Goal: Information Seeking & Learning: Learn about a topic

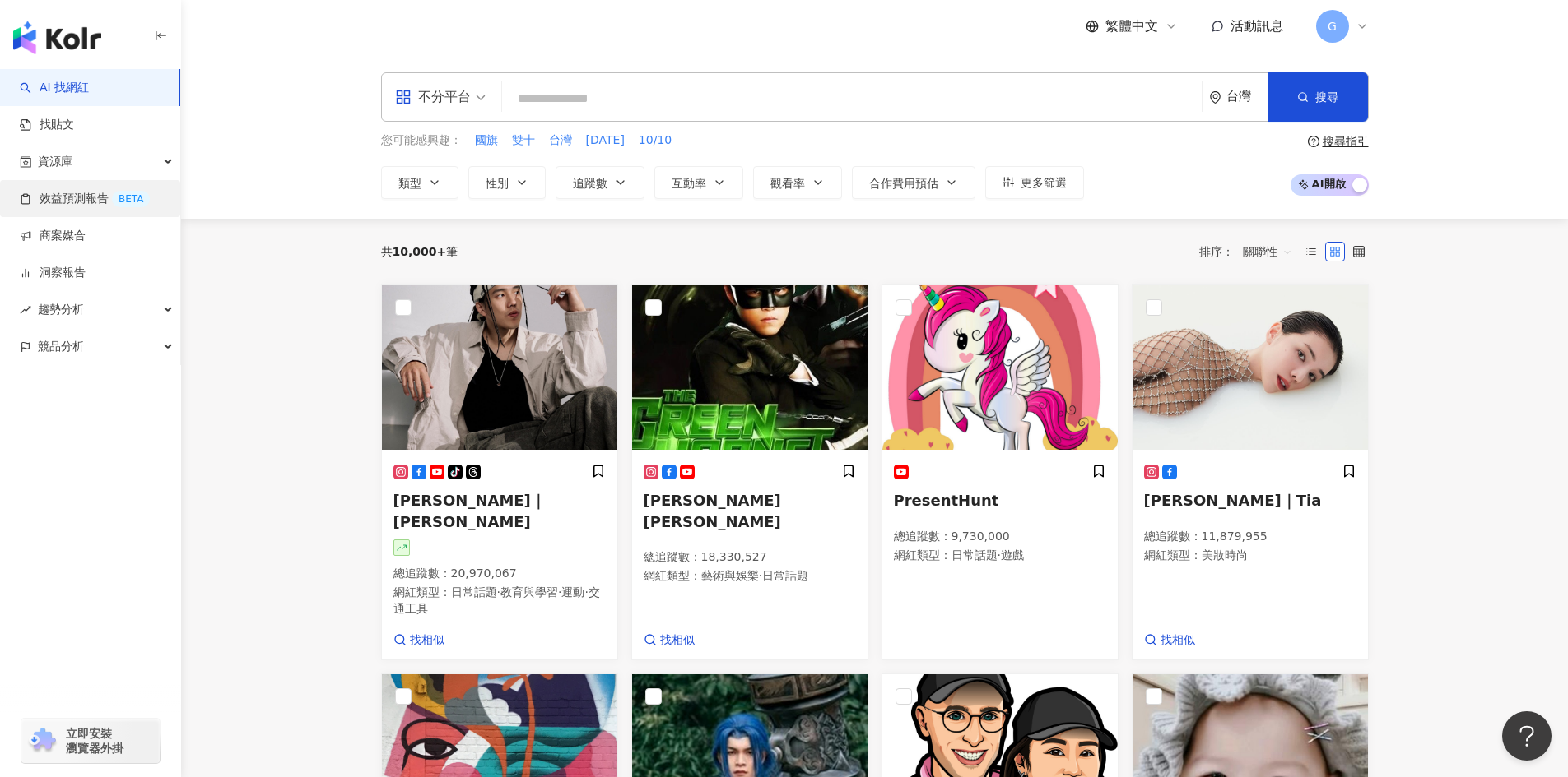
click at [72, 198] on link "效益預測報告 BETA" at bounding box center [85, 199] width 130 height 16
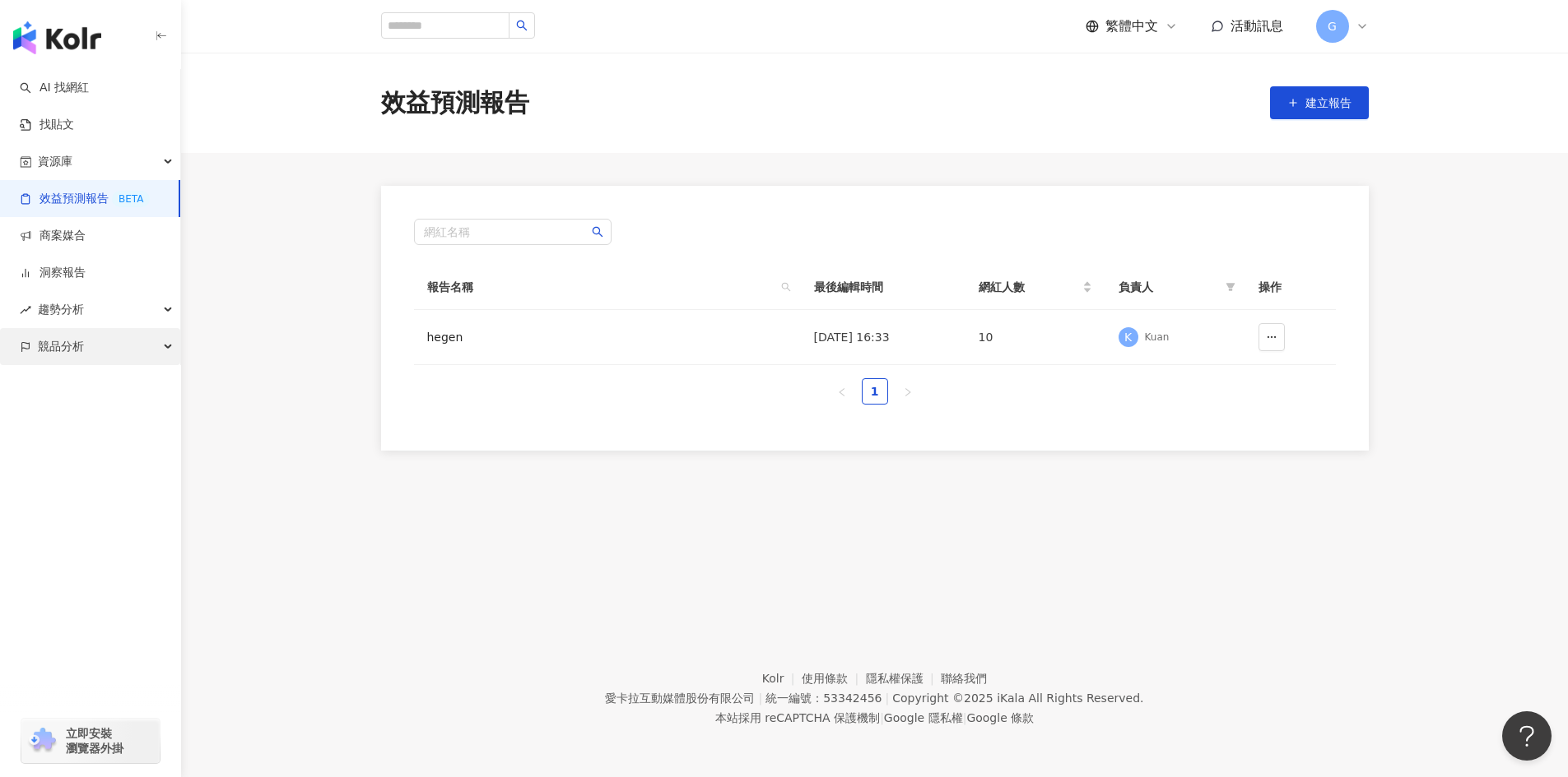
click at [144, 346] on div "競品分析" at bounding box center [90, 346] width 180 height 37
drag, startPoint x: 108, startPoint y: 391, endPoint x: 305, endPoint y: 213, distance: 265.5
click at [108, 391] on link "品牌帳號分析" at bounding box center [74, 384] width 69 height 16
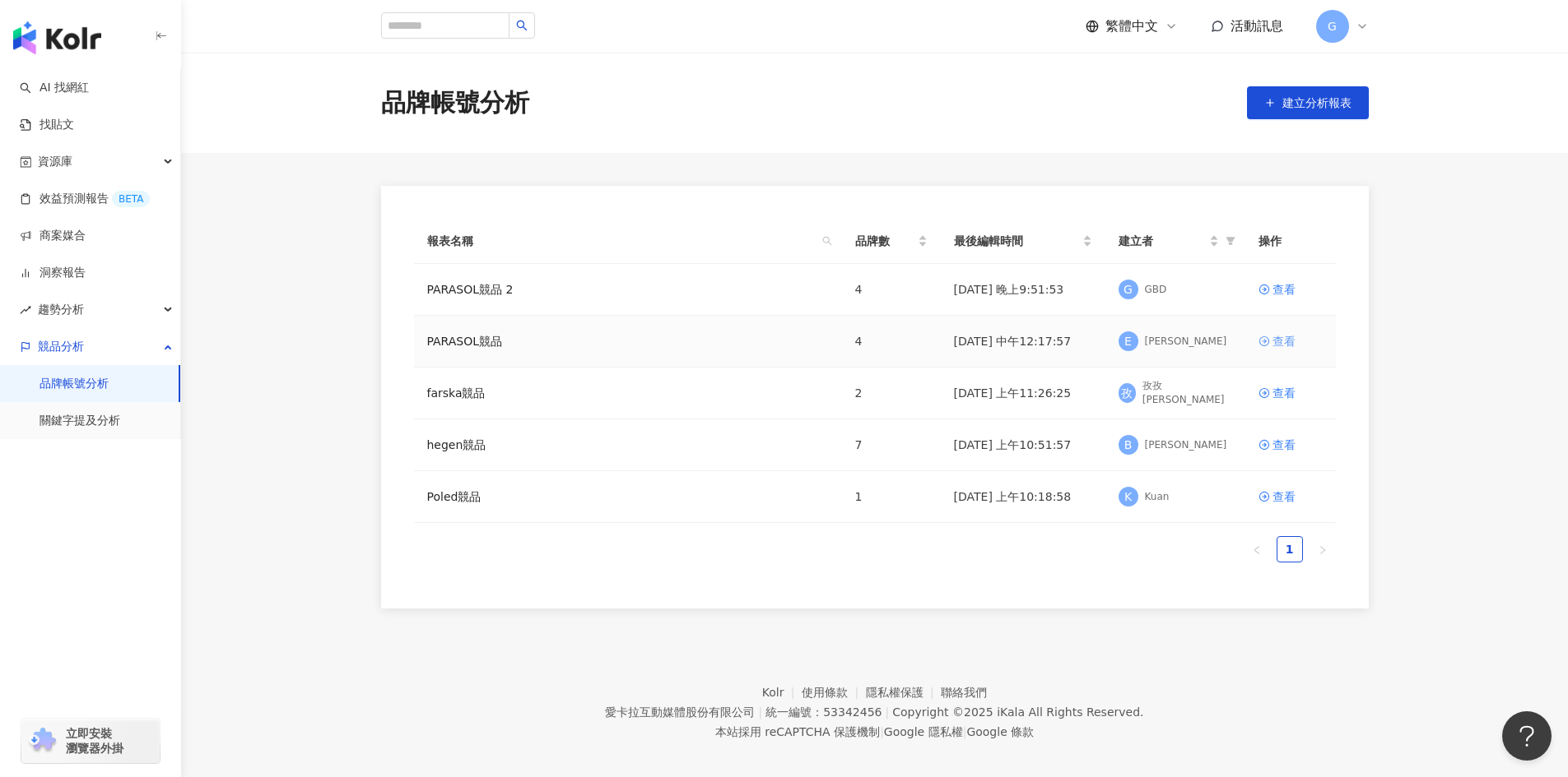
drag, startPoint x: 1276, startPoint y: 345, endPoint x: 1274, endPoint y: 334, distance: 11.2
click at [1276, 345] on div "查看" at bounding box center [1284, 342] width 23 height 18
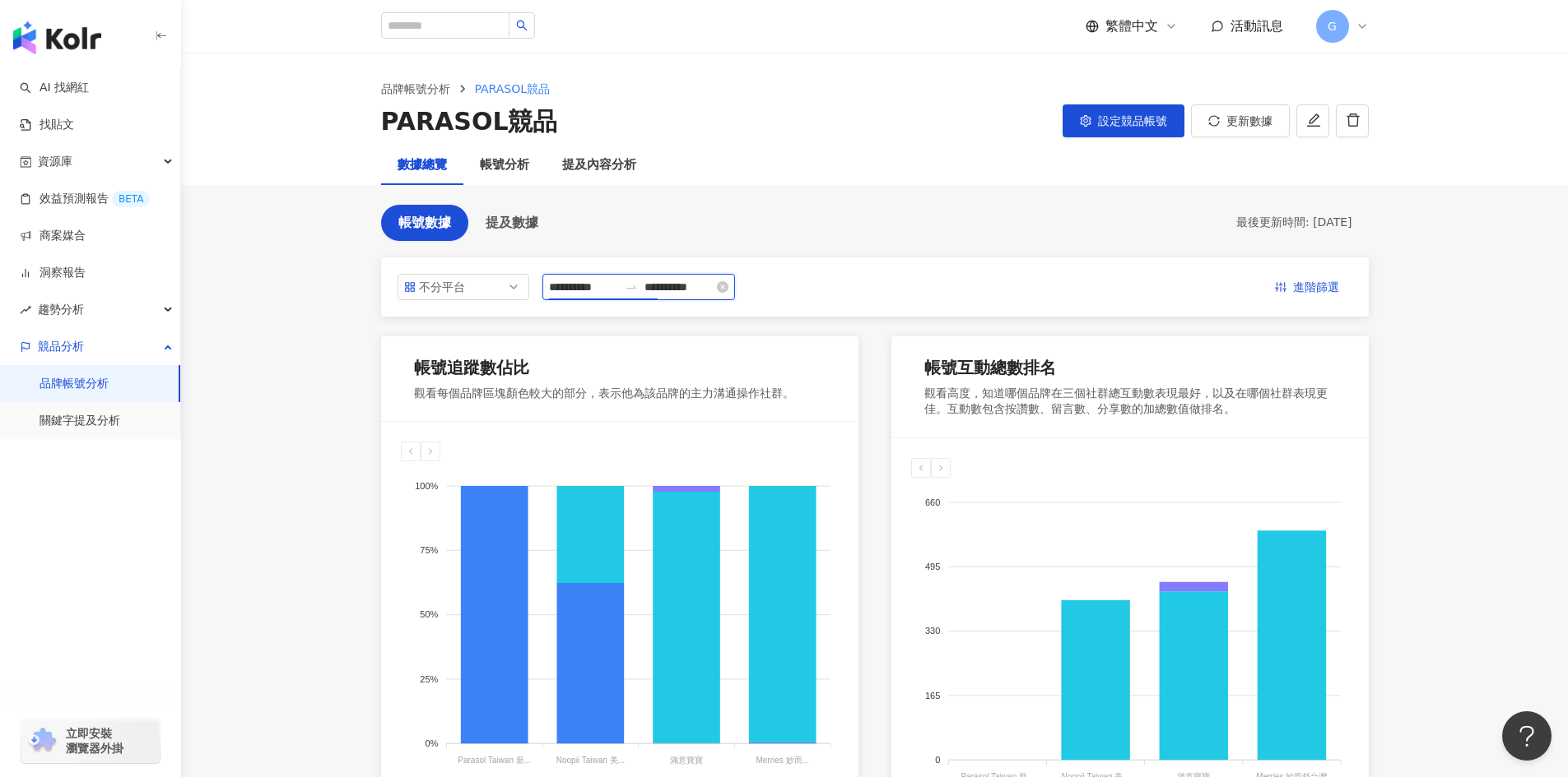
click at [601, 285] on input "**********" at bounding box center [583, 287] width 69 height 18
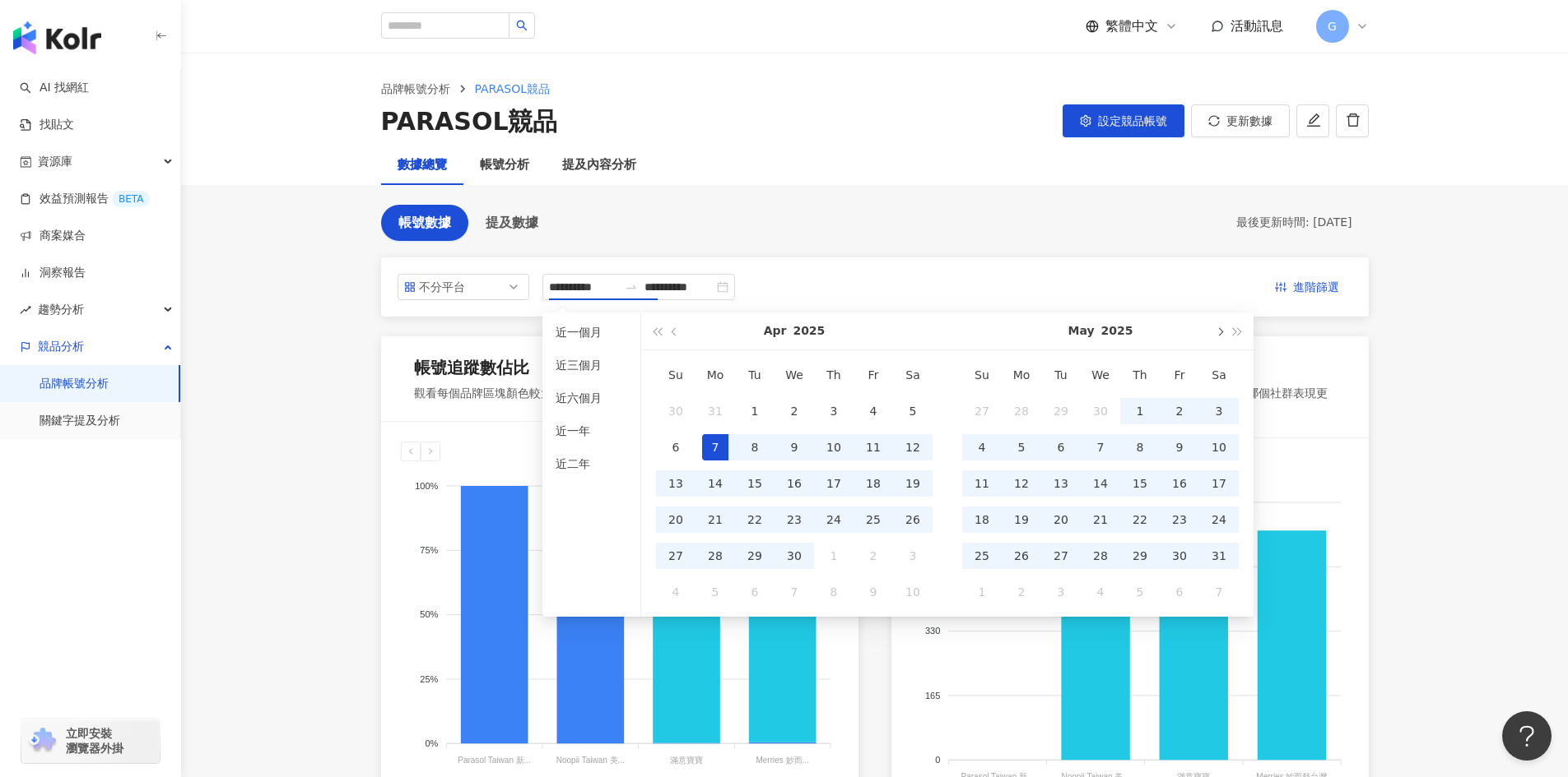
click at [1216, 335] on button "button" at bounding box center [1219, 331] width 18 height 37
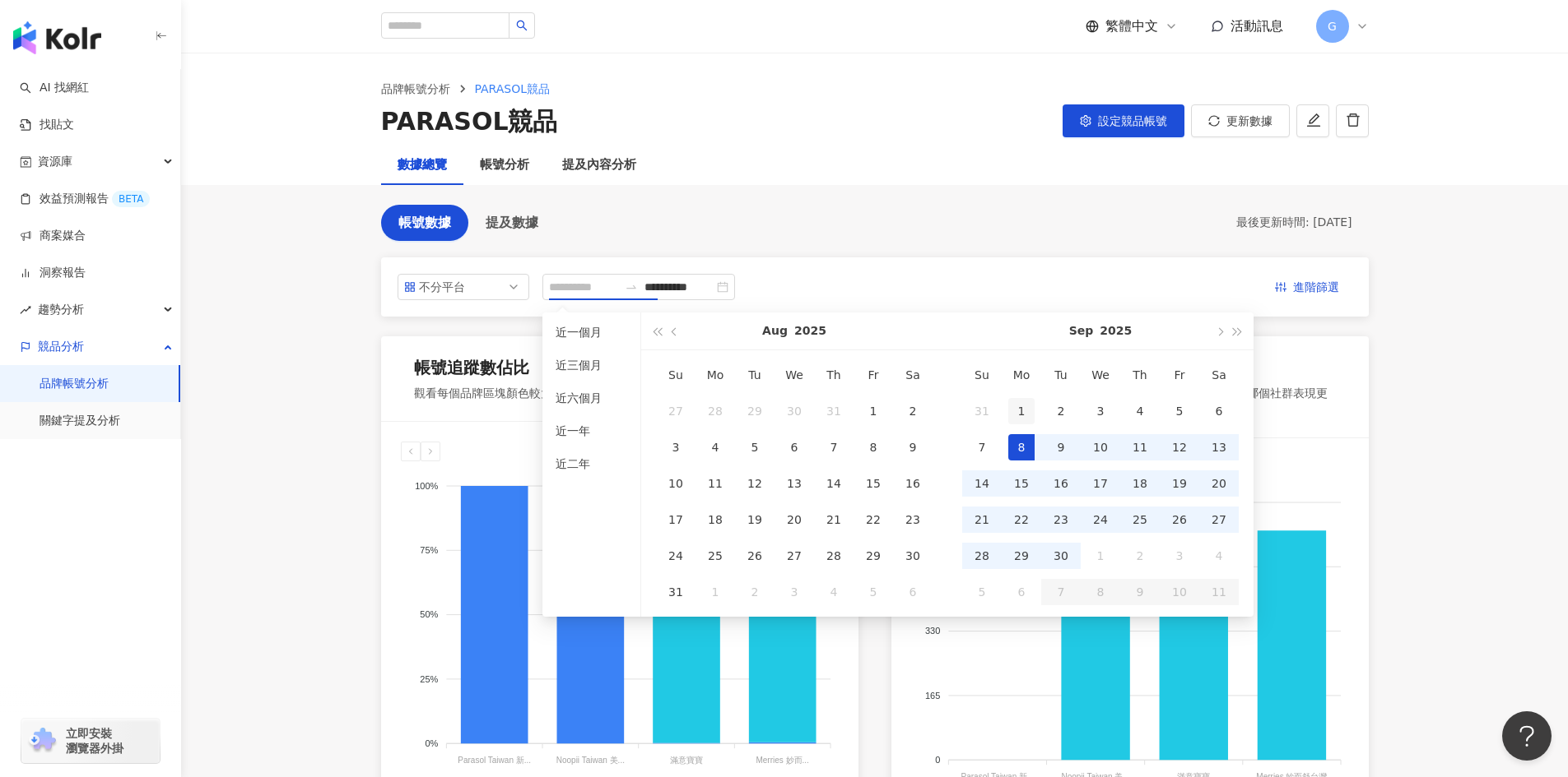
type input "**********"
click at [1019, 420] on div "1" at bounding box center [1021, 411] width 26 height 26
click at [1063, 555] on div "30" at bounding box center [1060, 556] width 26 height 26
type input "**********"
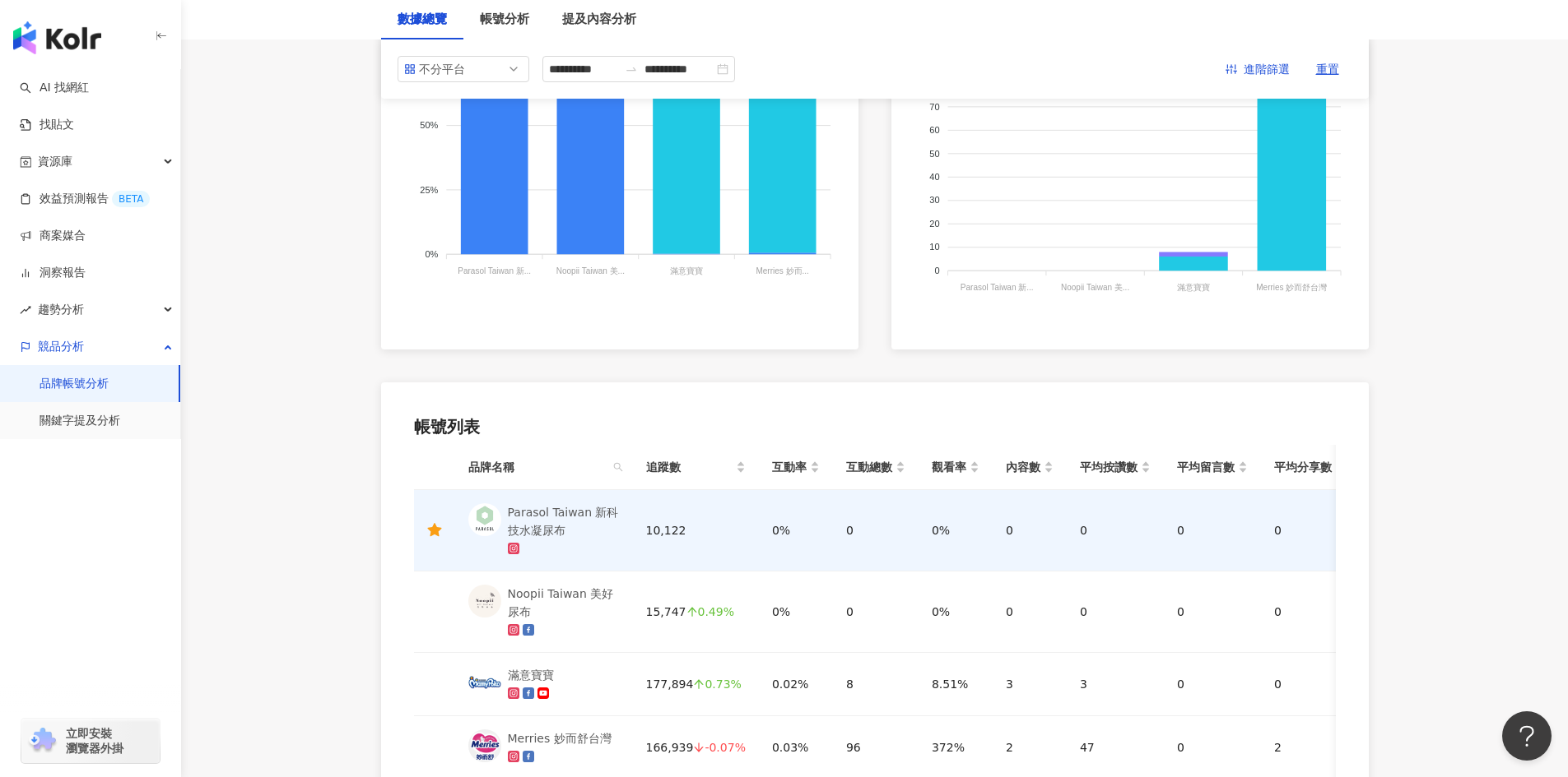
scroll to position [450, 0]
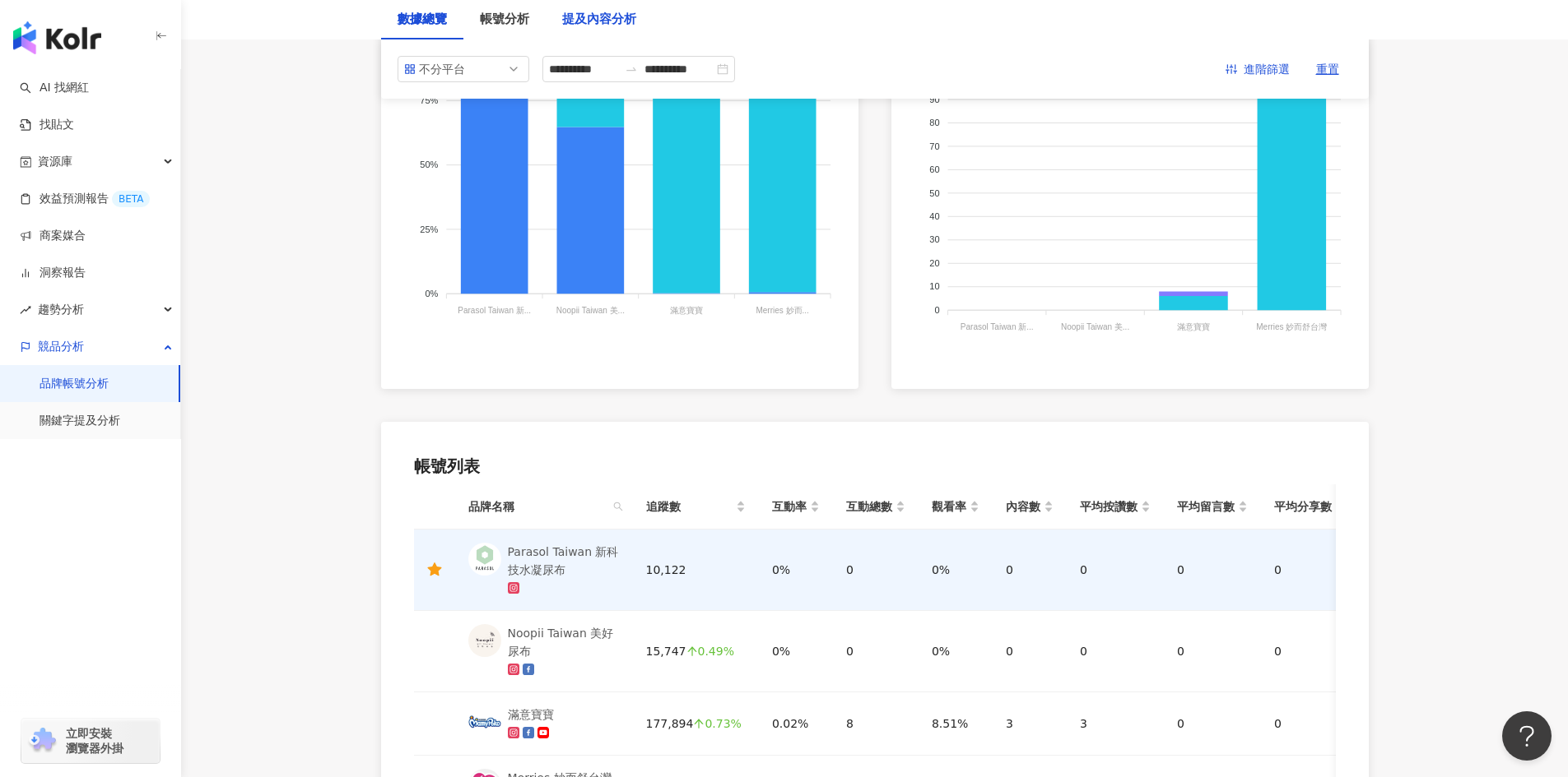
click at [618, 22] on div "提及內容分析" at bounding box center [599, 20] width 74 height 20
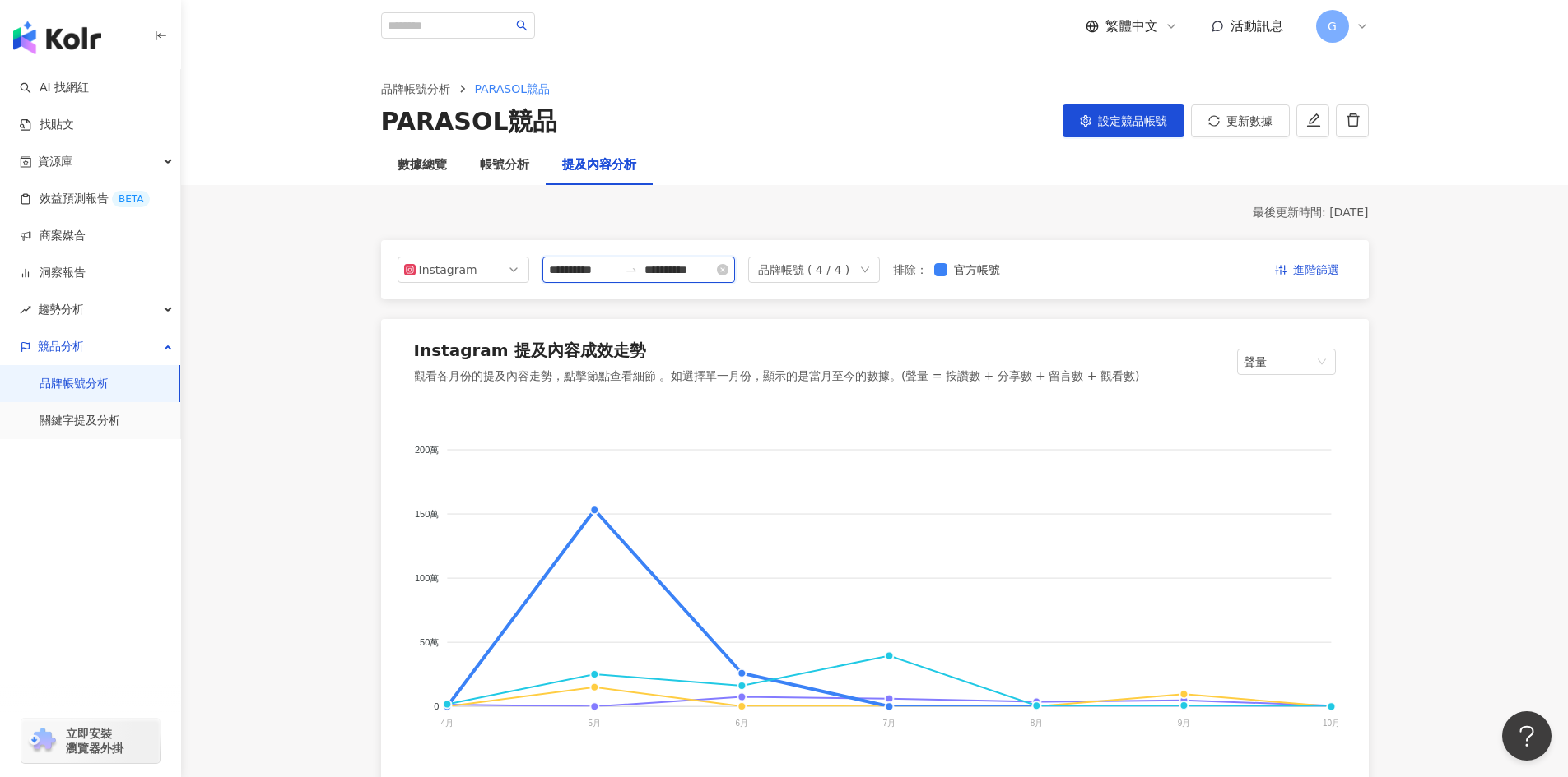
click at [587, 263] on input "**********" at bounding box center [583, 270] width 69 height 18
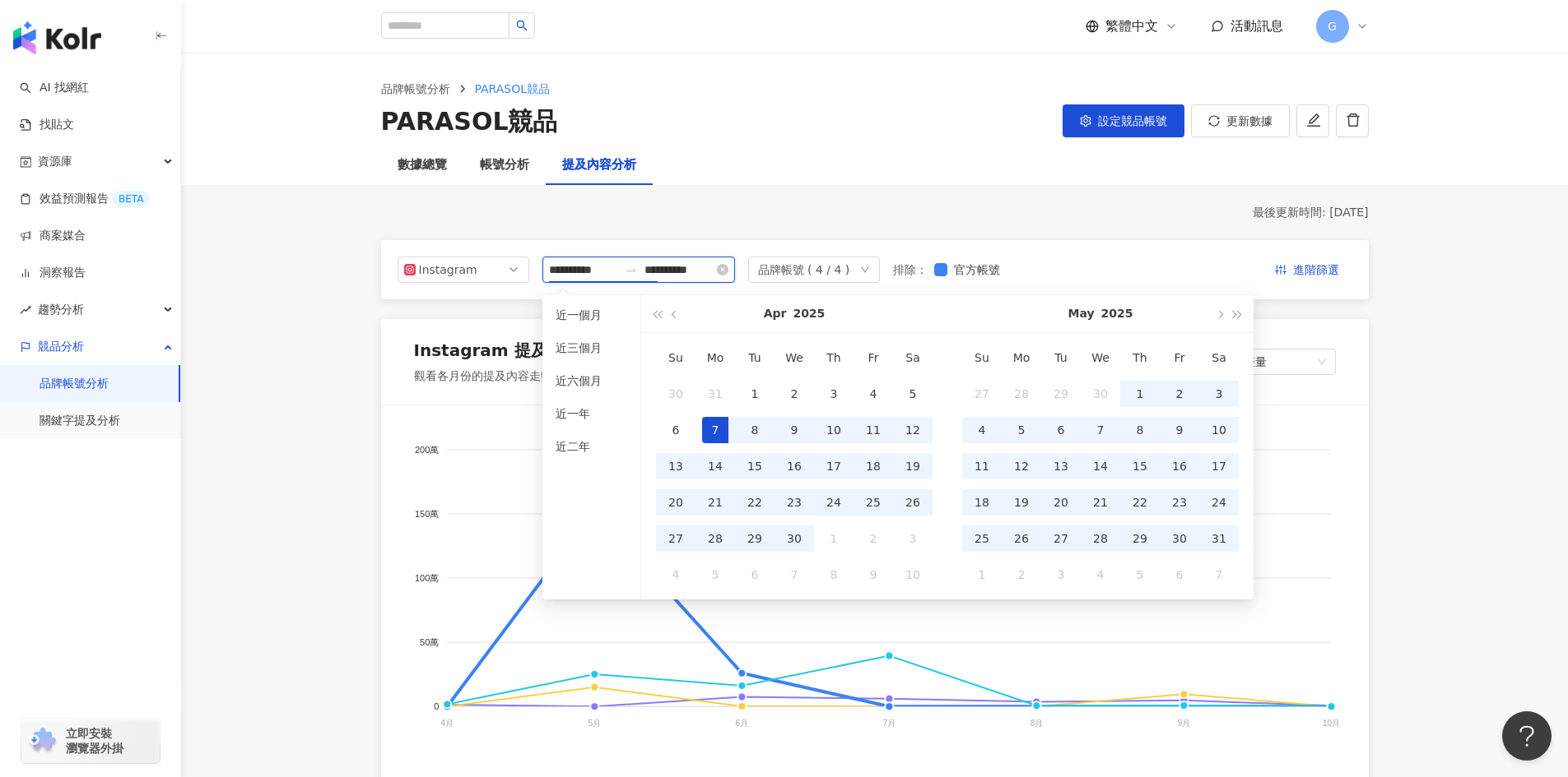
click at [594, 268] on input "**********" at bounding box center [583, 270] width 69 height 18
click at [1219, 322] on button "button" at bounding box center [1219, 313] width 18 height 37
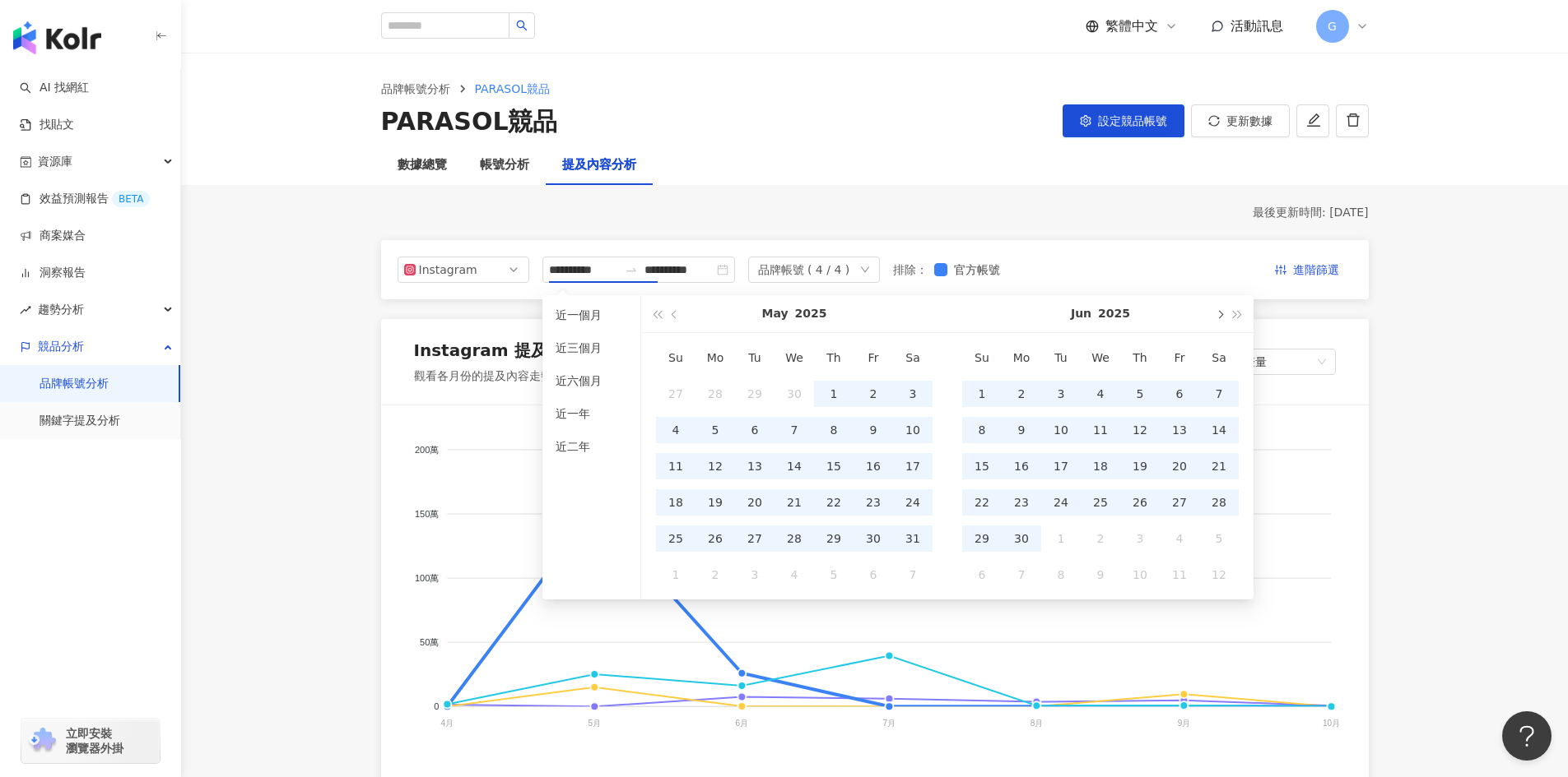
click at [1219, 322] on button "button" at bounding box center [1219, 313] width 18 height 37
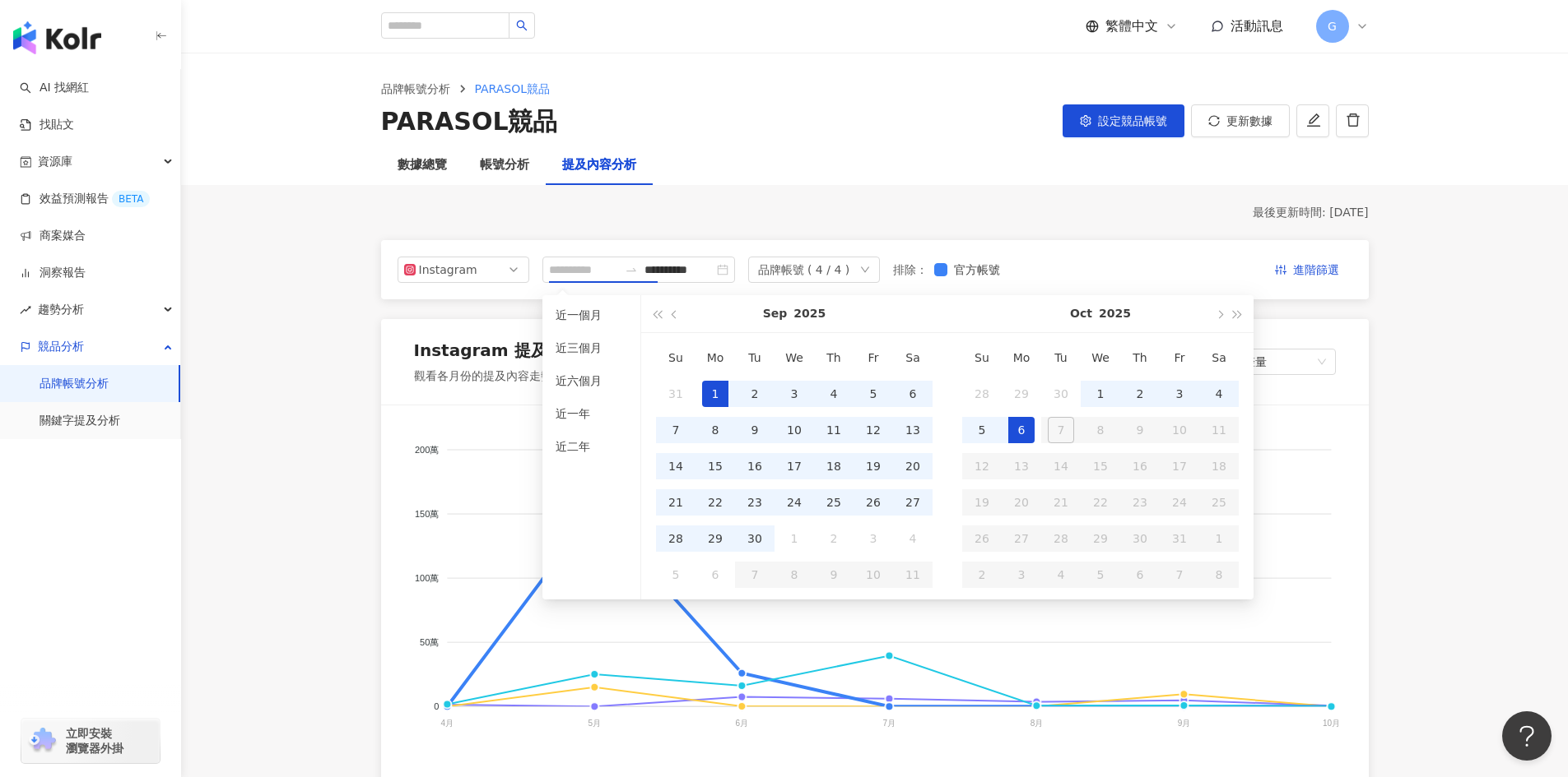
type input "**********"
click at [713, 394] on div "1" at bounding box center [714, 394] width 26 height 26
click at [758, 536] on div "30" at bounding box center [754, 539] width 26 height 26
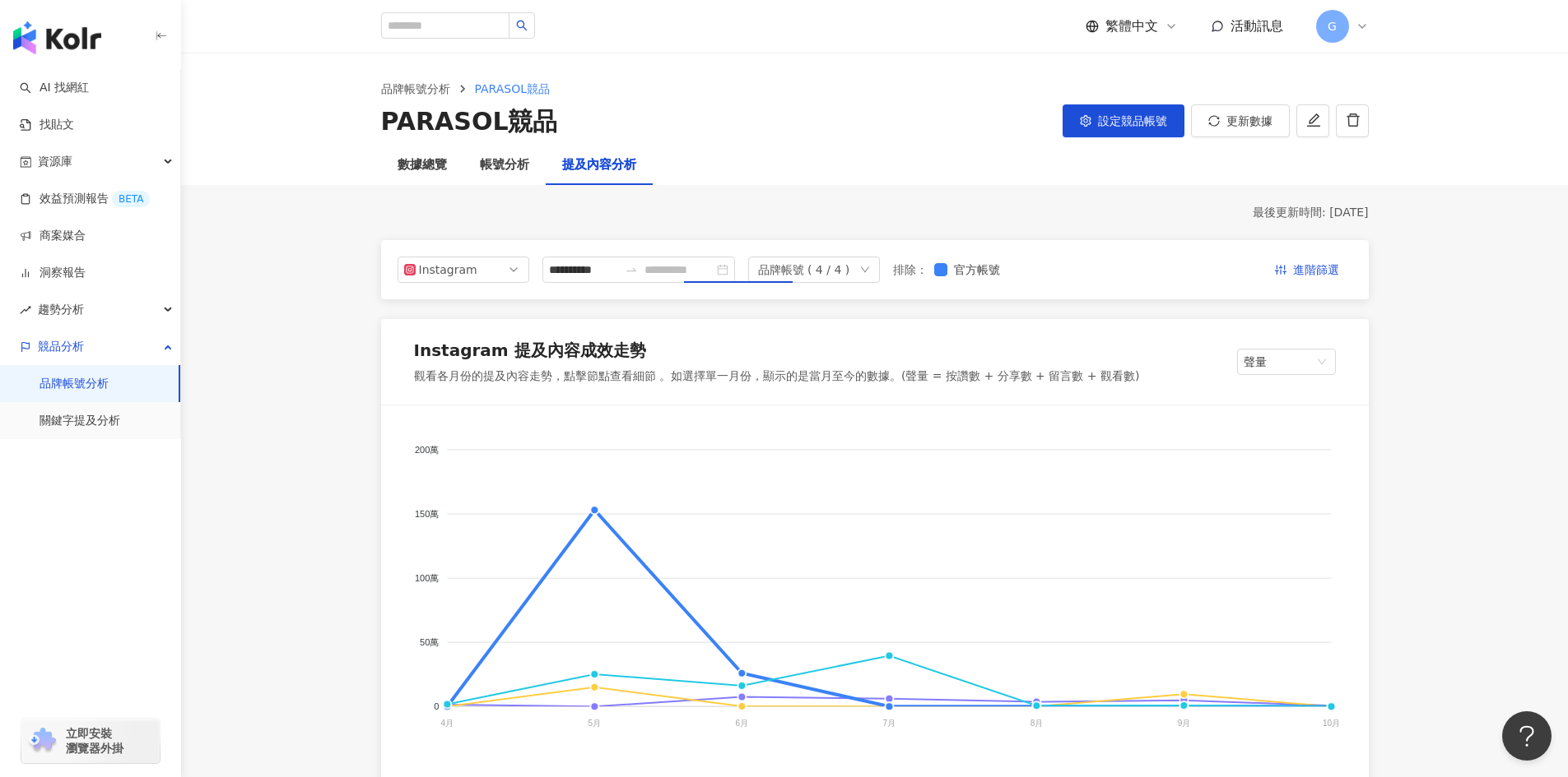
type input "**********"
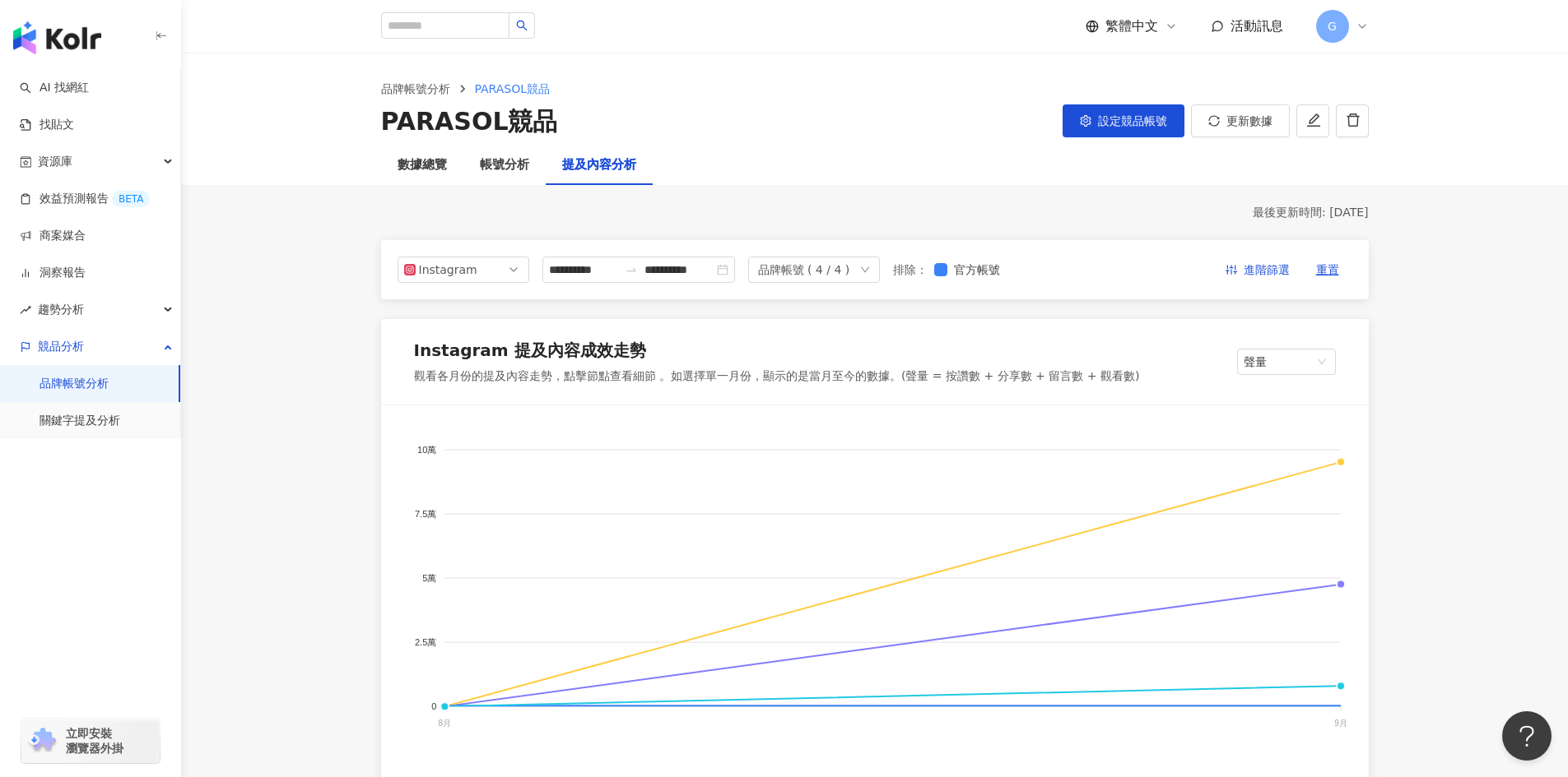
click at [880, 275] on div "品牌帳號 ( 4 / 4 )" at bounding box center [813, 269] width 131 height 26
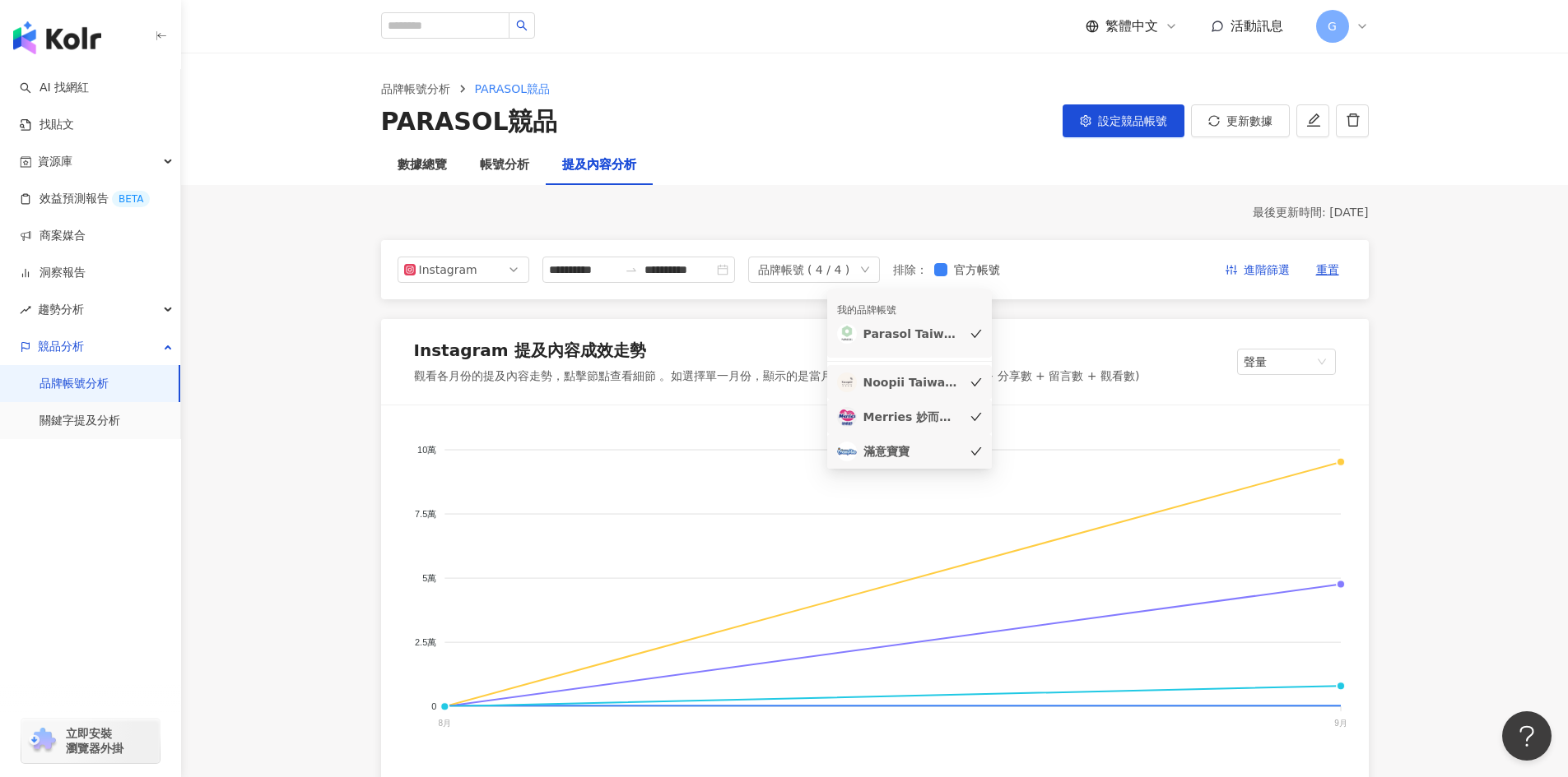
click at [880, 270] on div "品牌帳號 ( 4 / 4 )" at bounding box center [813, 269] width 131 height 26
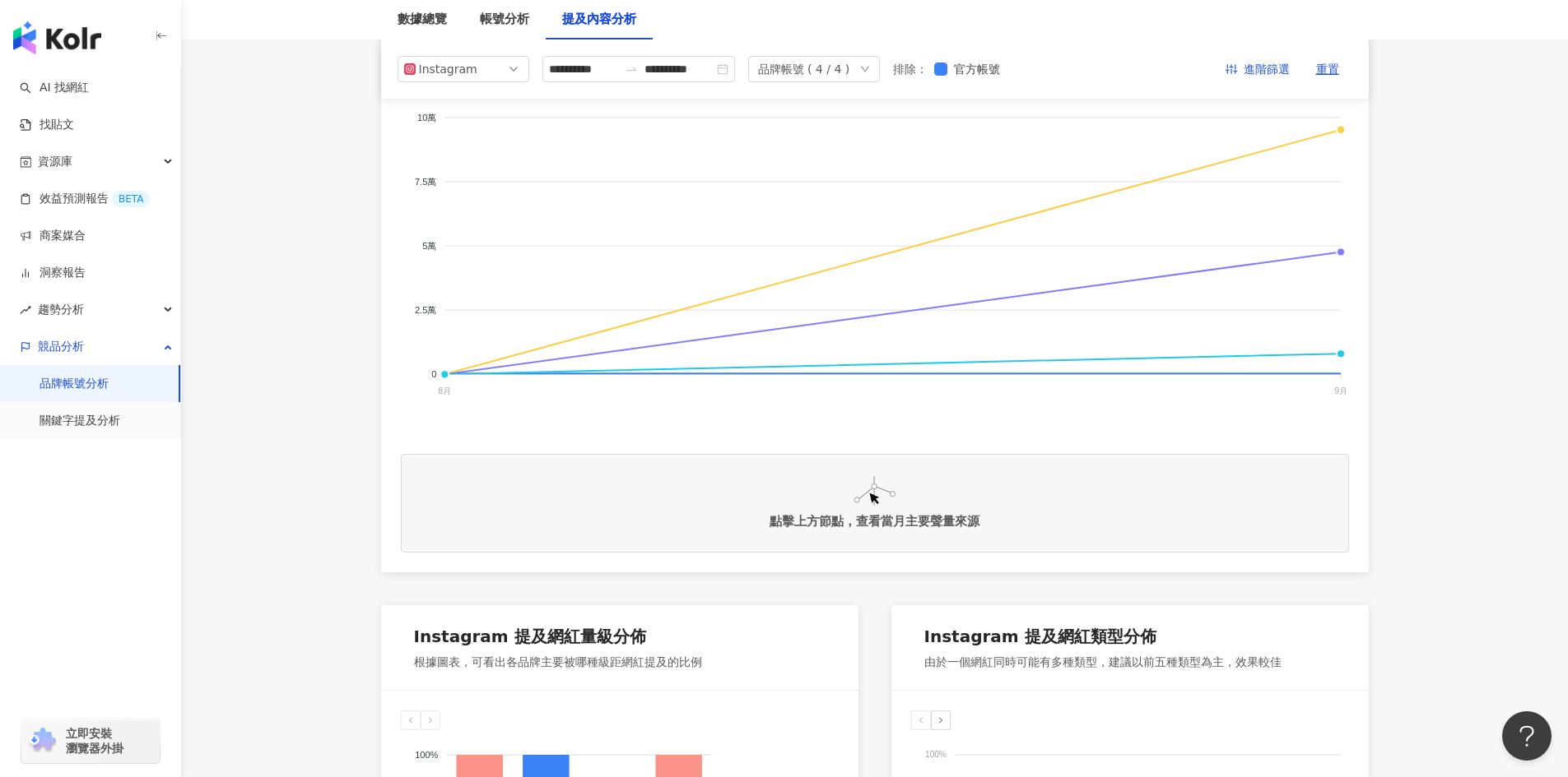
scroll to position [95, 0]
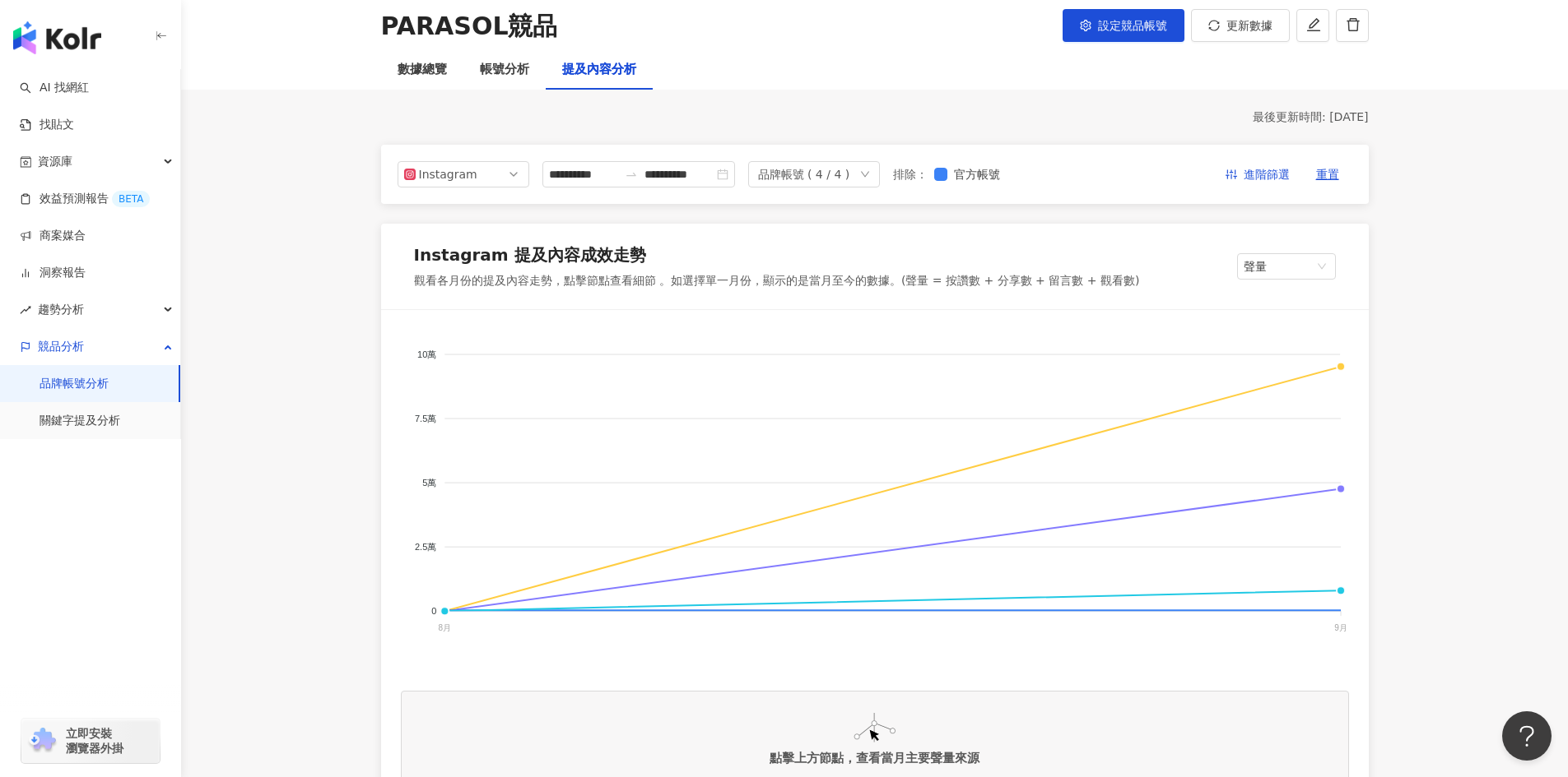
click at [850, 174] on div "品牌帳號 ( 4 / 4 )" at bounding box center [803, 174] width 92 height 24
click at [487, 53] on div "帳號分析" at bounding box center [504, 70] width 82 height 40
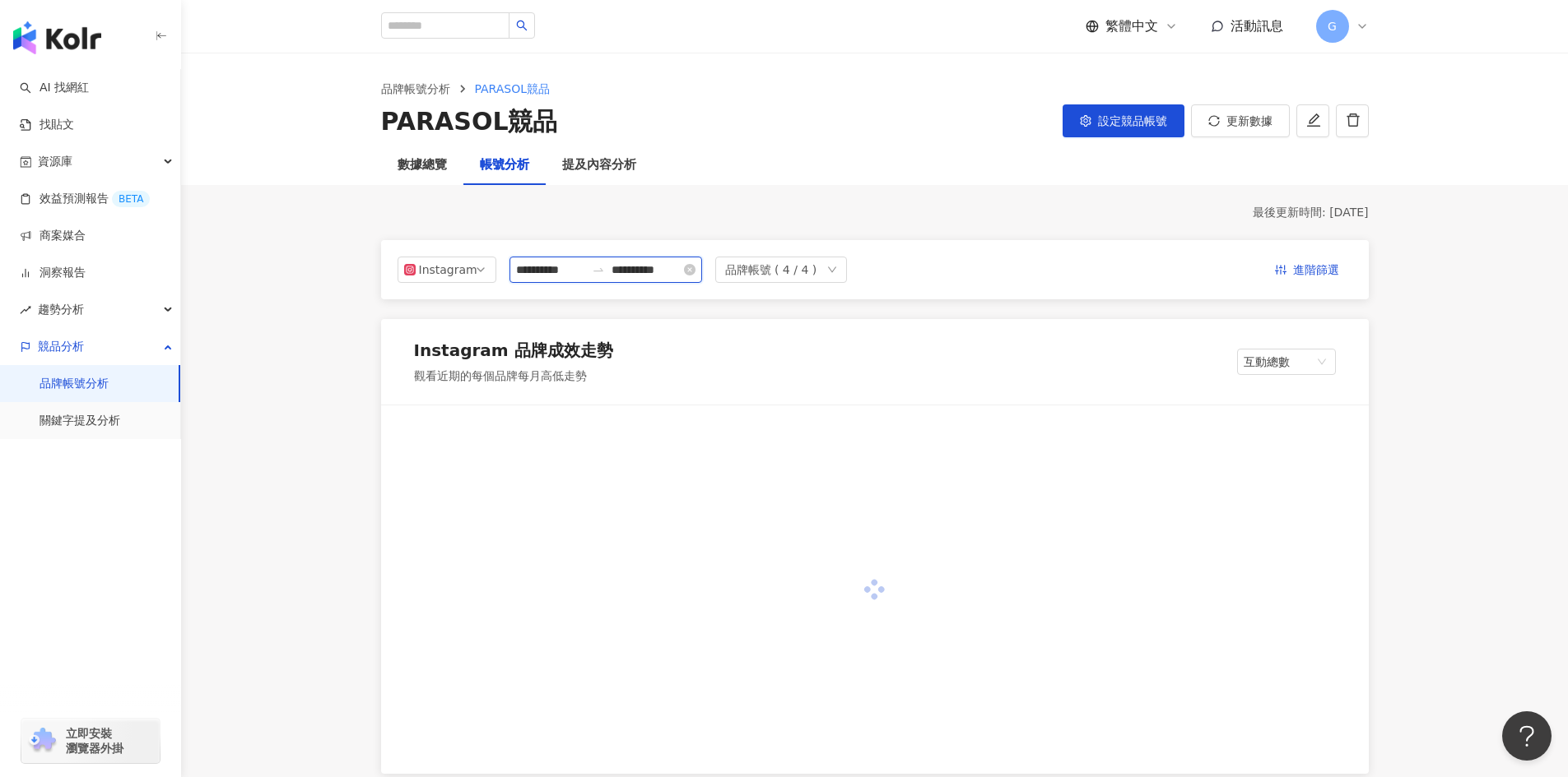
click at [585, 267] on input "**********" at bounding box center [551, 270] width 69 height 18
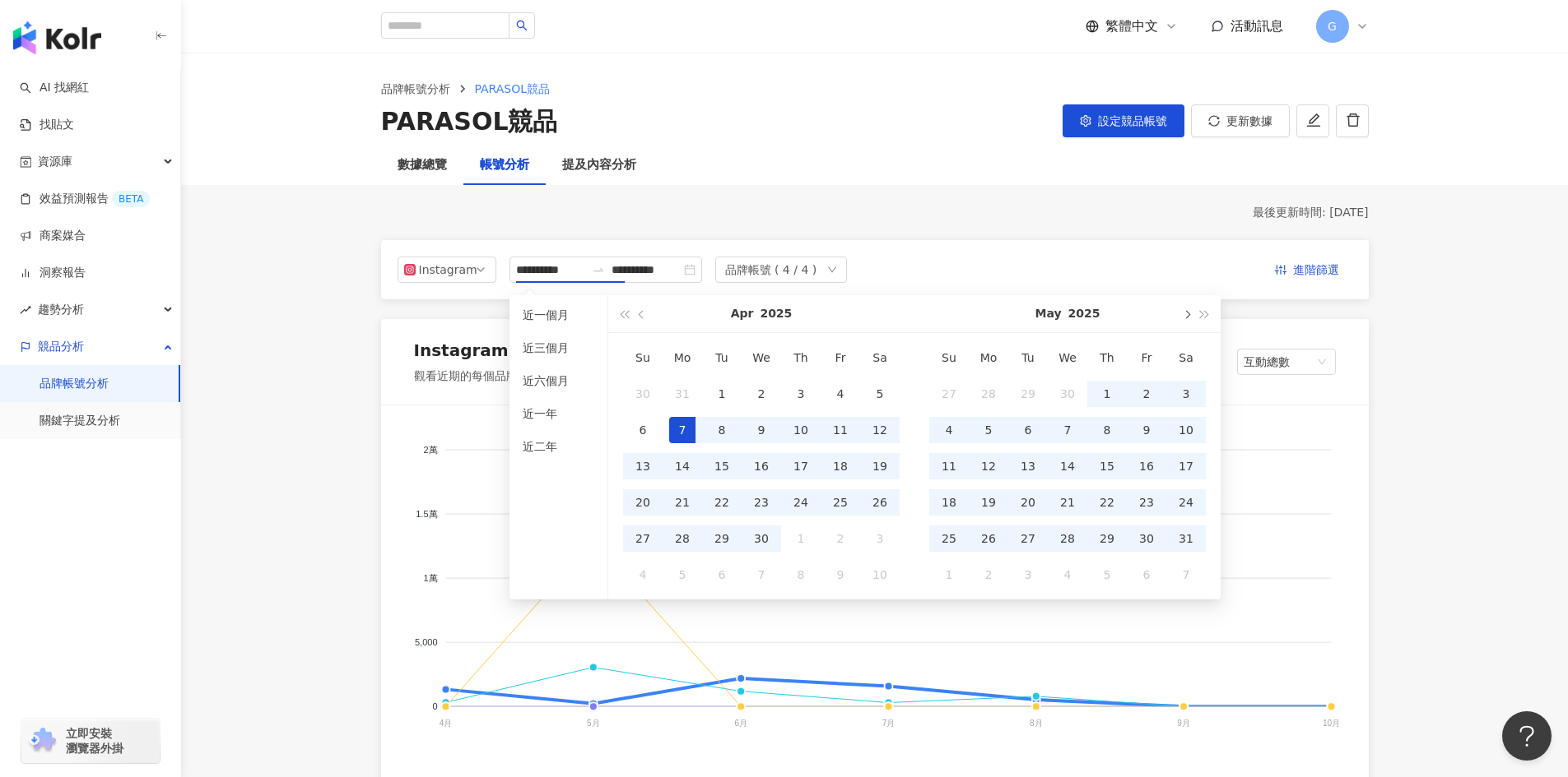
click at [1192, 316] on button "button" at bounding box center [1186, 313] width 18 height 37
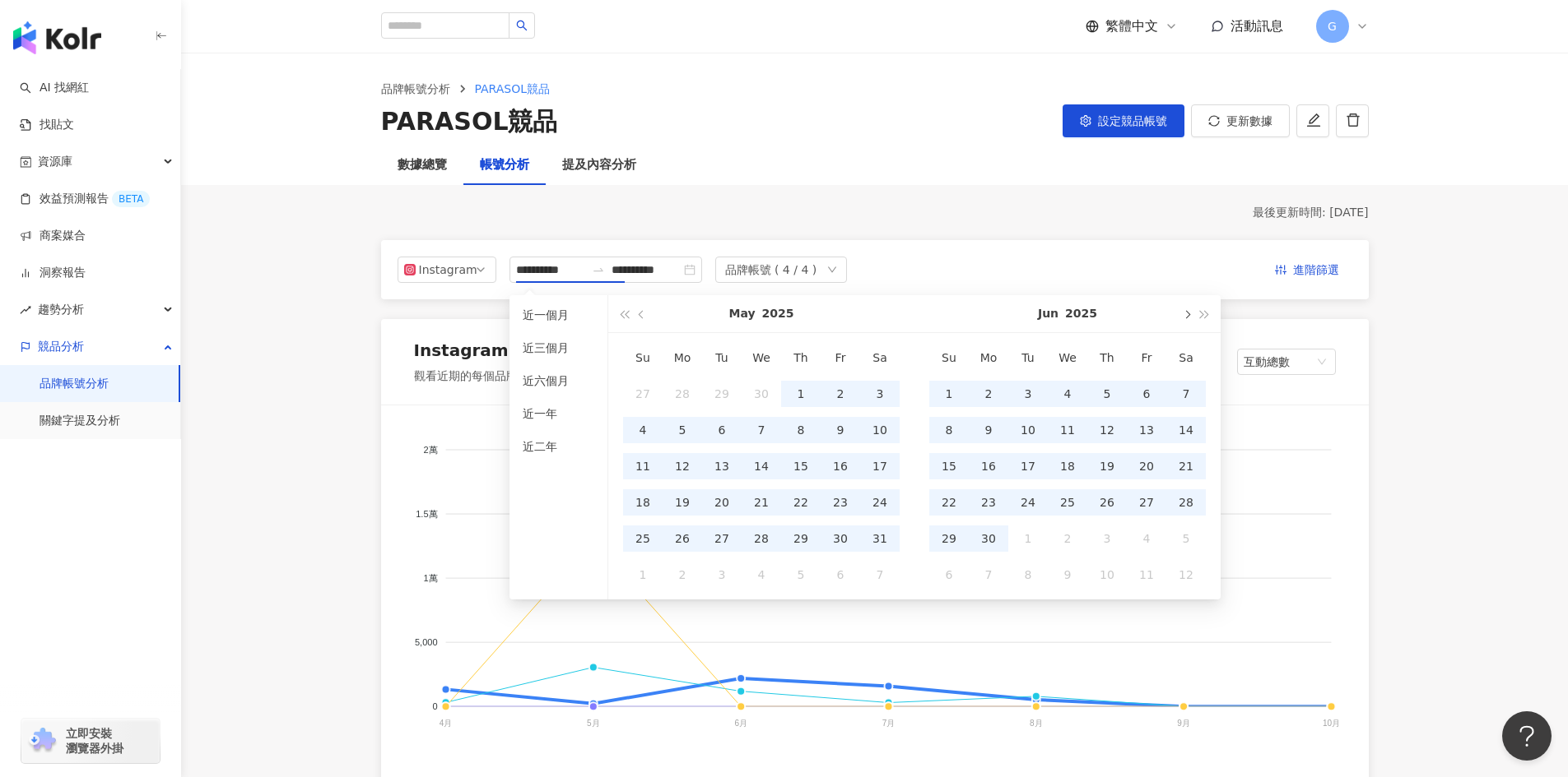
click at [1192, 316] on button "button" at bounding box center [1186, 313] width 18 height 37
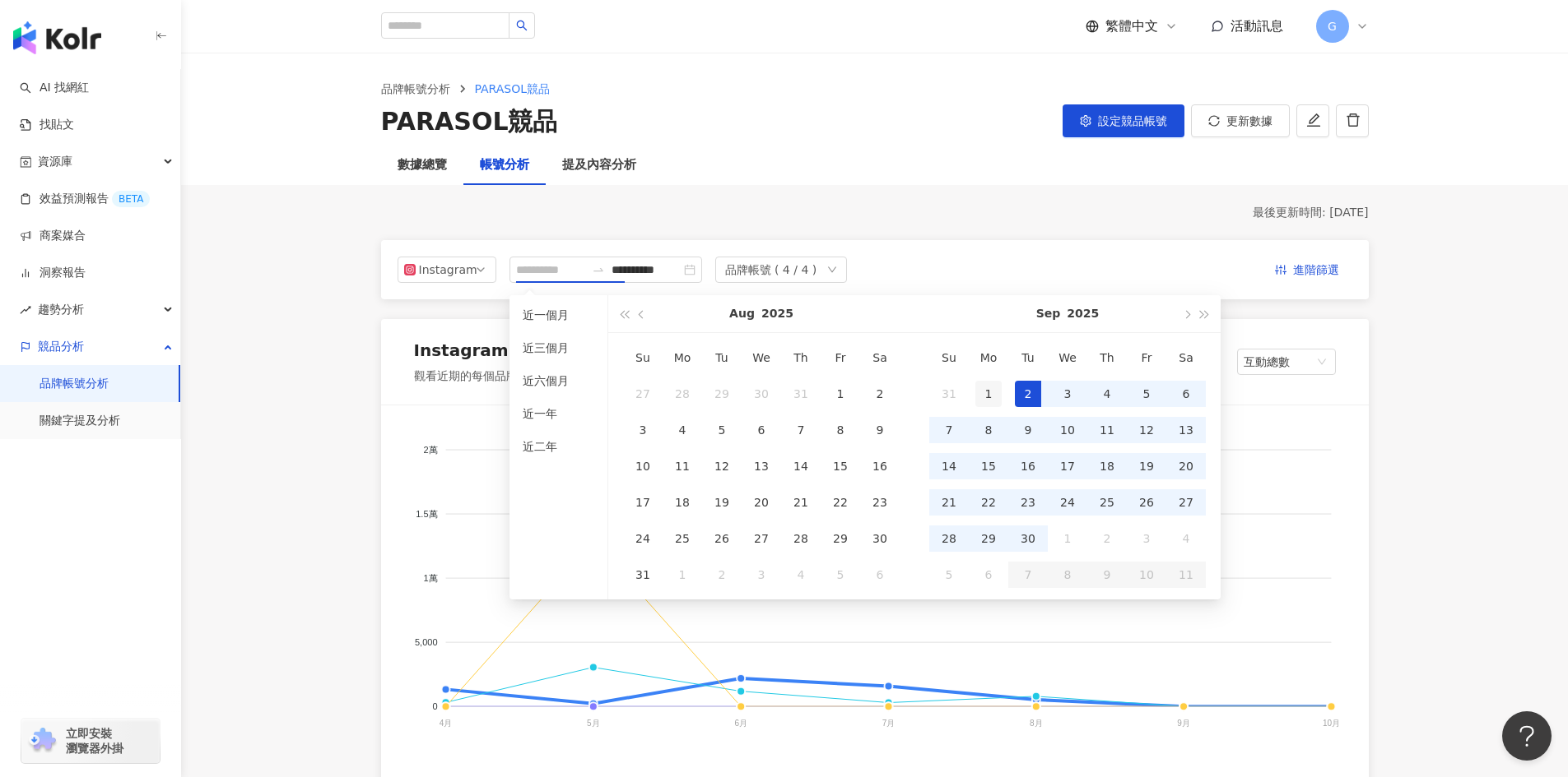
type input "**********"
drag, startPoint x: 975, startPoint y: 384, endPoint x: 1027, endPoint y: 533, distance: 157.8
click at [976, 384] on div "1" at bounding box center [988, 394] width 26 height 26
click at [1026, 541] on div "30" at bounding box center [1027, 539] width 26 height 26
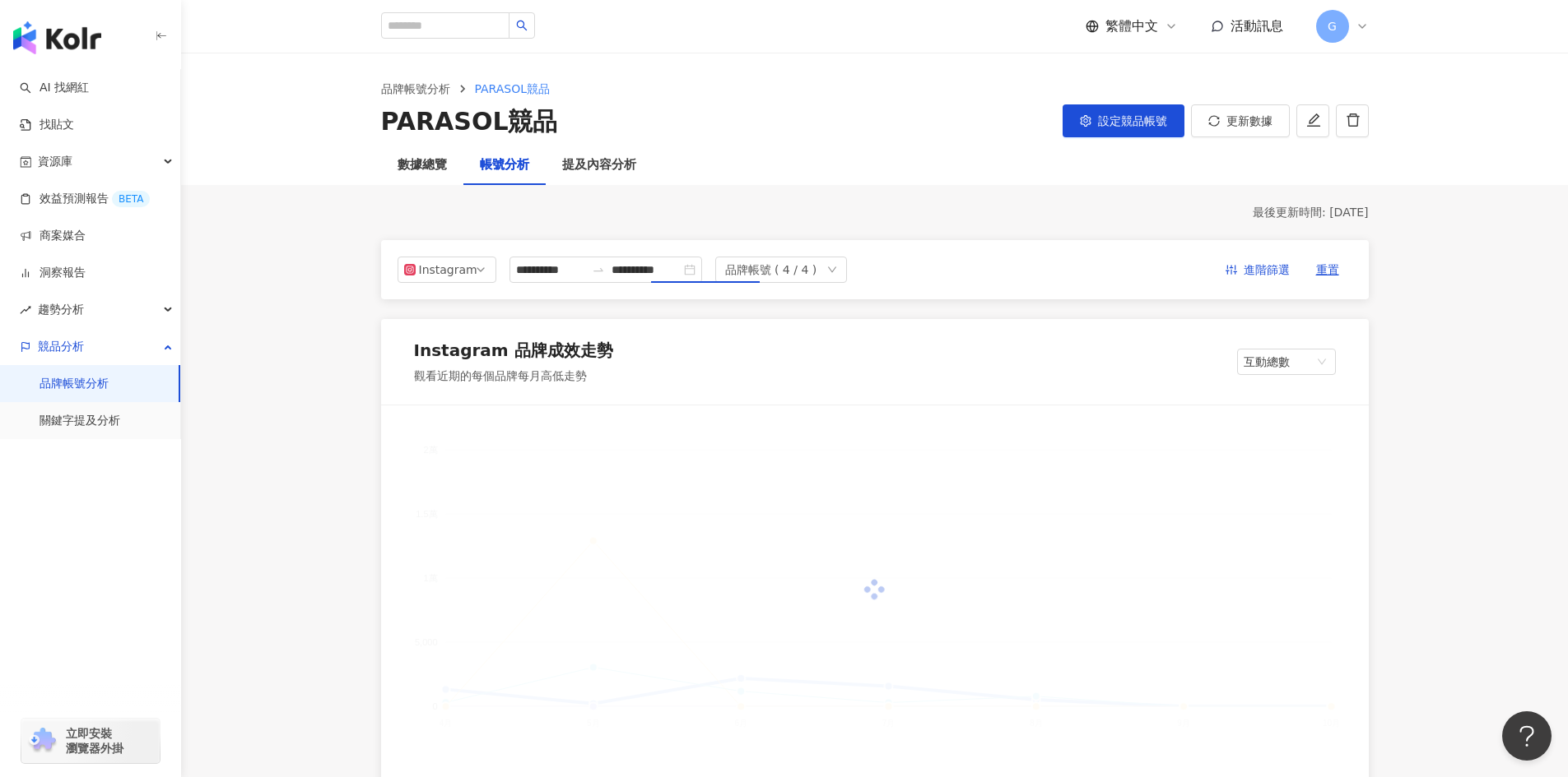
type input "**********"
click at [817, 274] on div "品牌帳號 ( 4 / 4 )" at bounding box center [771, 269] width 92 height 24
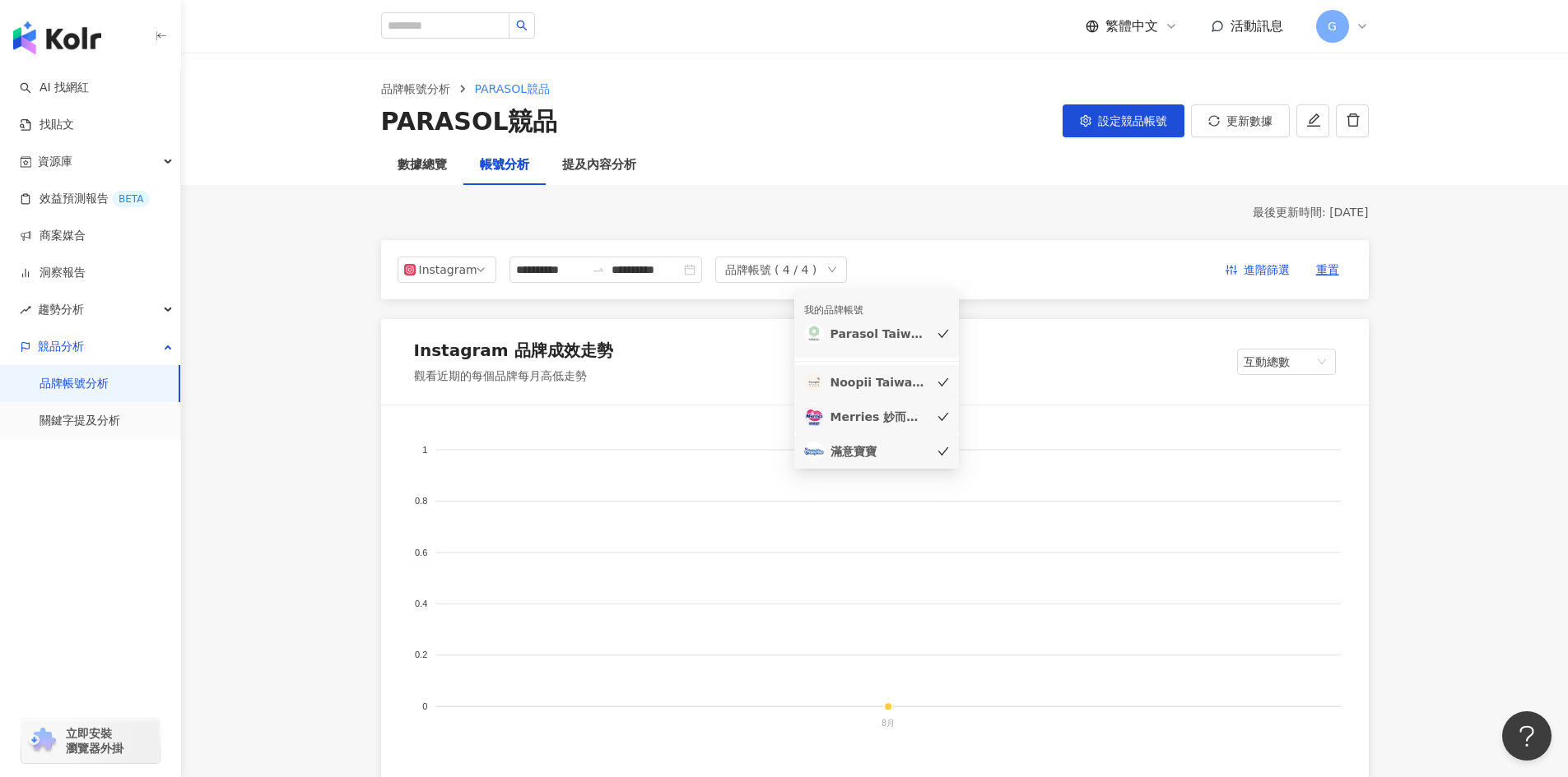
click at [817, 269] on div "品牌帳號 ( 4 / 4 )" at bounding box center [771, 269] width 92 height 24
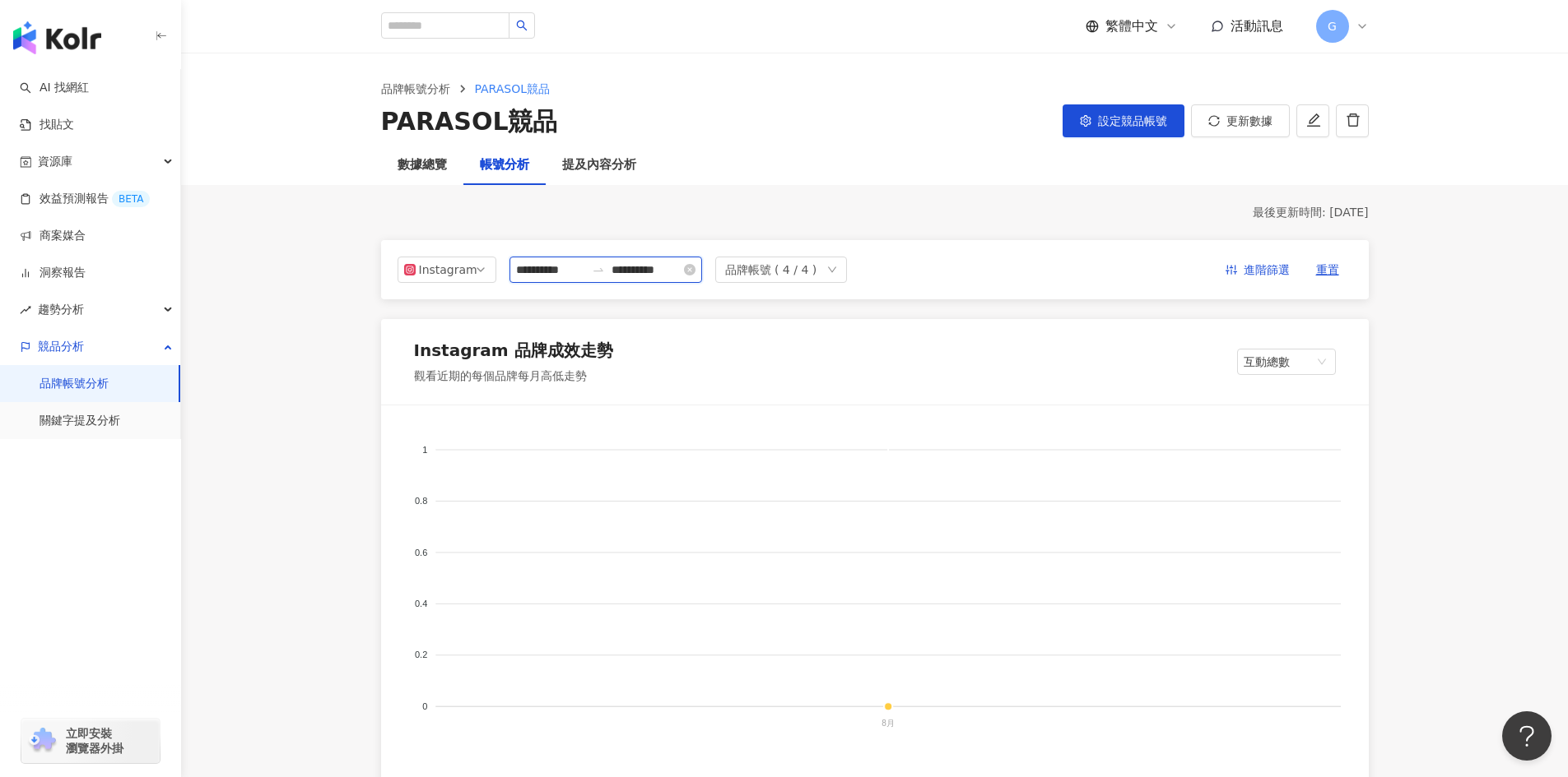
click at [566, 272] on input "**********" at bounding box center [551, 270] width 69 height 18
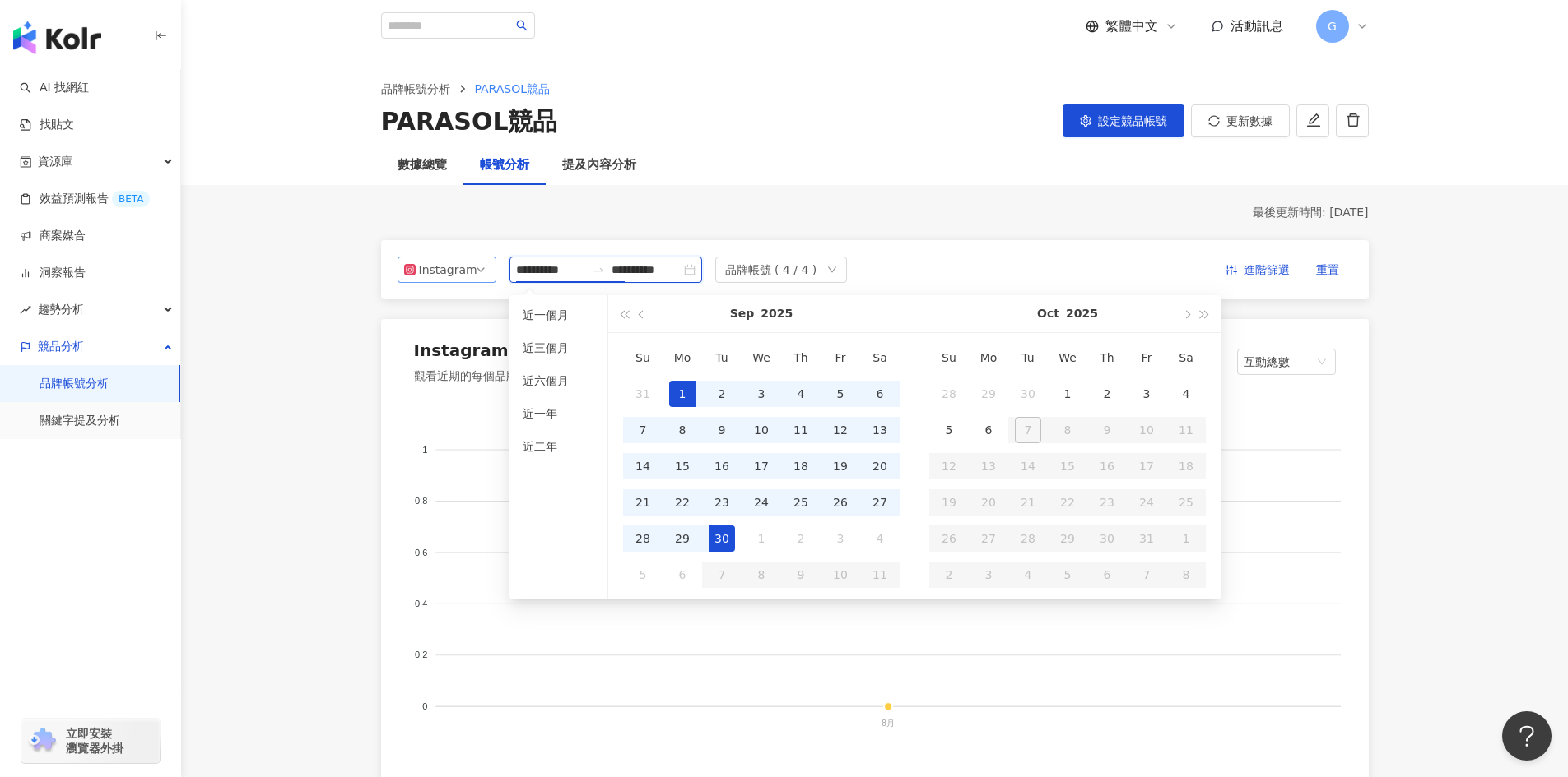
click at [448, 275] on div "Instagram" at bounding box center [445, 269] width 53 height 24
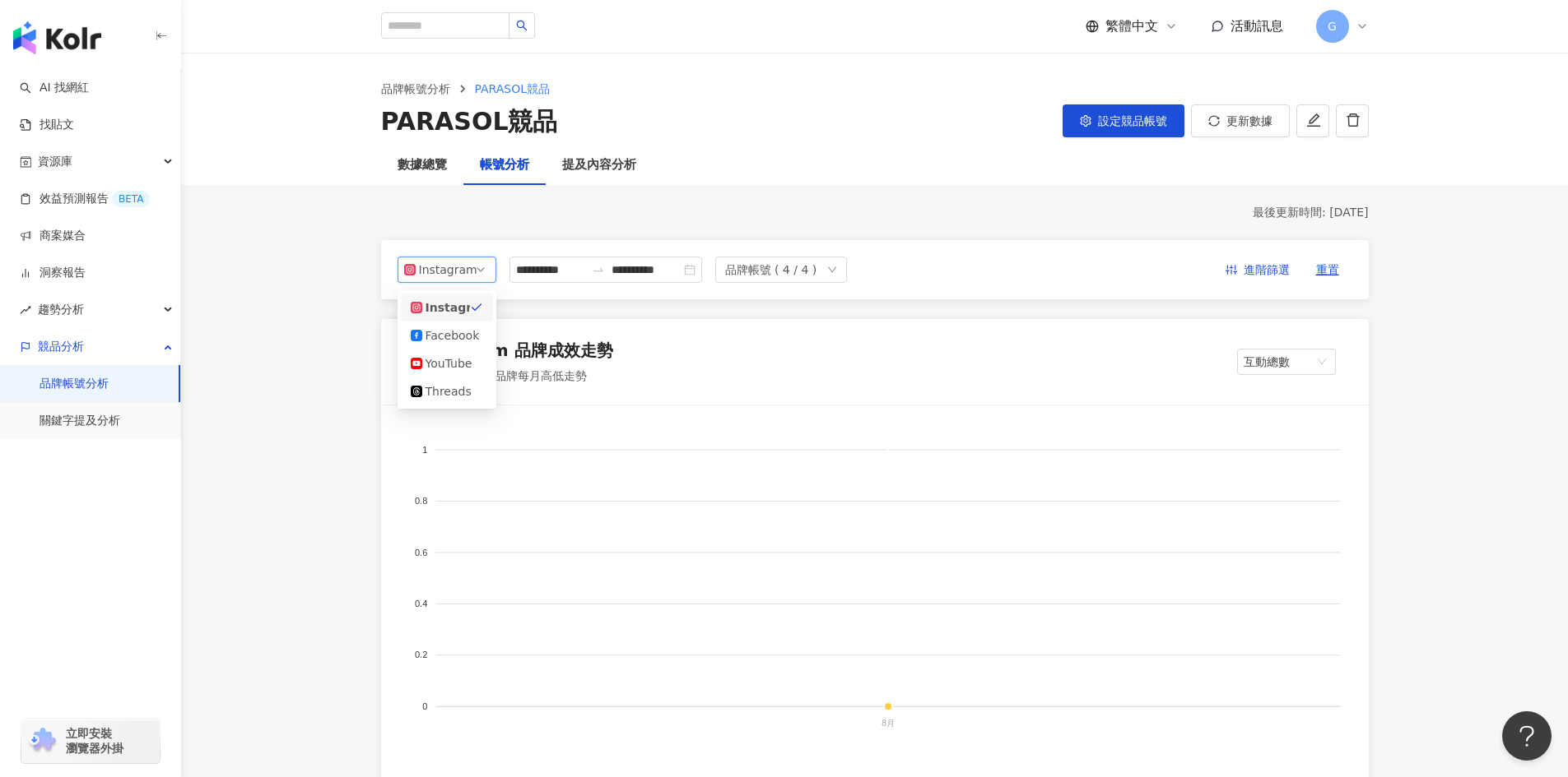
click at [455, 313] on div "Instagram" at bounding box center [452, 308] width 53 height 18
click at [571, 165] on div "提及內容分析" at bounding box center [599, 165] width 74 height 20
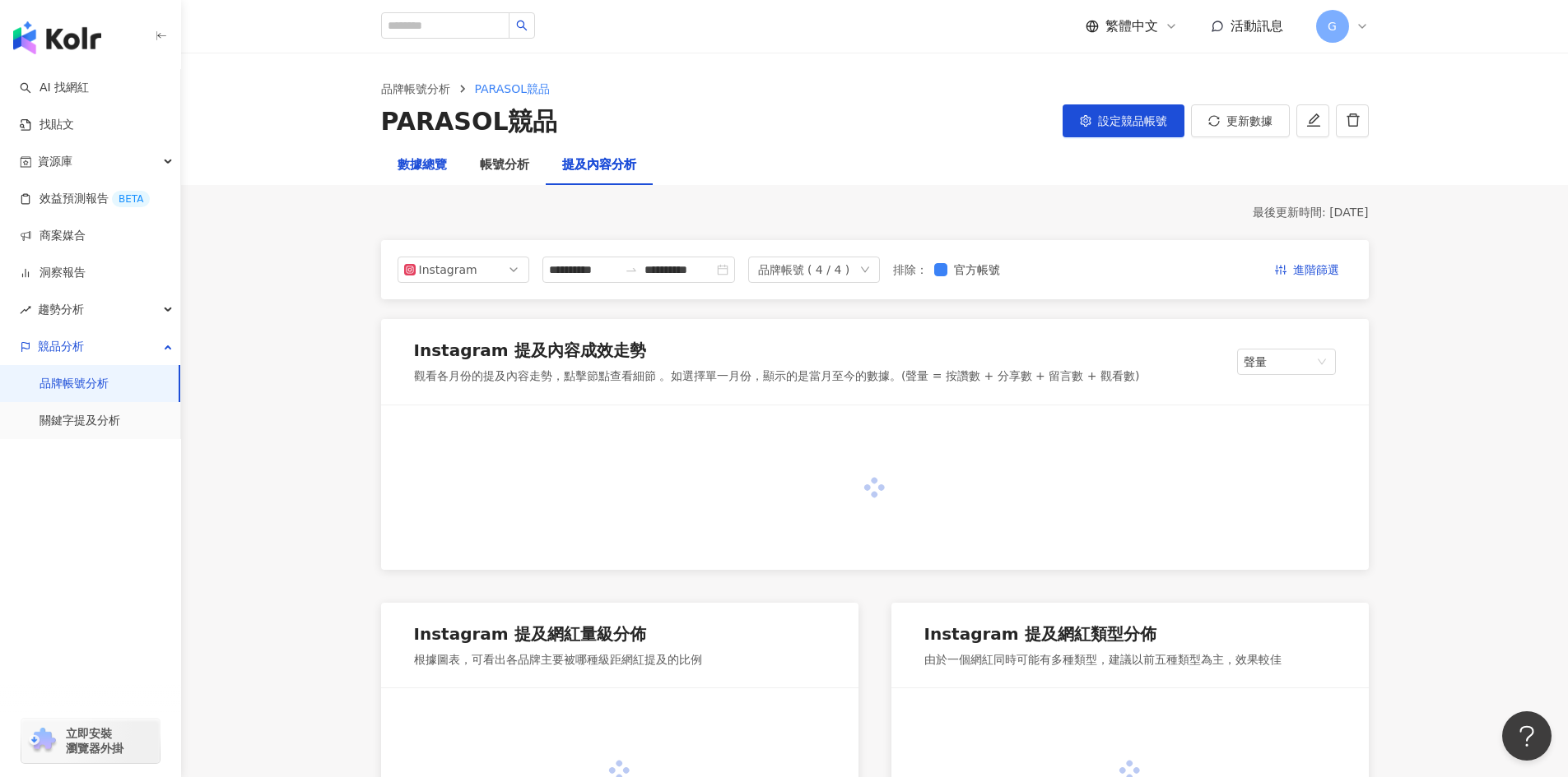
click at [425, 169] on div "數據總覽" at bounding box center [422, 165] width 49 height 20
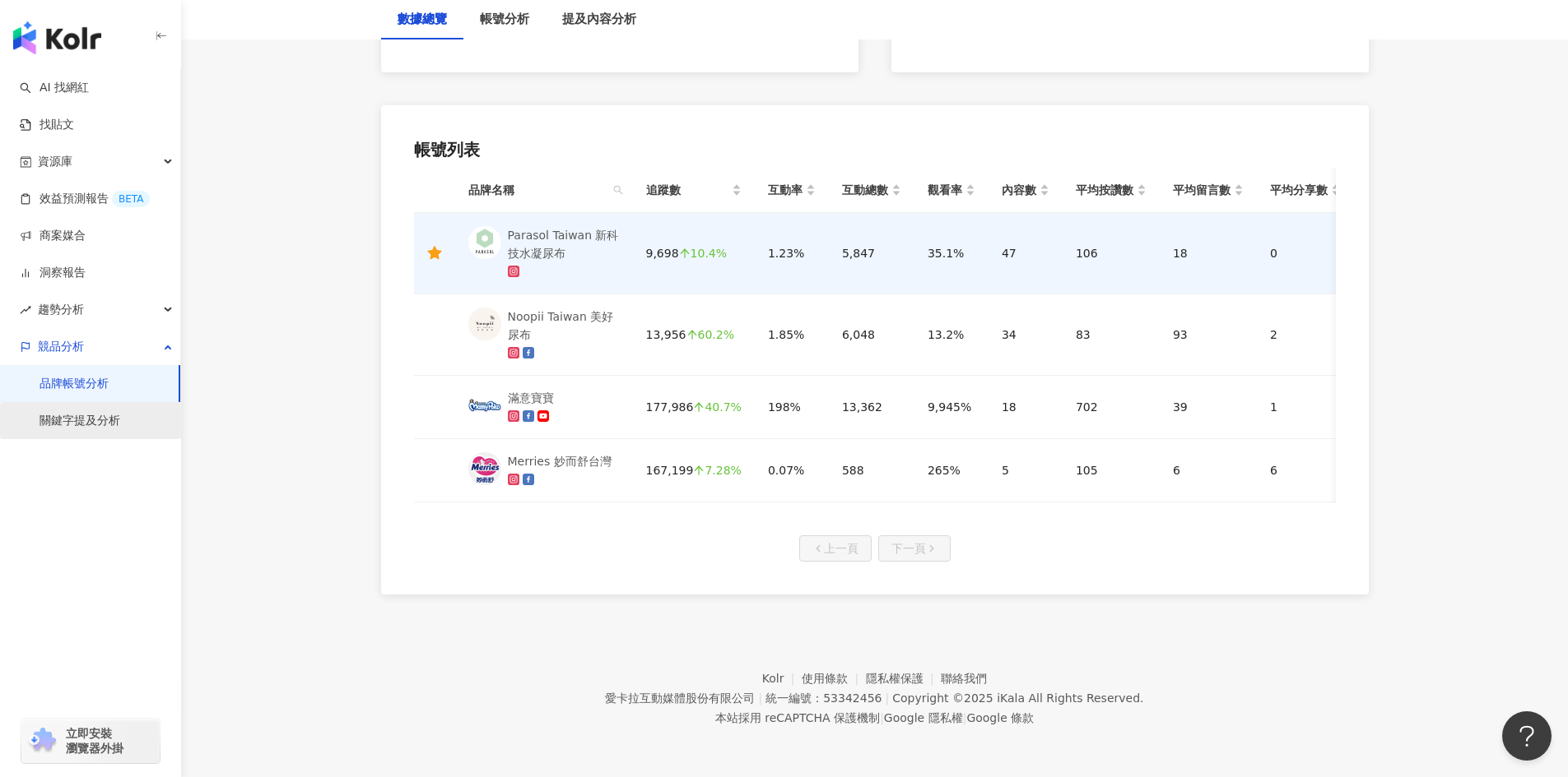
click at [103, 416] on link "關鍵字提及分析" at bounding box center [80, 421] width 81 height 16
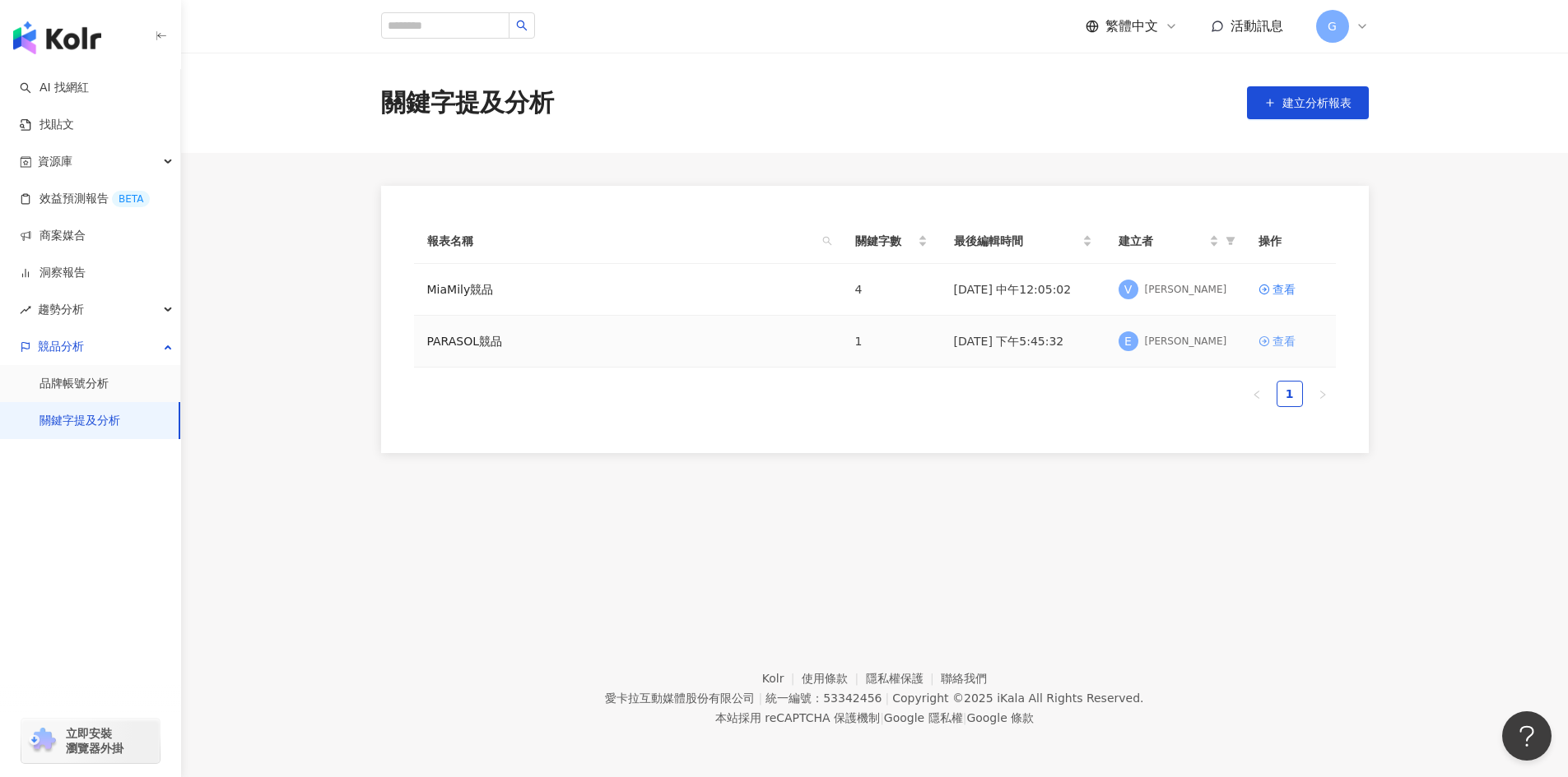
click at [1284, 340] on div "查看" at bounding box center [1284, 342] width 23 height 18
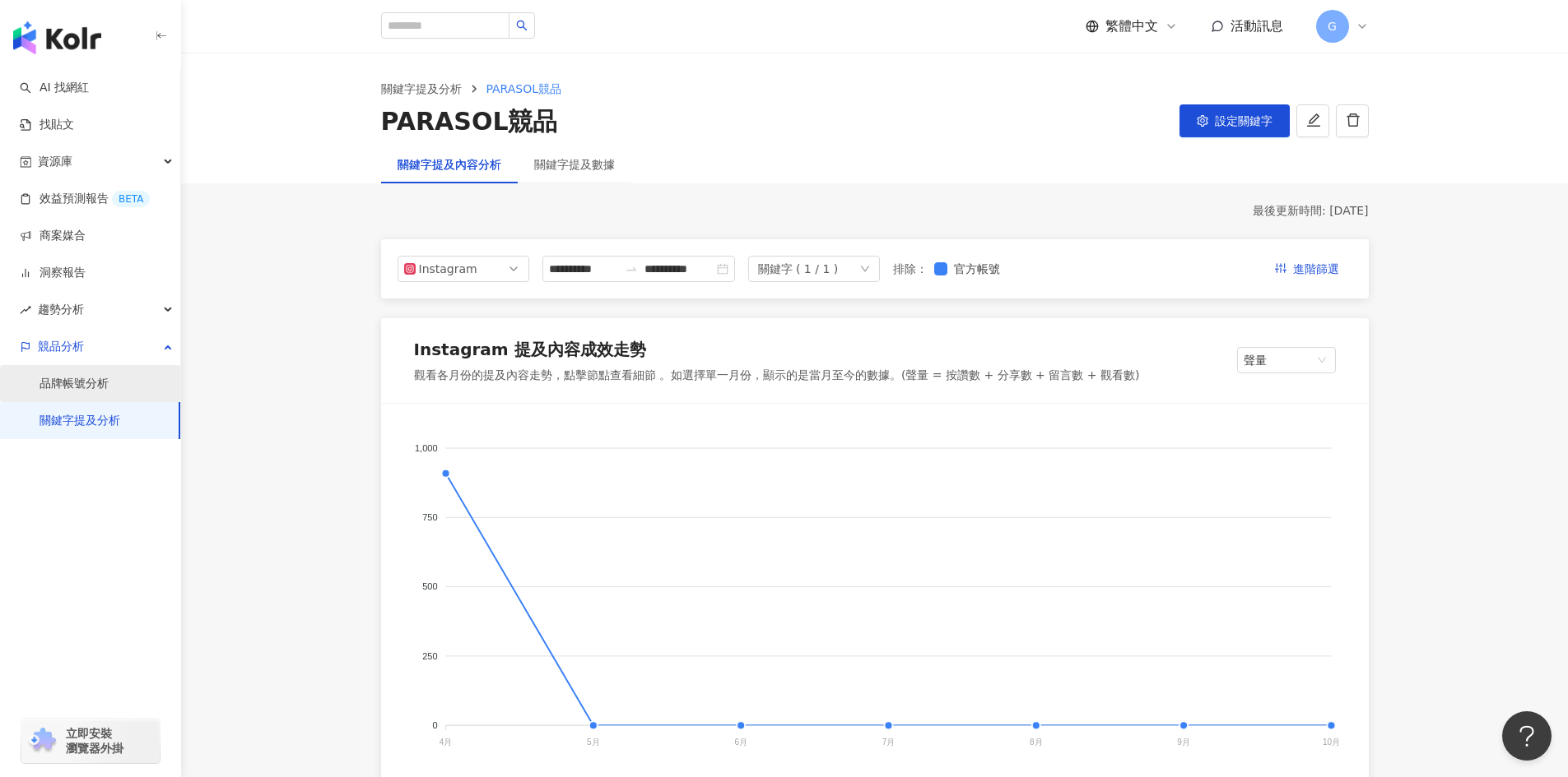
click at [100, 389] on link "品牌帳號分析" at bounding box center [74, 384] width 69 height 16
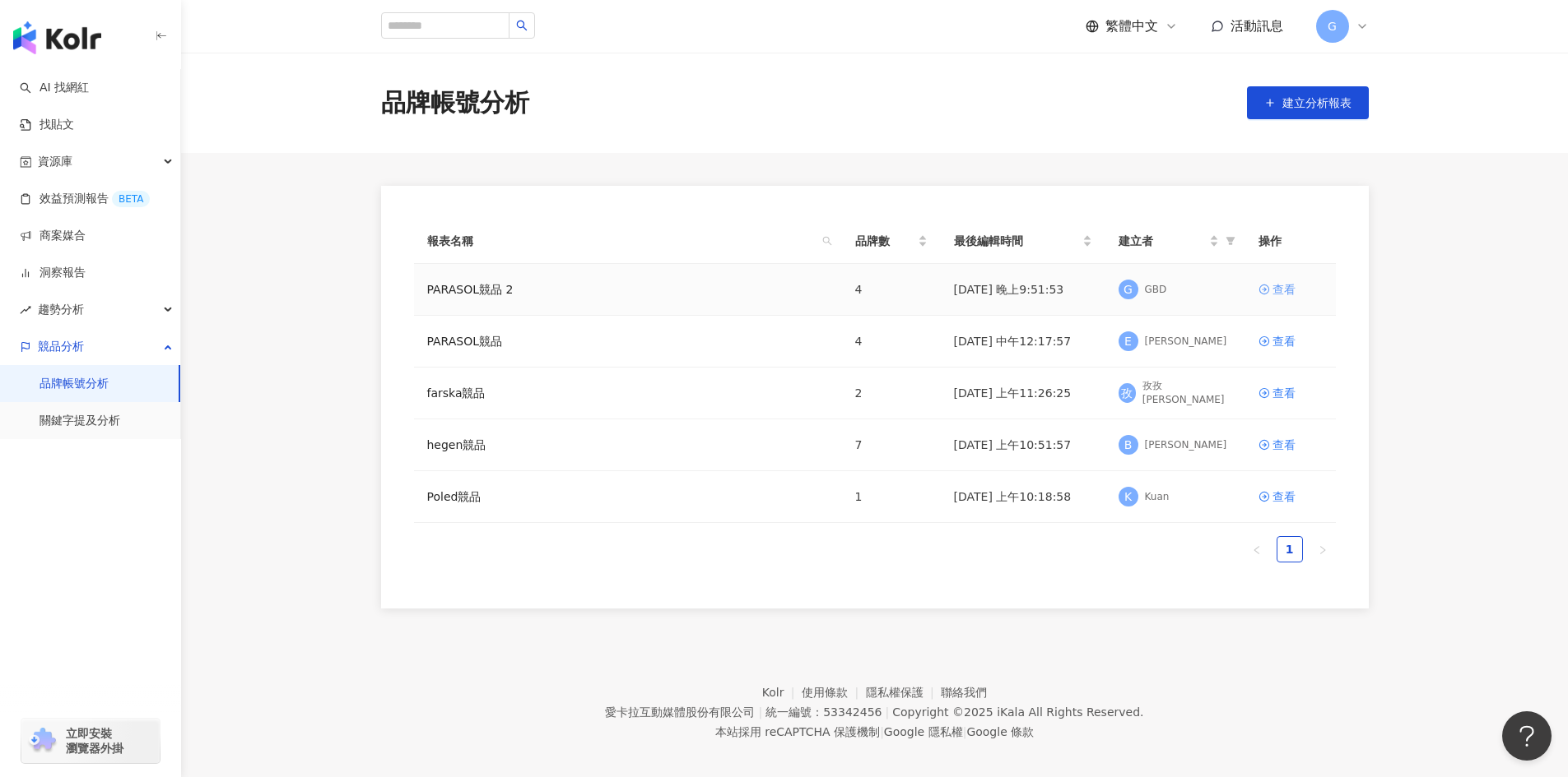
click at [1285, 286] on div "查看" at bounding box center [1284, 290] width 23 height 18
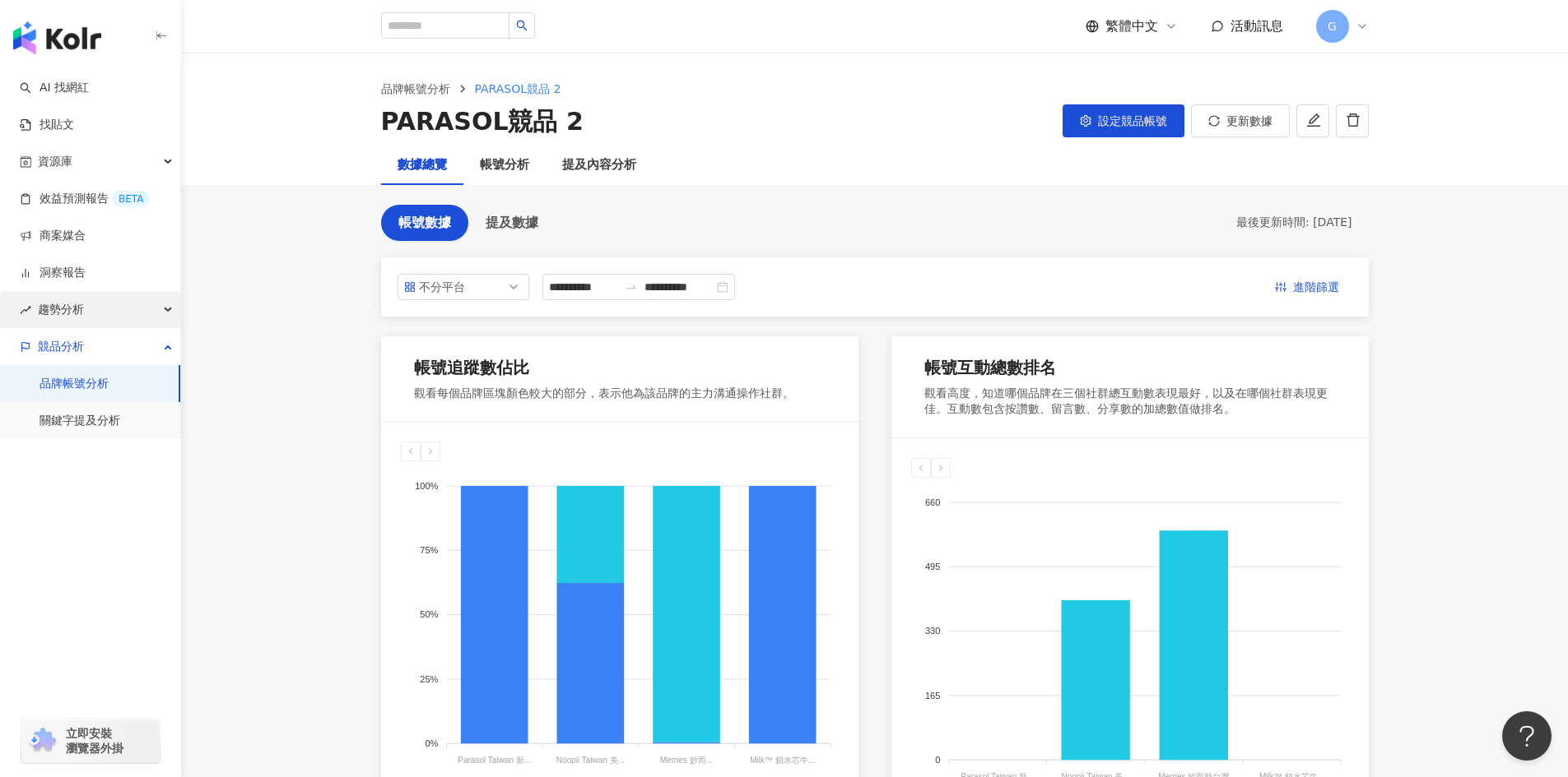
click at [96, 310] on div "趨勢分析" at bounding box center [90, 309] width 180 height 37
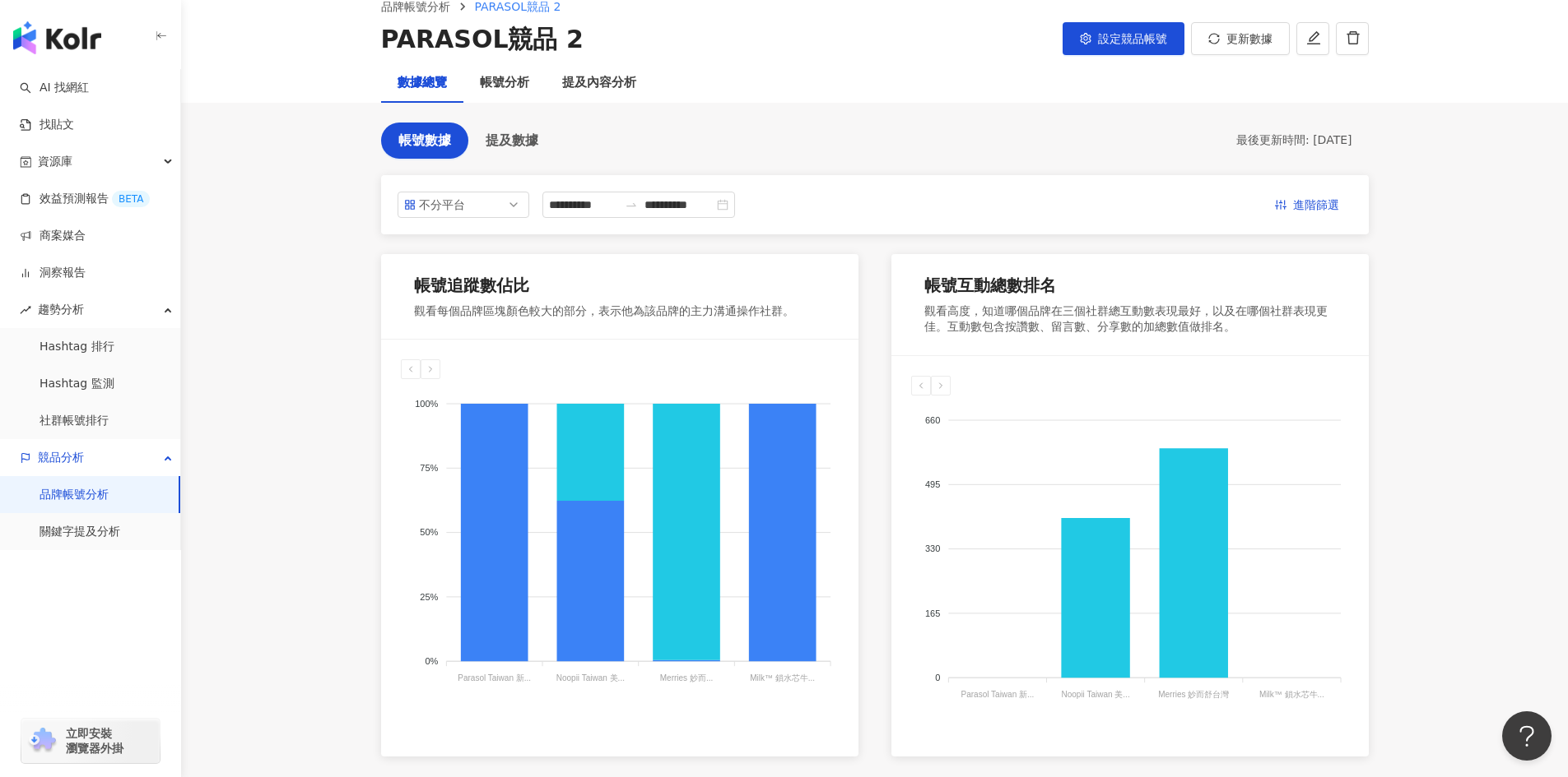
scroll to position [246, 0]
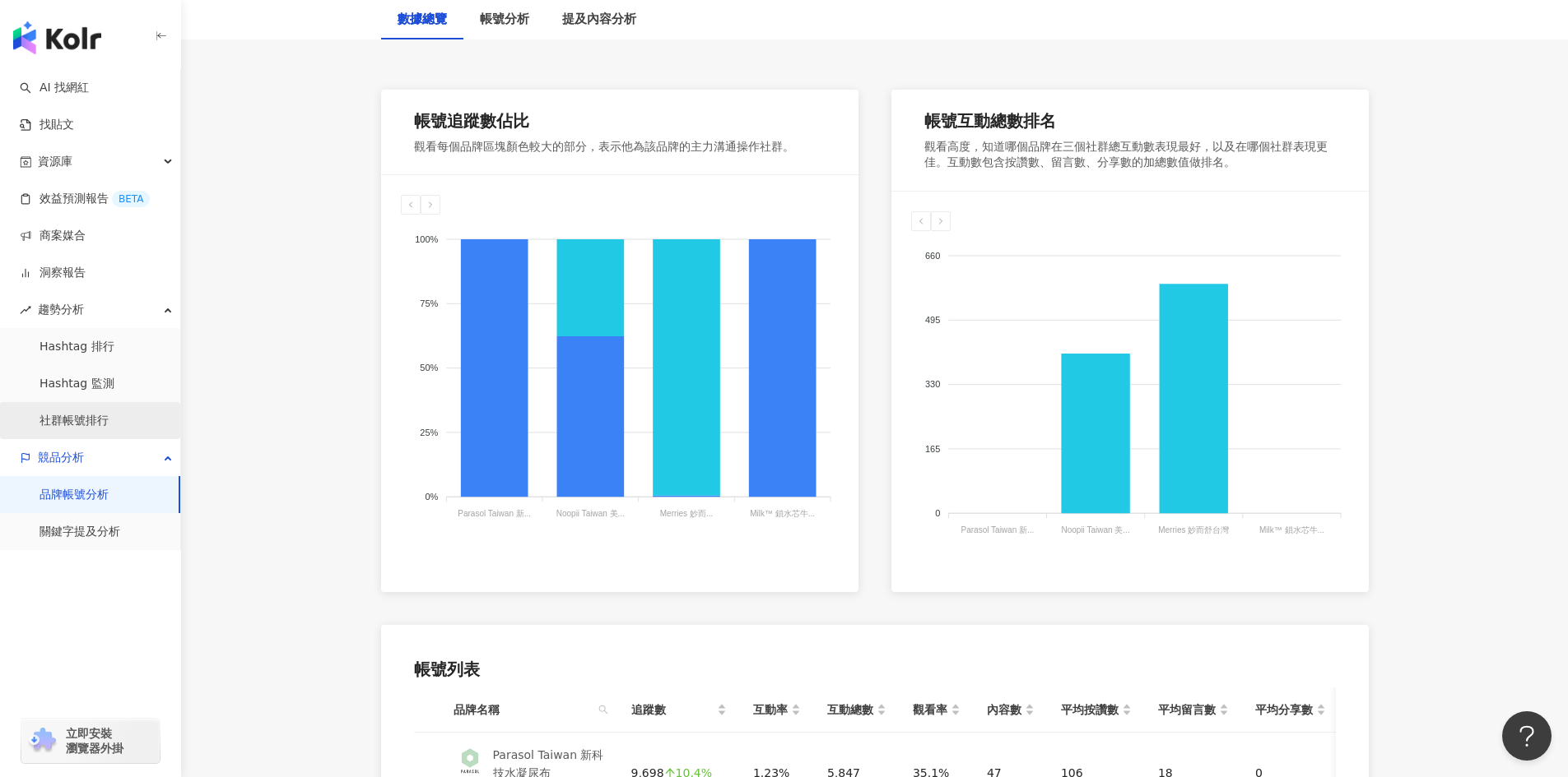
click at [91, 417] on link "社群帳號排行" at bounding box center [74, 421] width 69 height 16
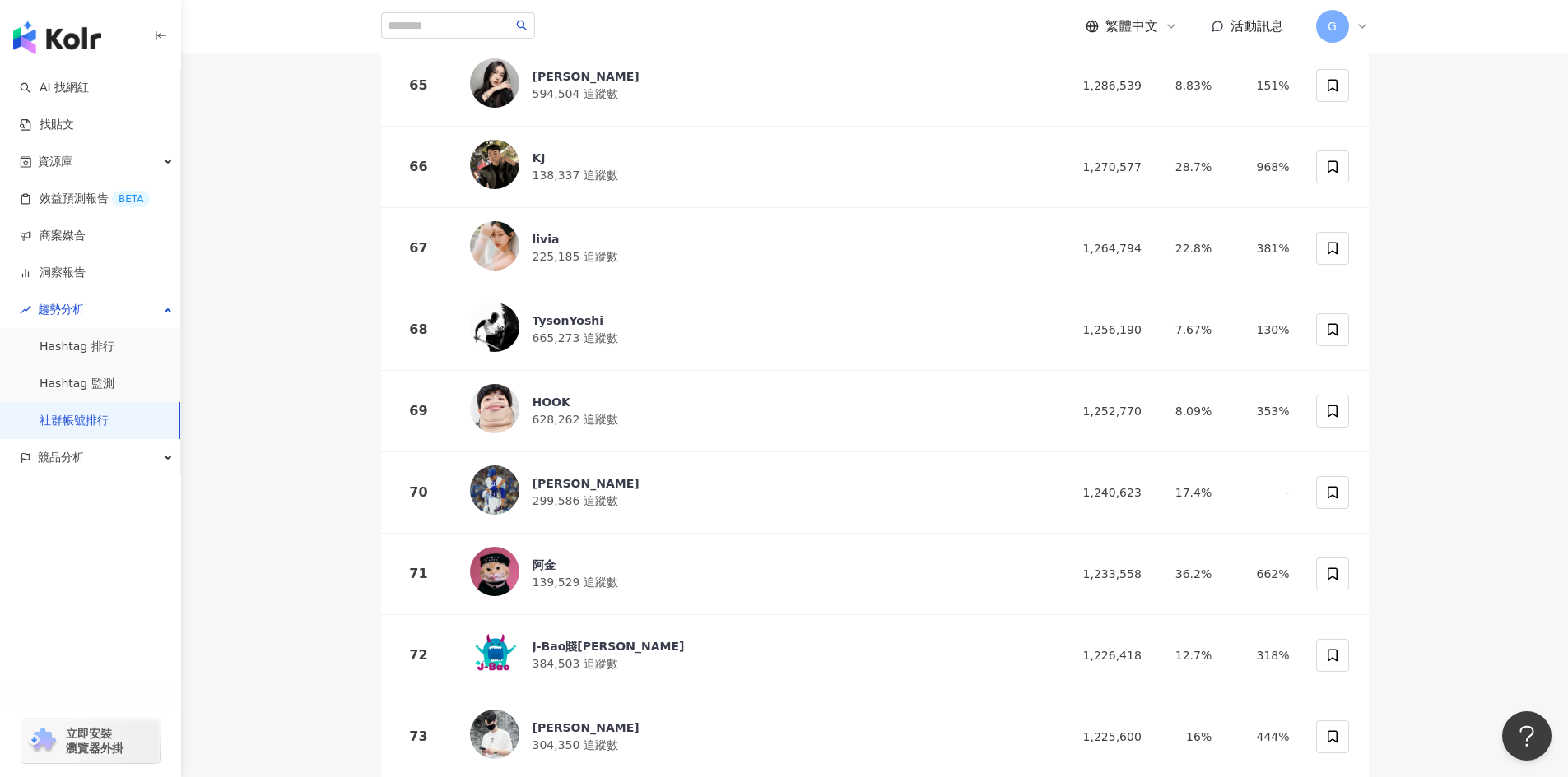
scroll to position [5512, 0]
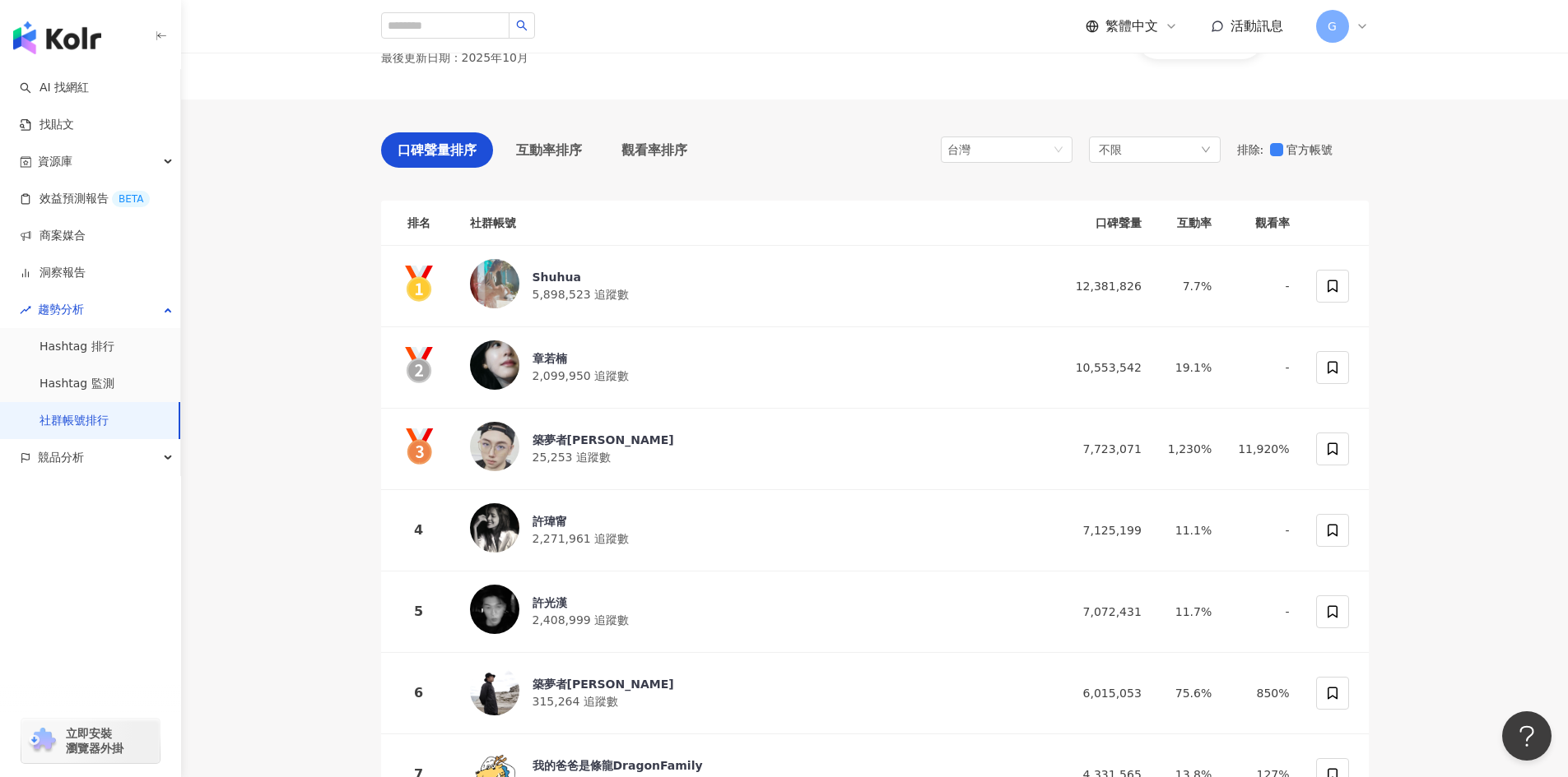
scroll to position [0, 0]
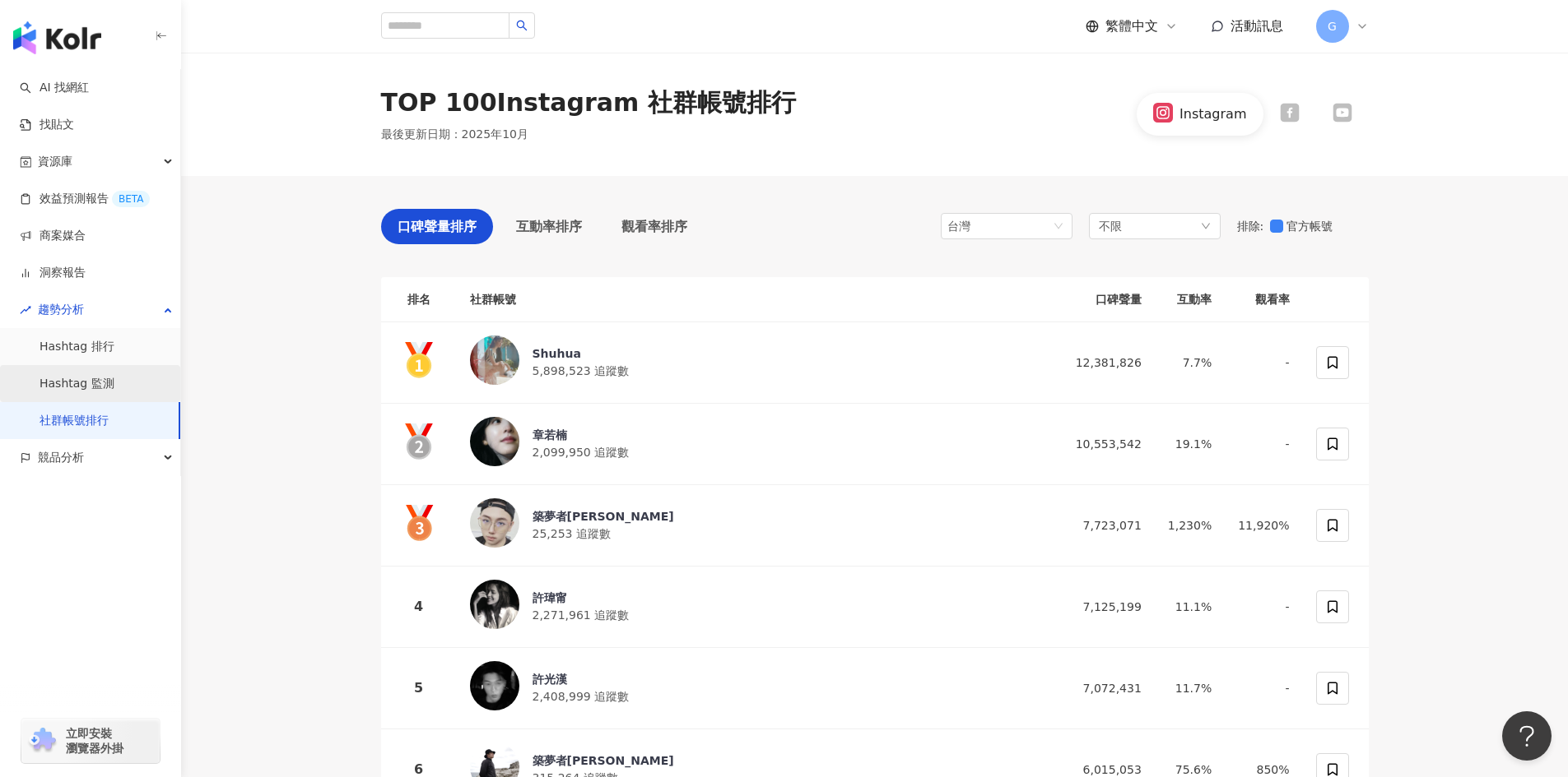
click at [93, 376] on link "Hashtag 監測" at bounding box center [76, 384] width 75 height 16
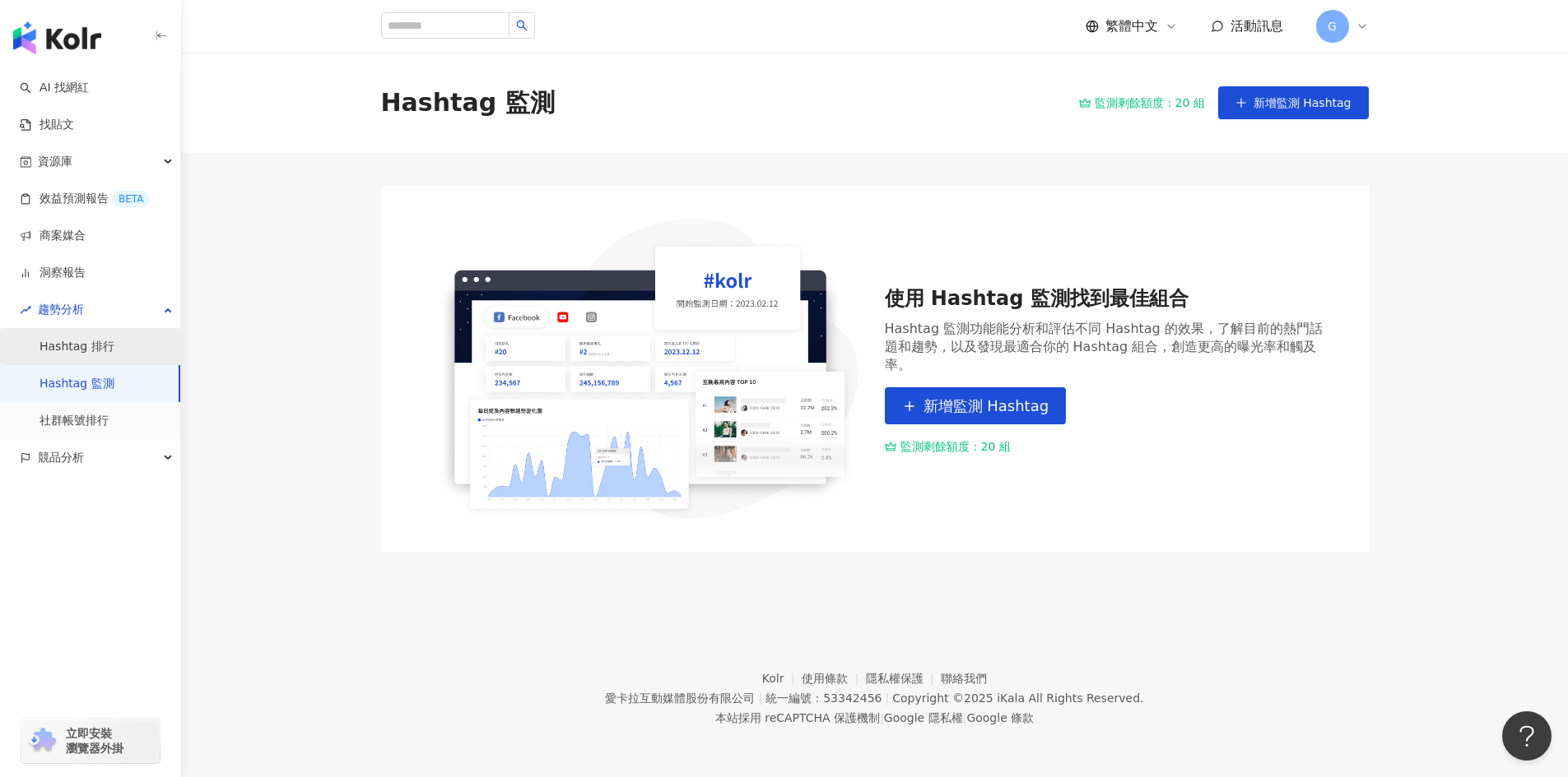
click at [105, 344] on link "Hashtag 排行" at bounding box center [76, 347] width 75 height 16
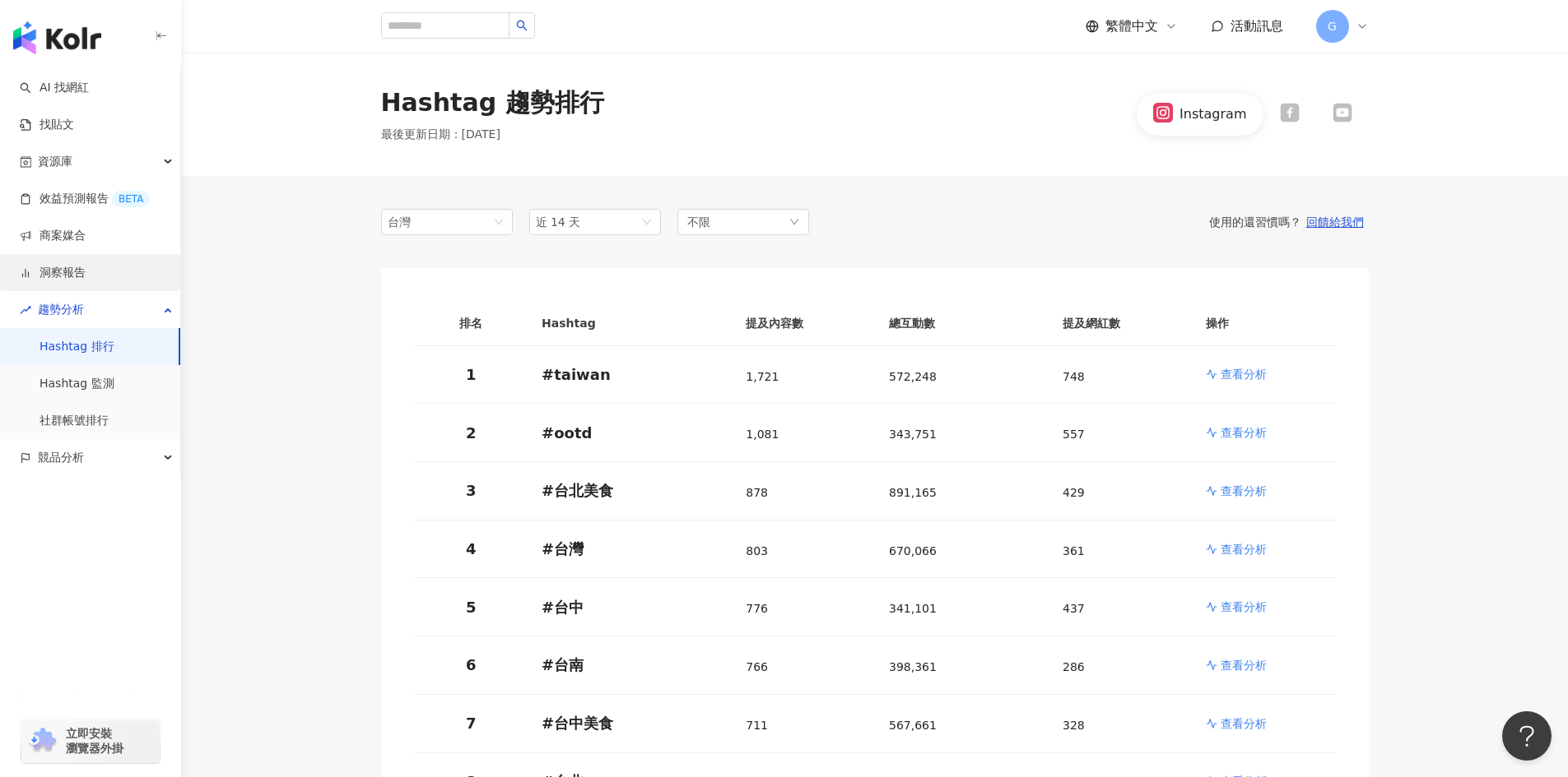
click at [85, 275] on link "洞察報告" at bounding box center [52, 273] width 66 height 16
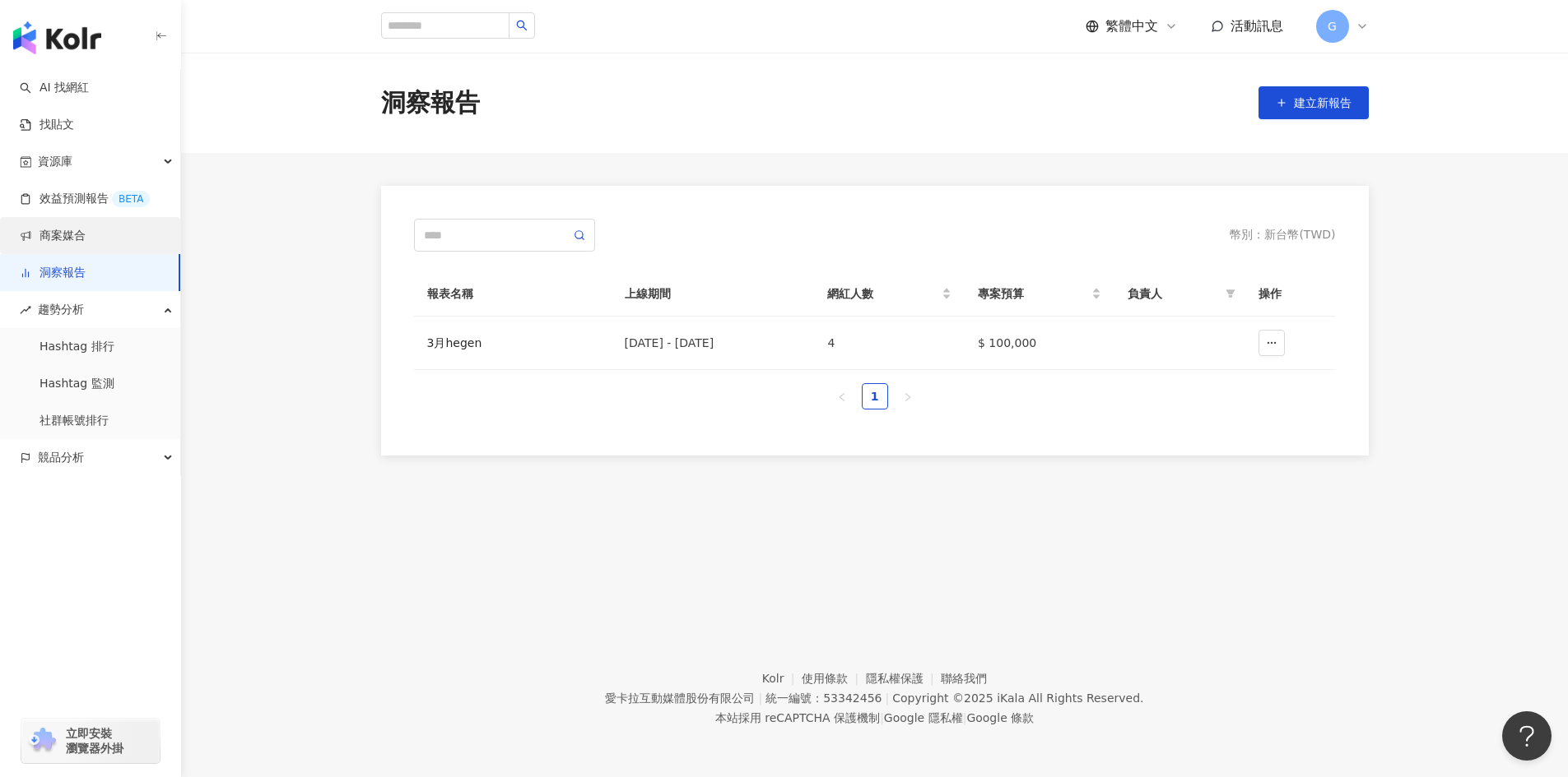
click at [85, 238] on link "商案媒合" at bounding box center [52, 236] width 66 height 16
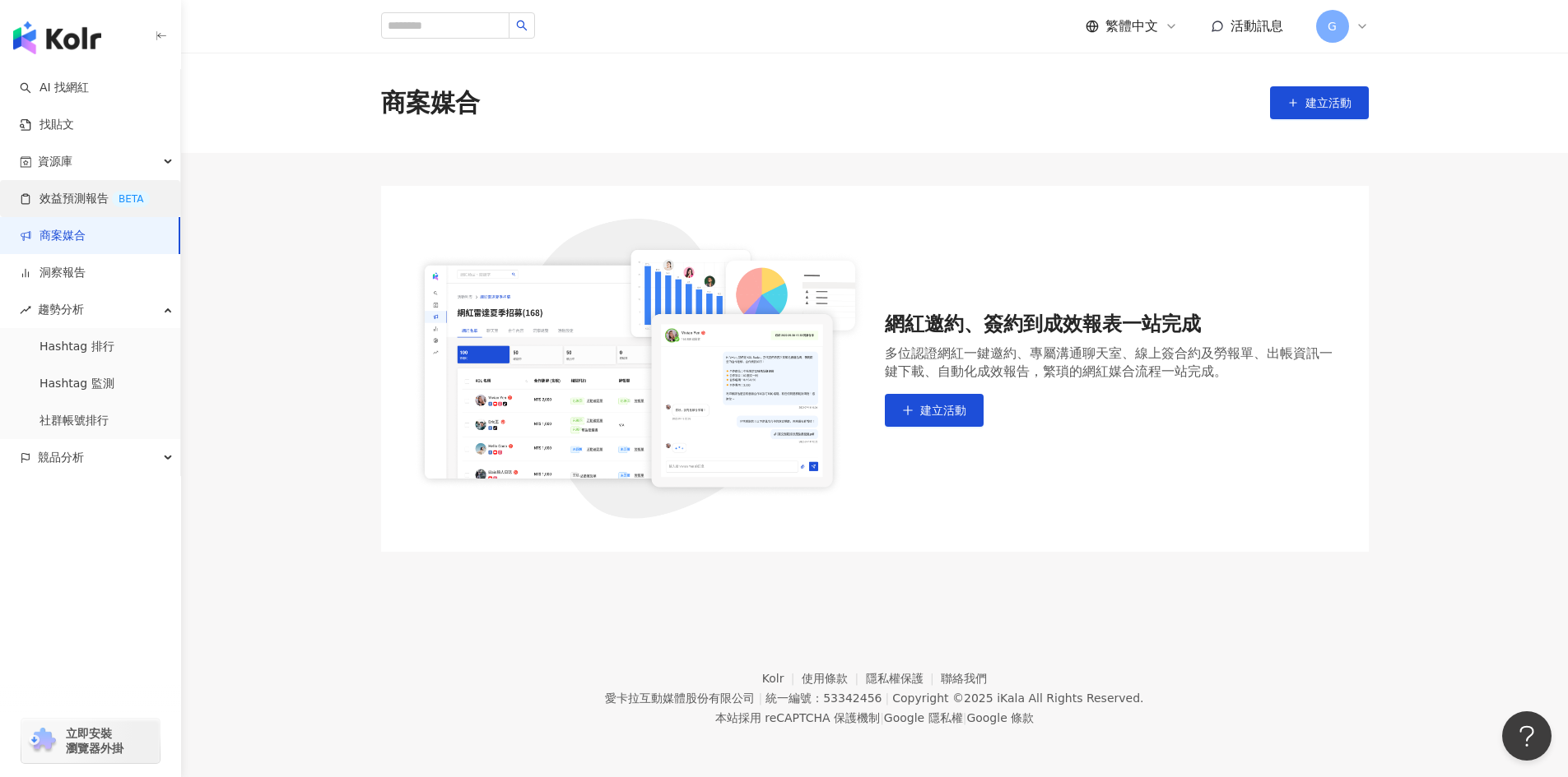
click at [97, 199] on link "效益預測報告 BETA" at bounding box center [85, 199] width 130 height 16
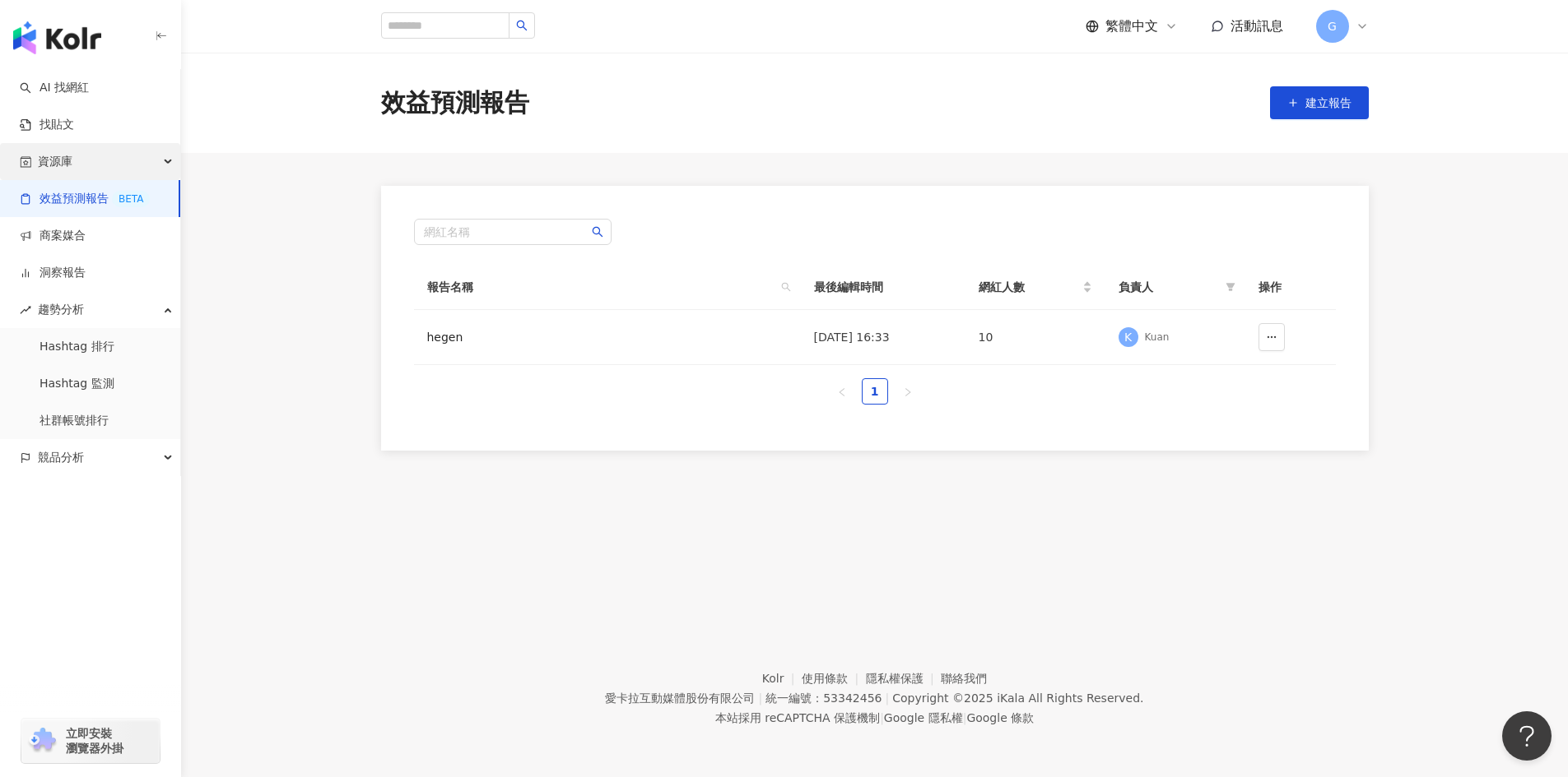
click at [99, 164] on div "資源庫" at bounding box center [90, 161] width 180 height 37
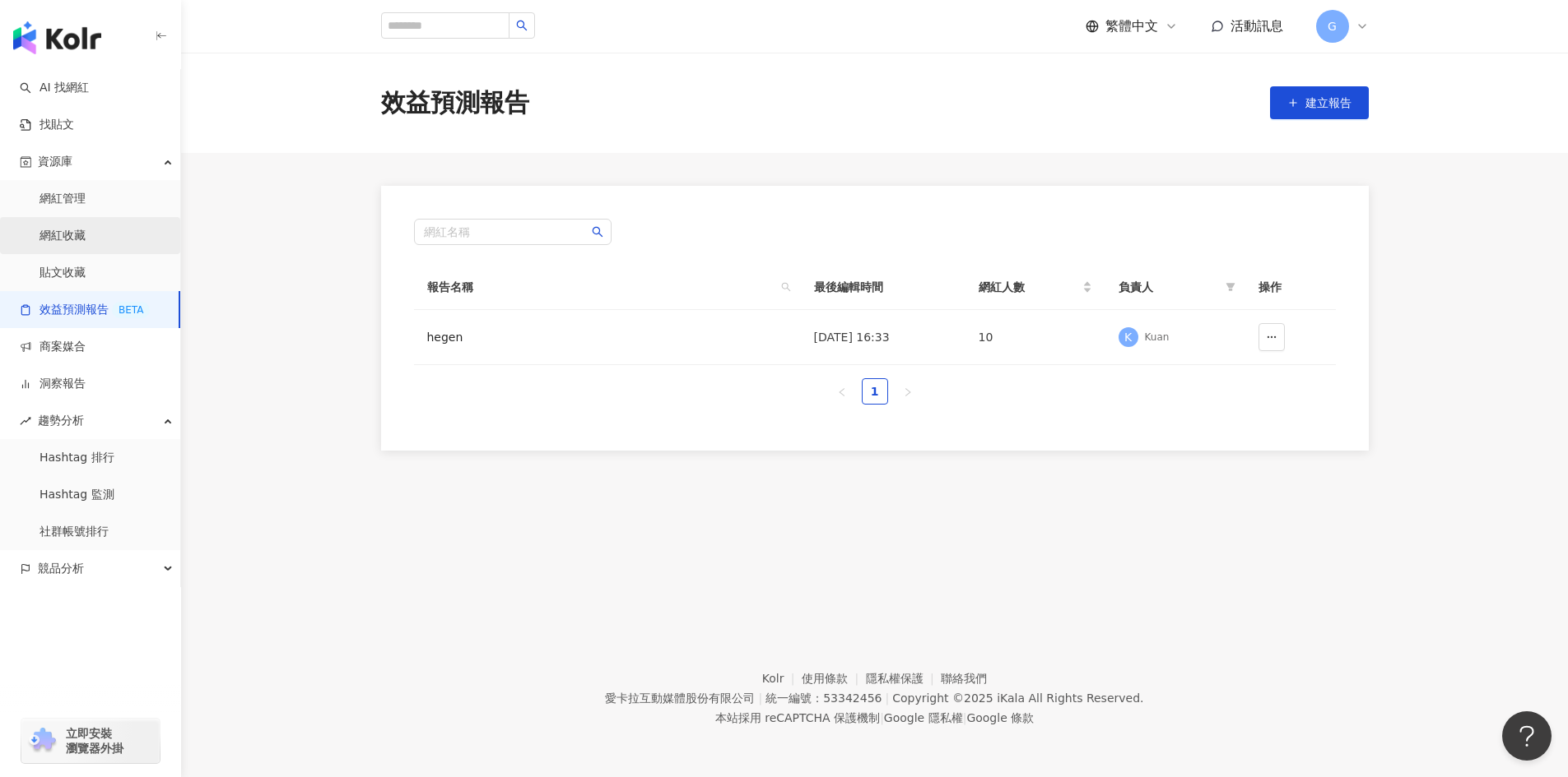
click at [85, 228] on link "網紅收藏" at bounding box center [62, 236] width 46 height 16
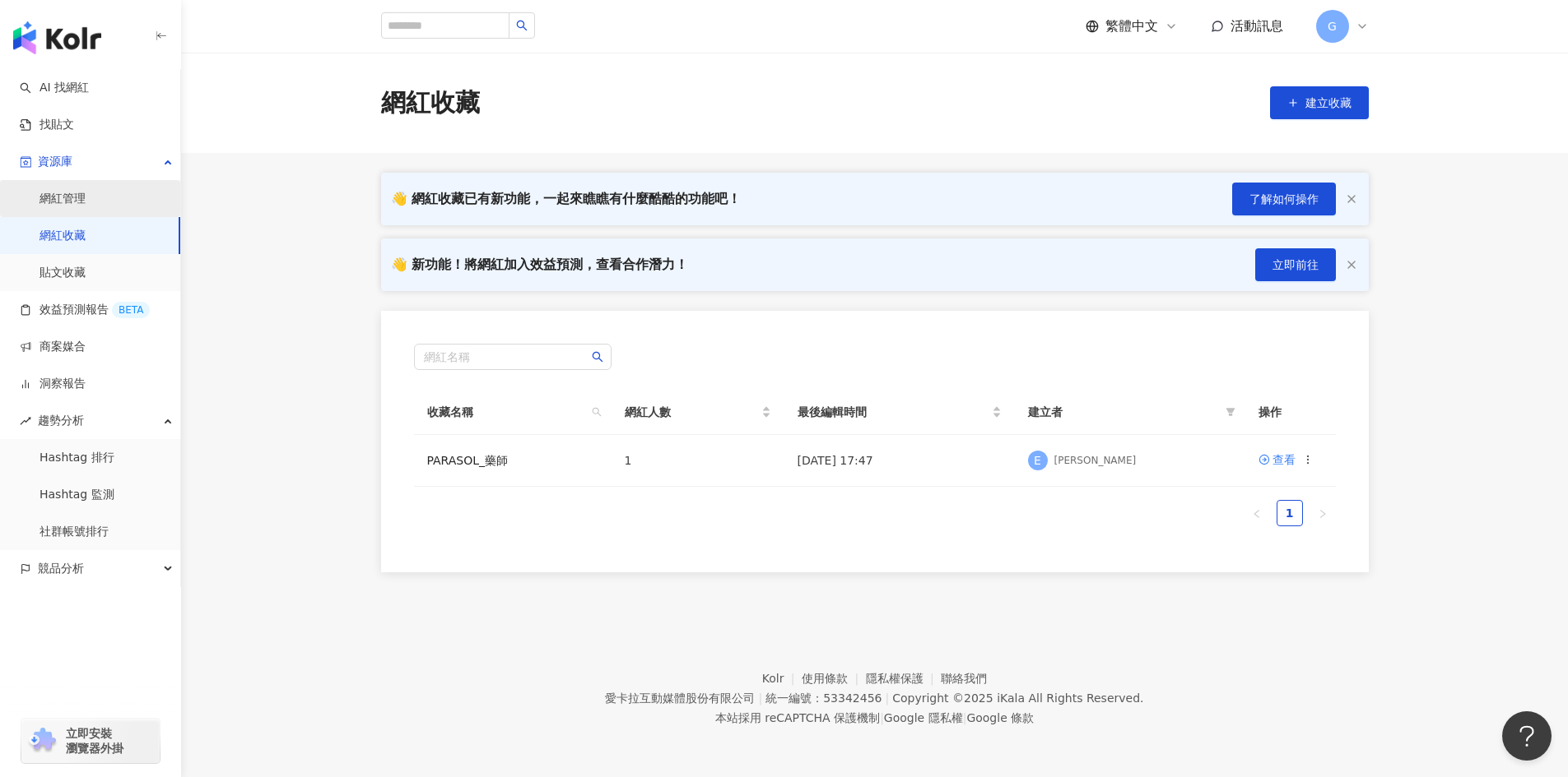
click at [85, 198] on link "網紅管理" at bounding box center [62, 199] width 46 height 16
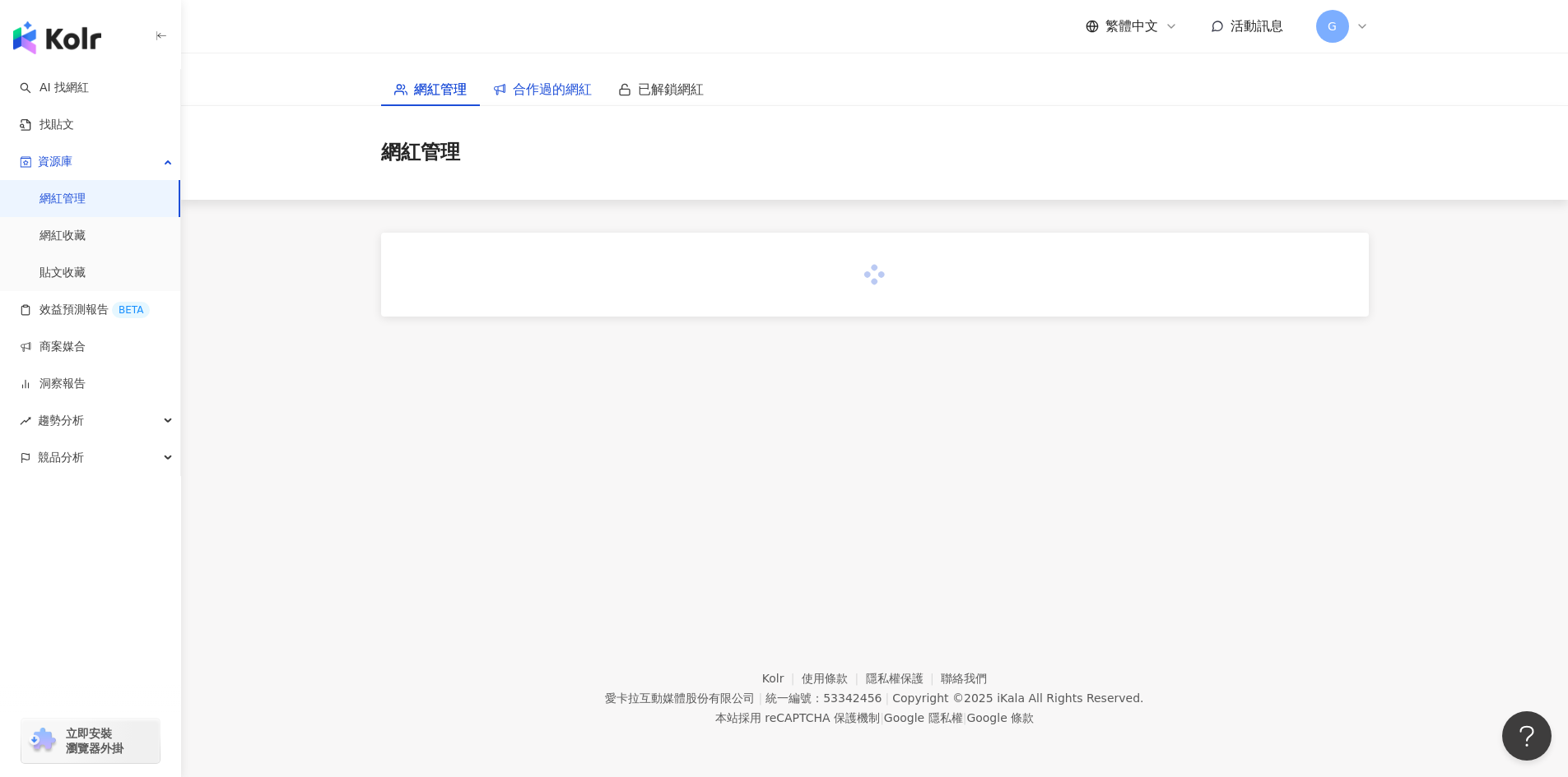
click at [549, 90] on span "合作過的網紅" at bounding box center [552, 89] width 79 height 21
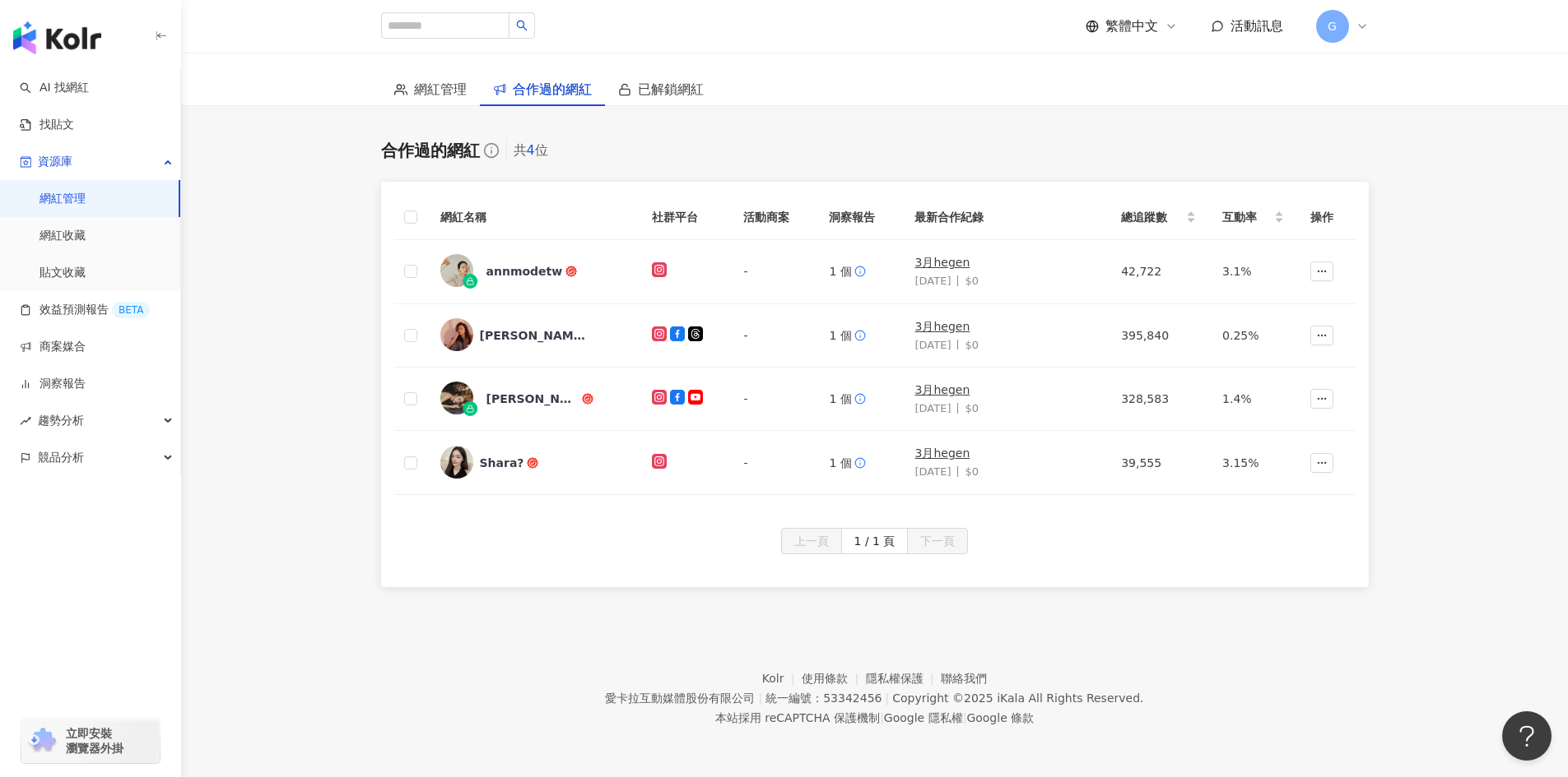
click at [722, 23] on div "繁體中文 活動訊息 G" at bounding box center [875, 26] width 988 height 53
click at [85, 353] on link "商案媒合" at bounding box center [52, 347] width 66 height 16
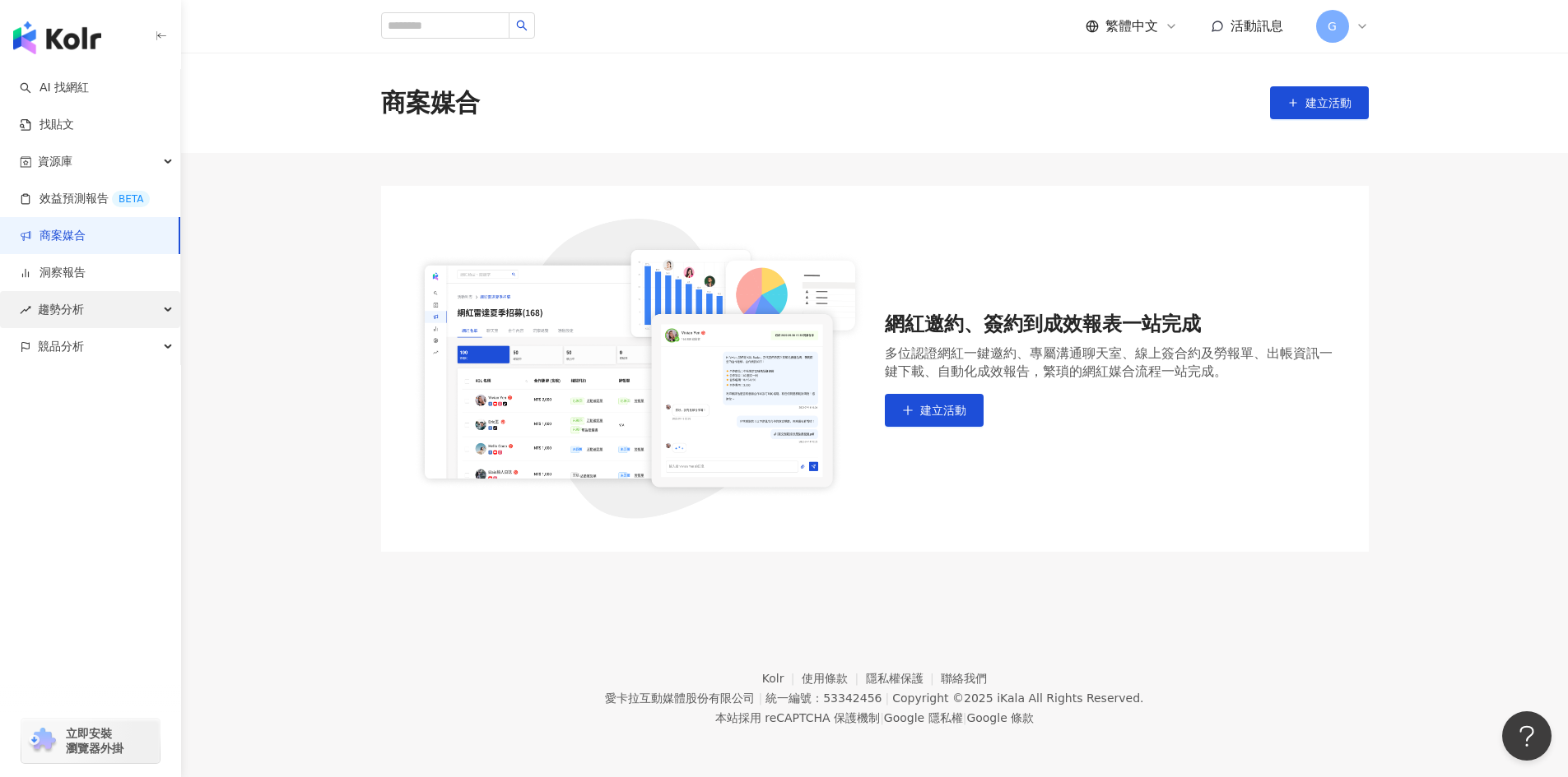
click at [107, 312] on div "趨勢分析" at bounding box center [90, 309] width 180 height 37
click at [106, 451] on div "競品分析" at bounding box center [90, 457] width 180 height 37
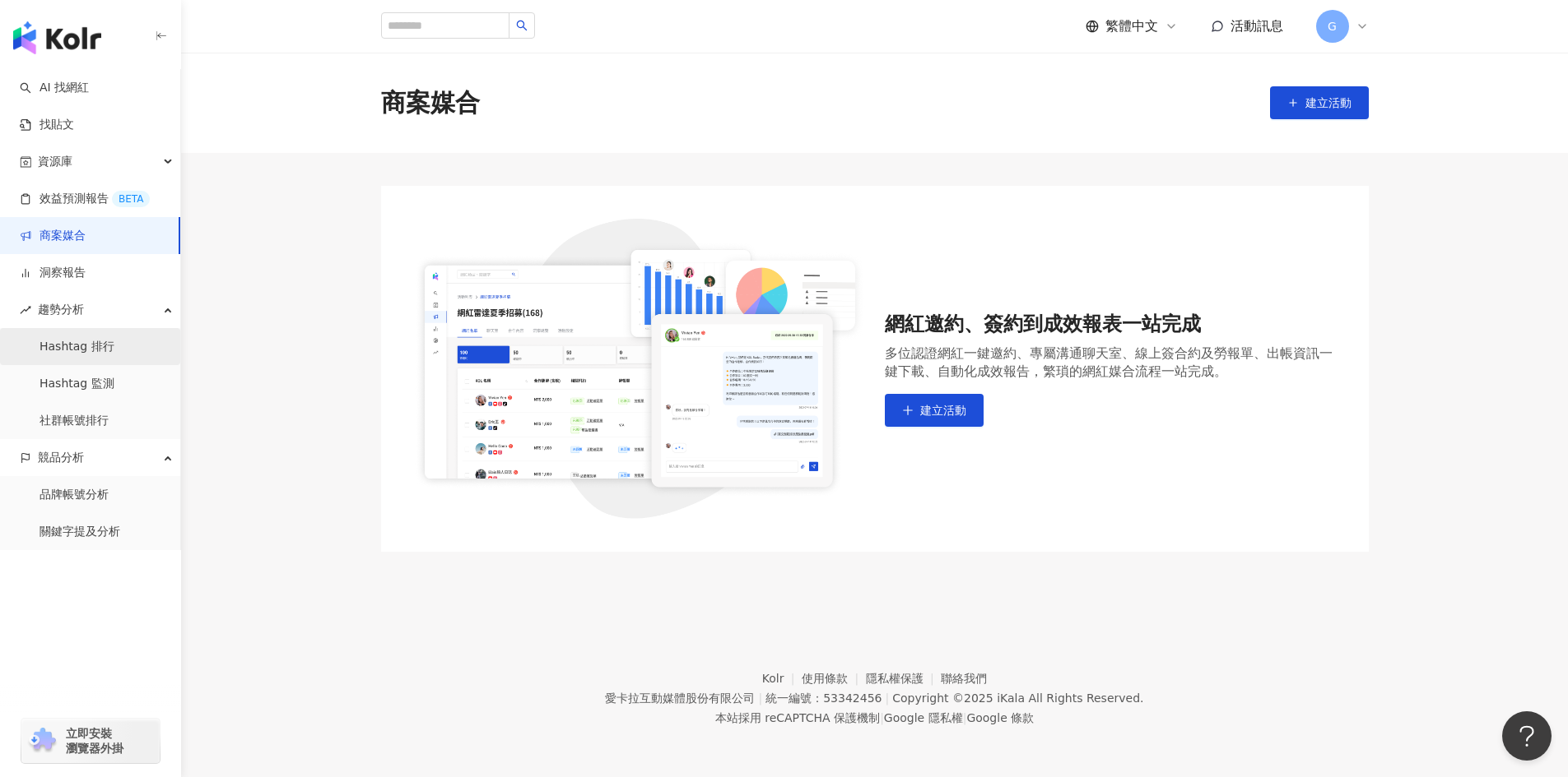
click at [111, 352] on link "Hashtag 排行" at bounding box center [76, 347] width 75 height 16
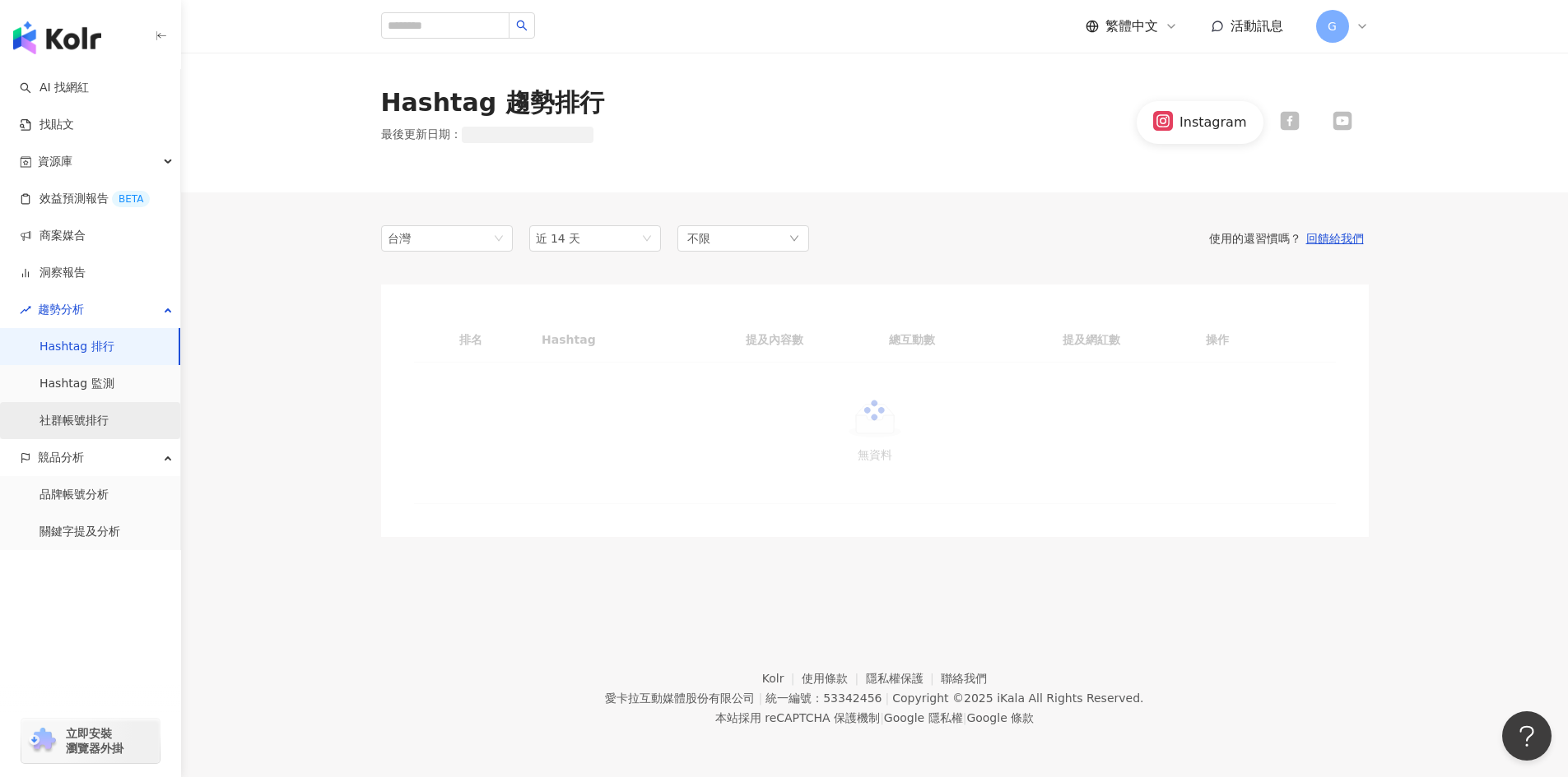
click at [104, 419] on link "社群帳號排行" at bounding box center [74, 421] width 69 height 16
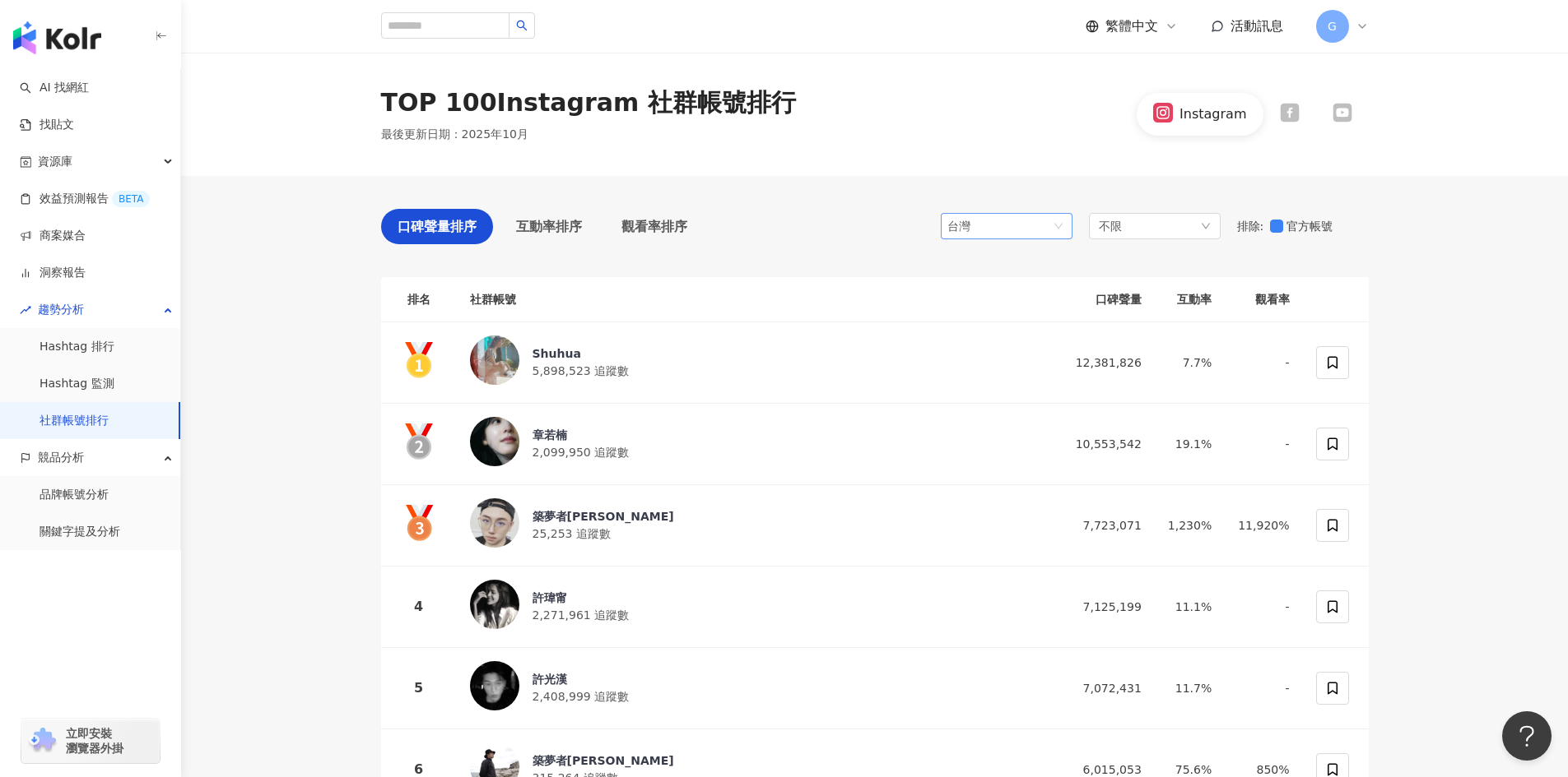
click at [1001, 219] on span "台灣" at bounding box center [1007, 226] width 119 height 24
click at [1110, 226] on span "不限" at bounding box center [1110, 226] width 23 height 18
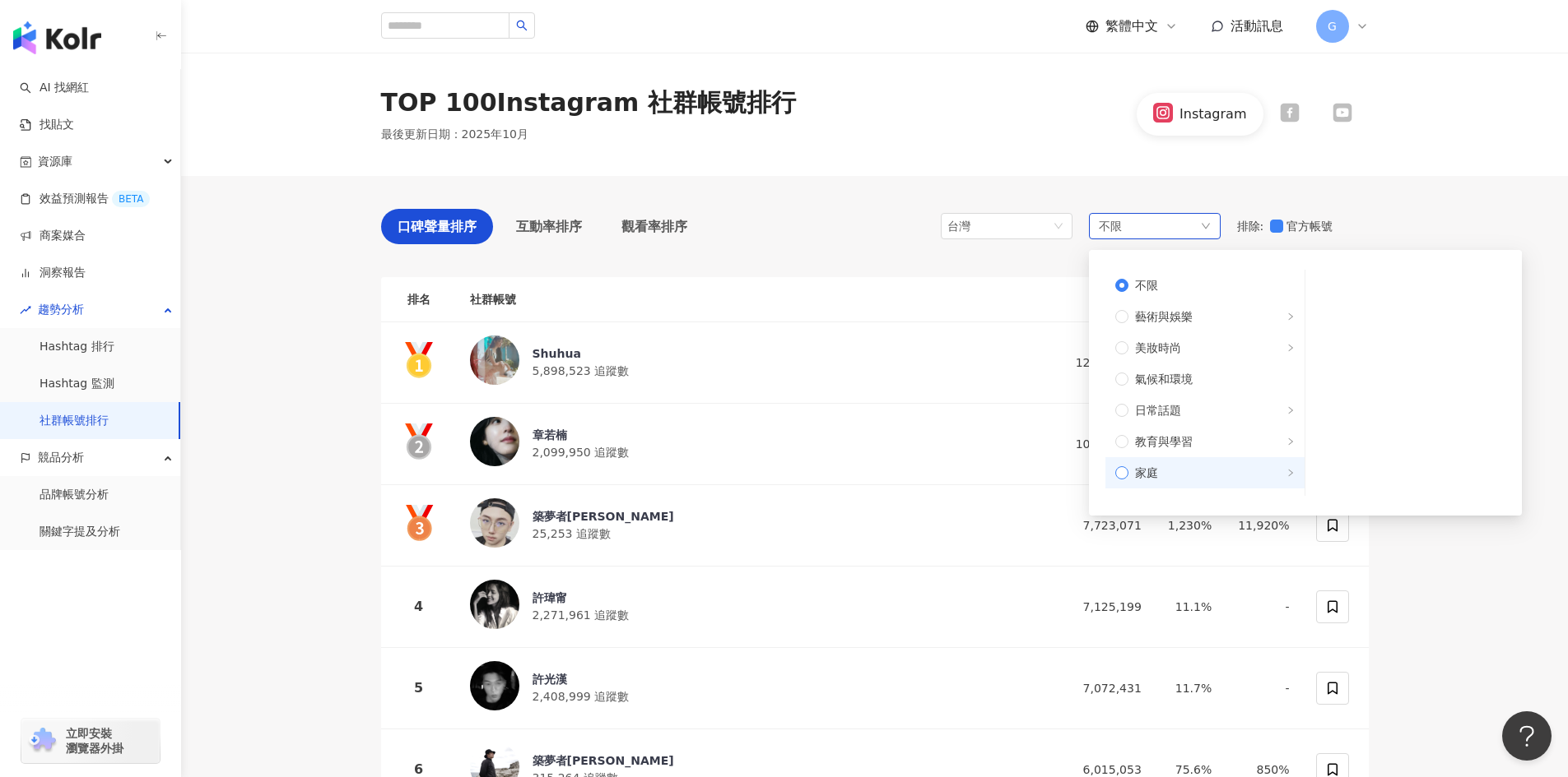
click at [1211, 474] on span "家庭" at bounding box center [1211, 473] width 166 height 18
click at [1340, 278] on span "母嬰" at bounding box center [1411, 285] width 167 height 18
click at [1313, 284] on label "母嬰" at bounding box center [1405, 285] width 200 height 31
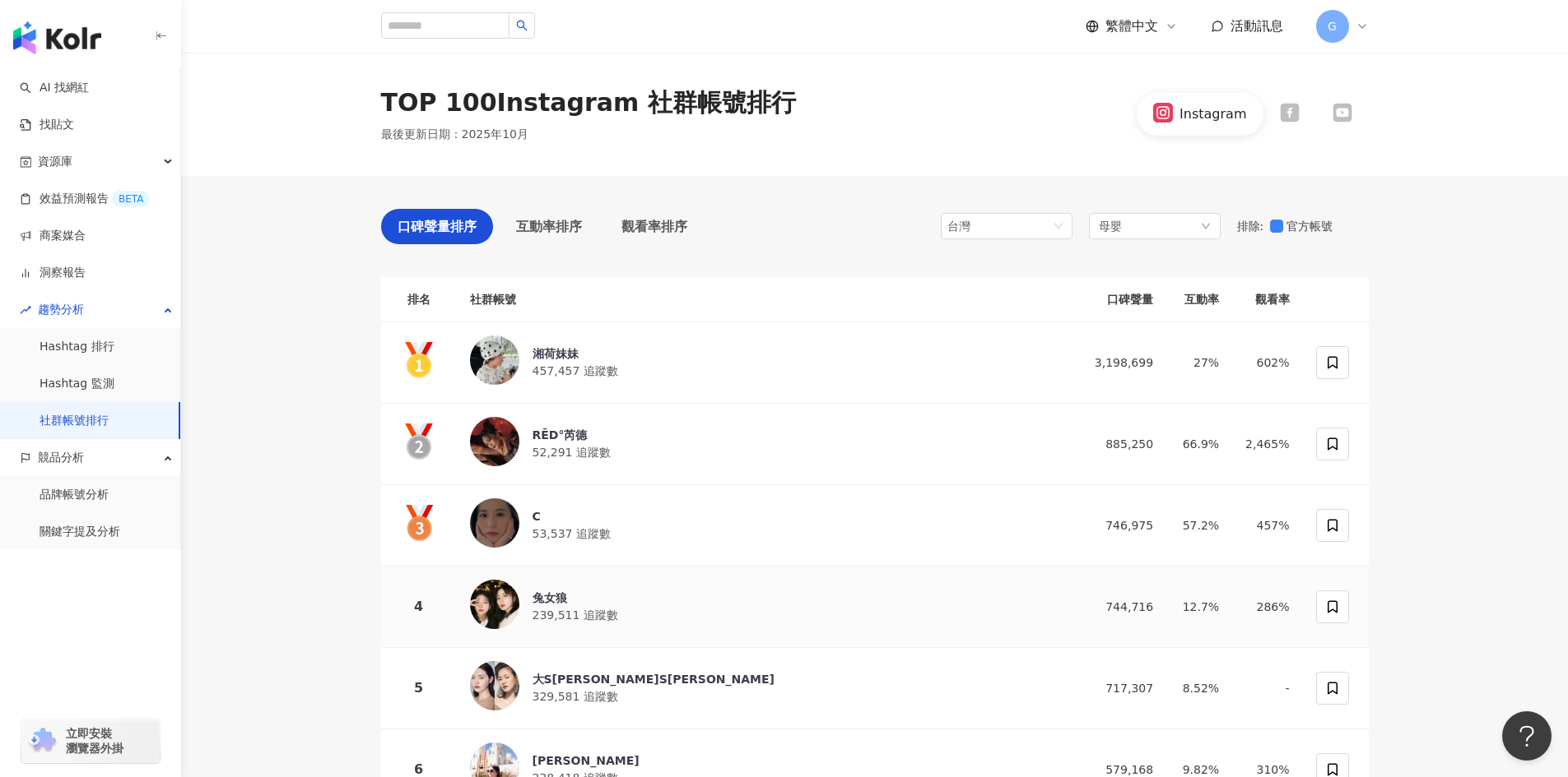
click at [689, 603] on div "兔女狼 239,511 追蹤數" at bounding box center [762, 607] width 585 height 54
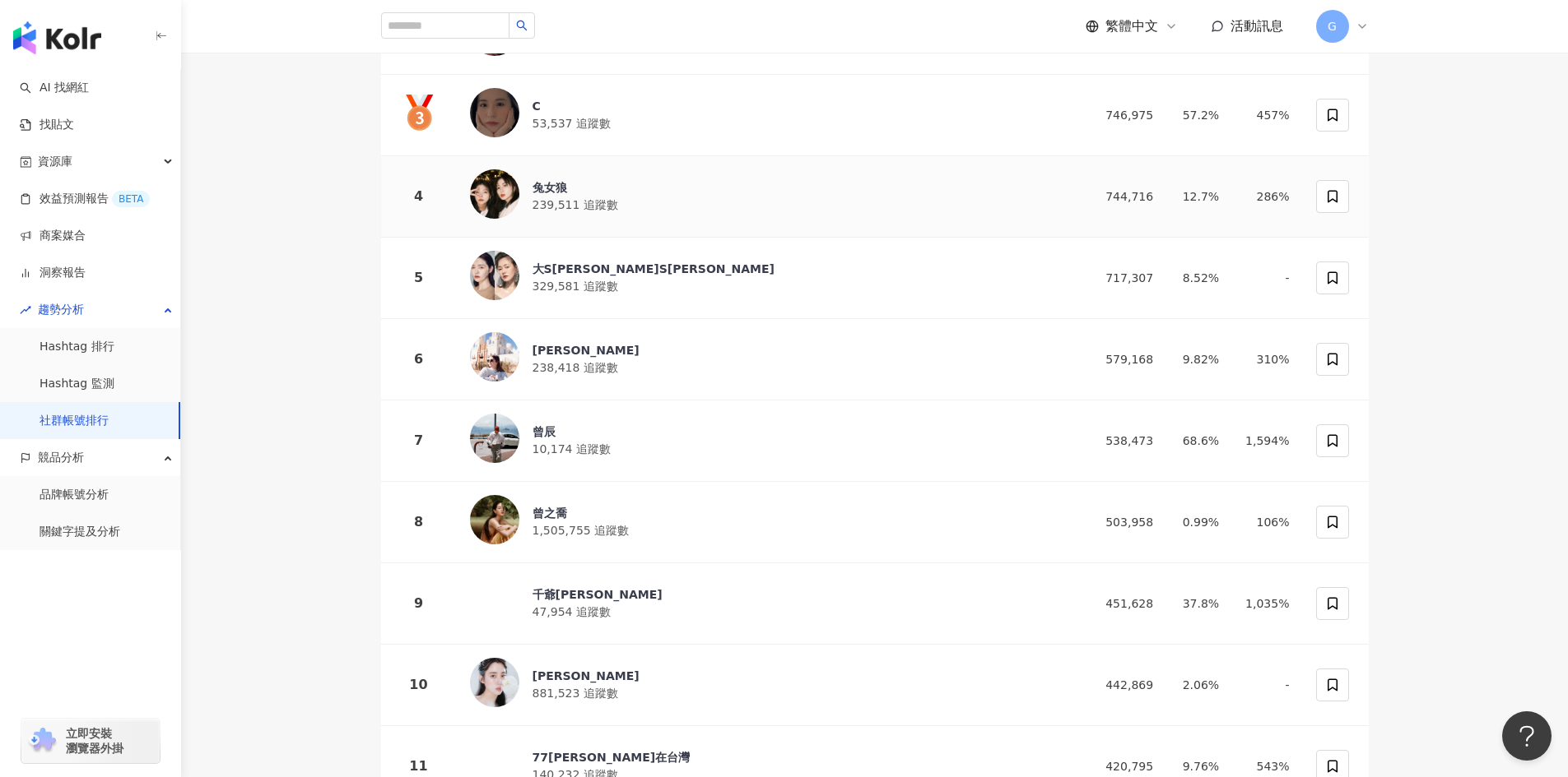
scroll to position [411, 0]
click at [659, 433] on div "曾辰 10,174 追蹤數" at bounding box center [762, 440] width 585 height 54
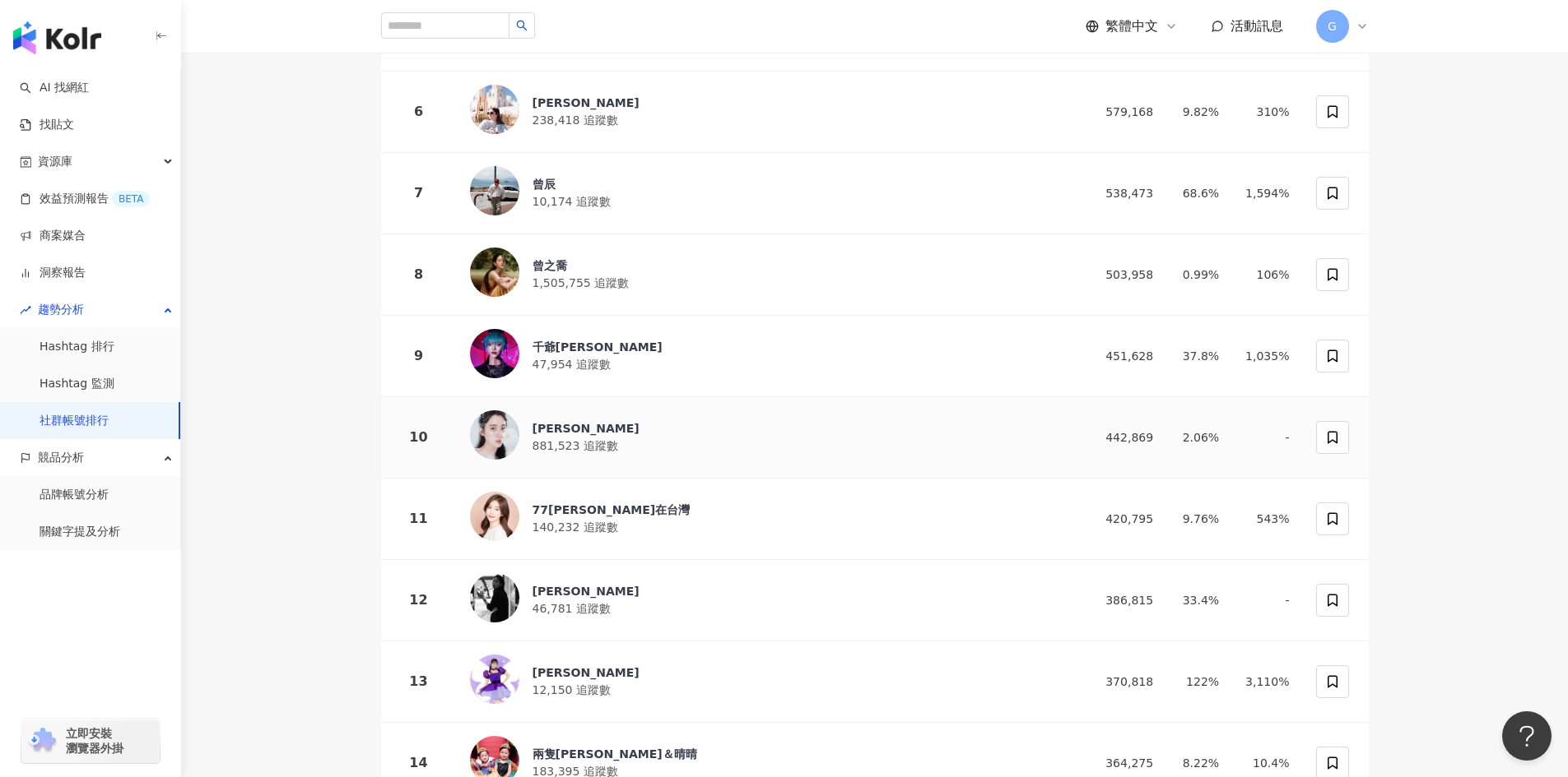
scroll to position [905, 0]
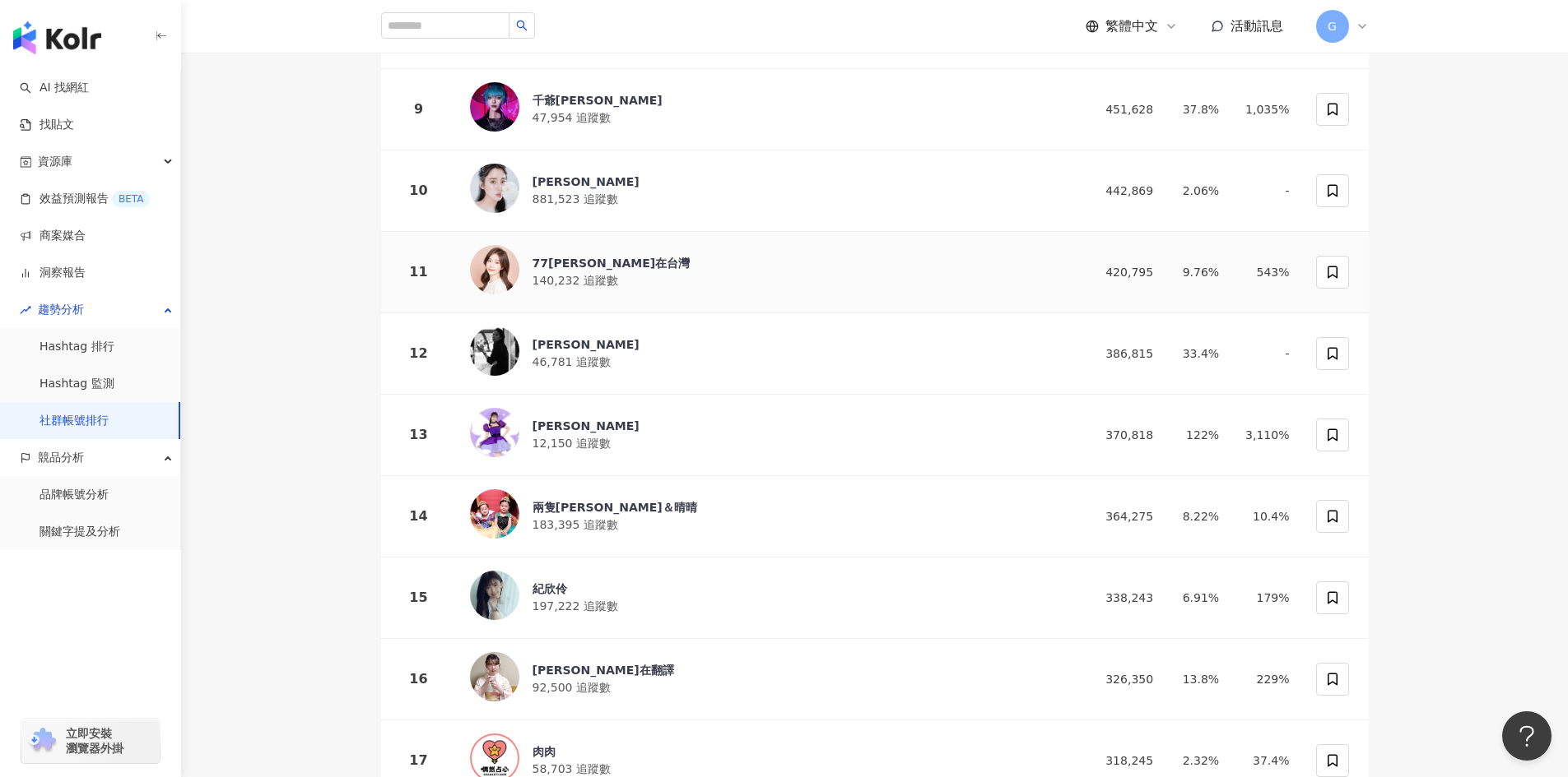
click at [730, 279] on div "77歐尼在台灣 140,232 追蹤數" at bounding box center [762, 272] width 585 height 54
click at [750, 341] on div "林曼 46,781 追蹤數" at bounding box center [762, 353] width 585 height 54
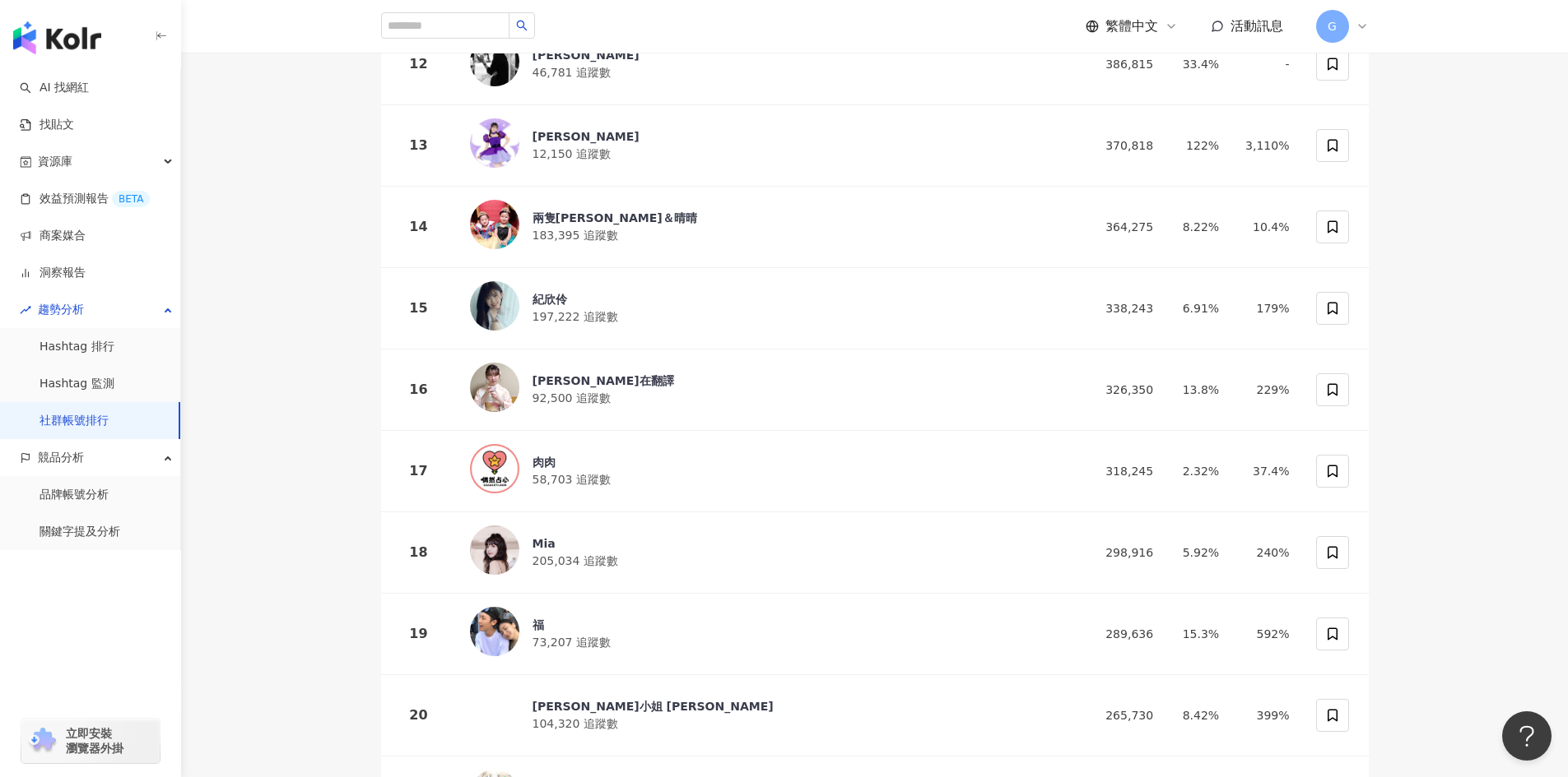
scroll to position [1481, 0]
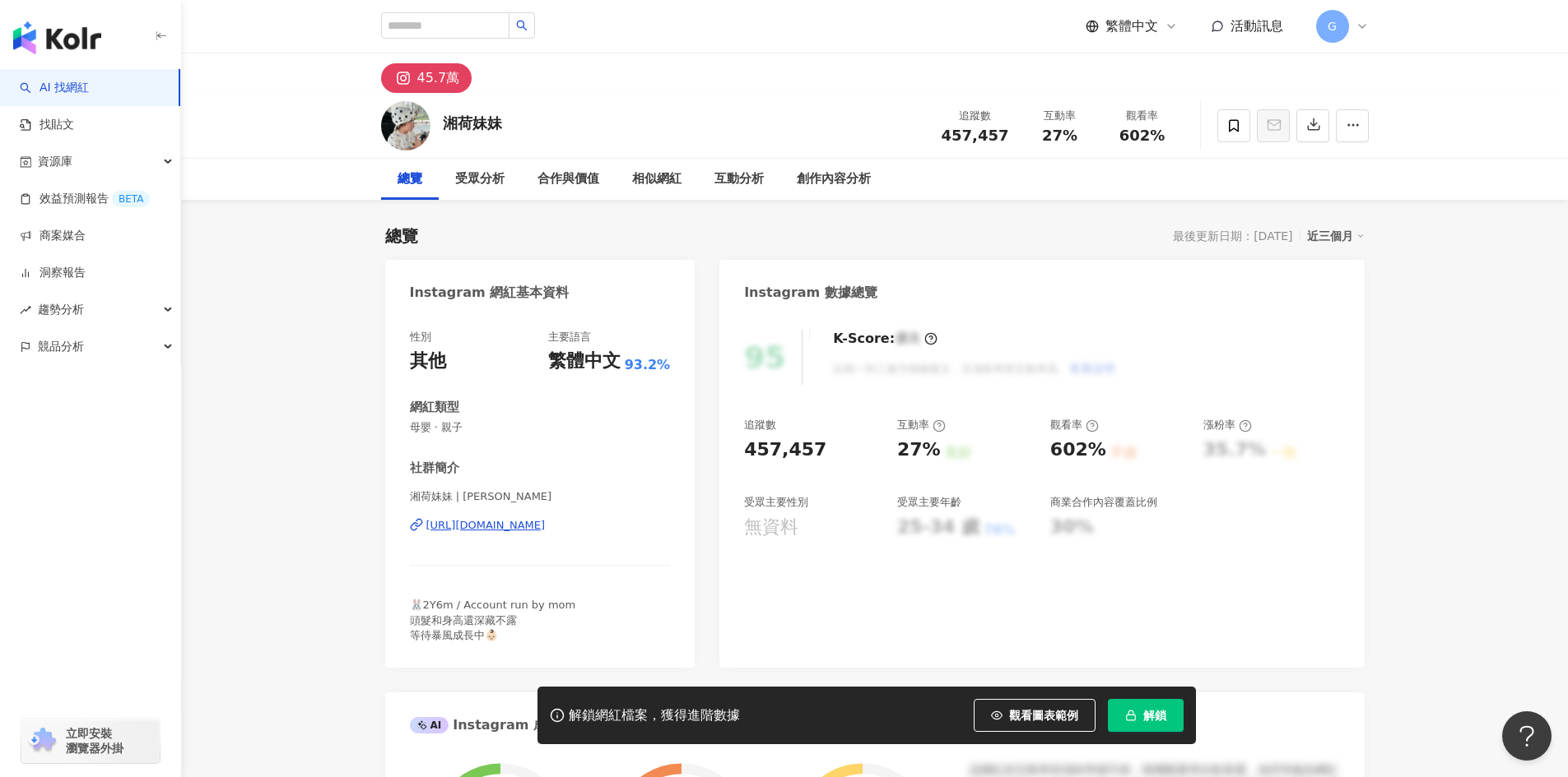
click at [1145, 719] on span "解鎖" at bounding box center [1155, 715] width 23 height 13
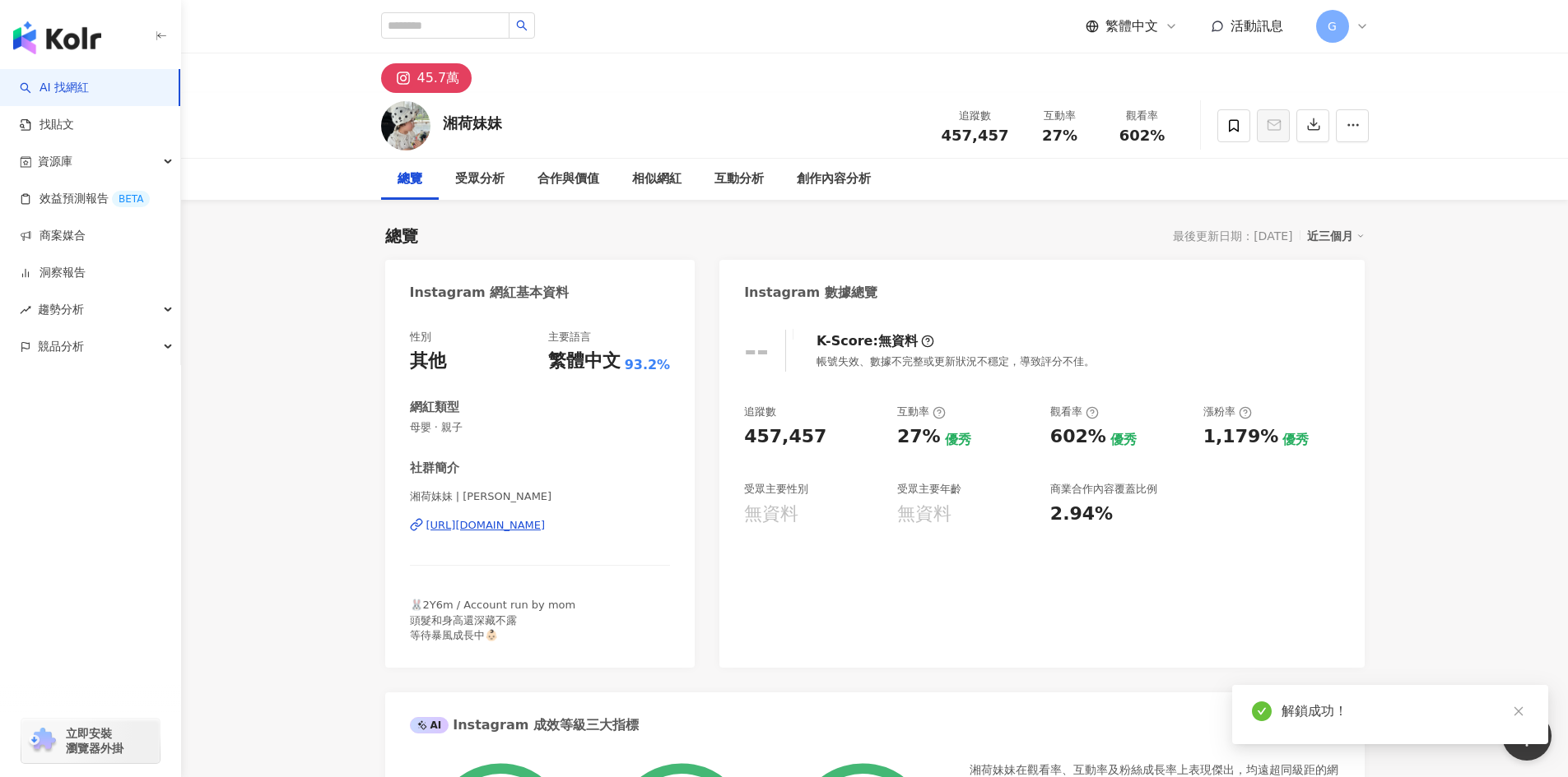
click at [545, 524] on div "https://www.instagram.com/xianghe_meimei/" at bounding box center [486, 525] width 120 height 14
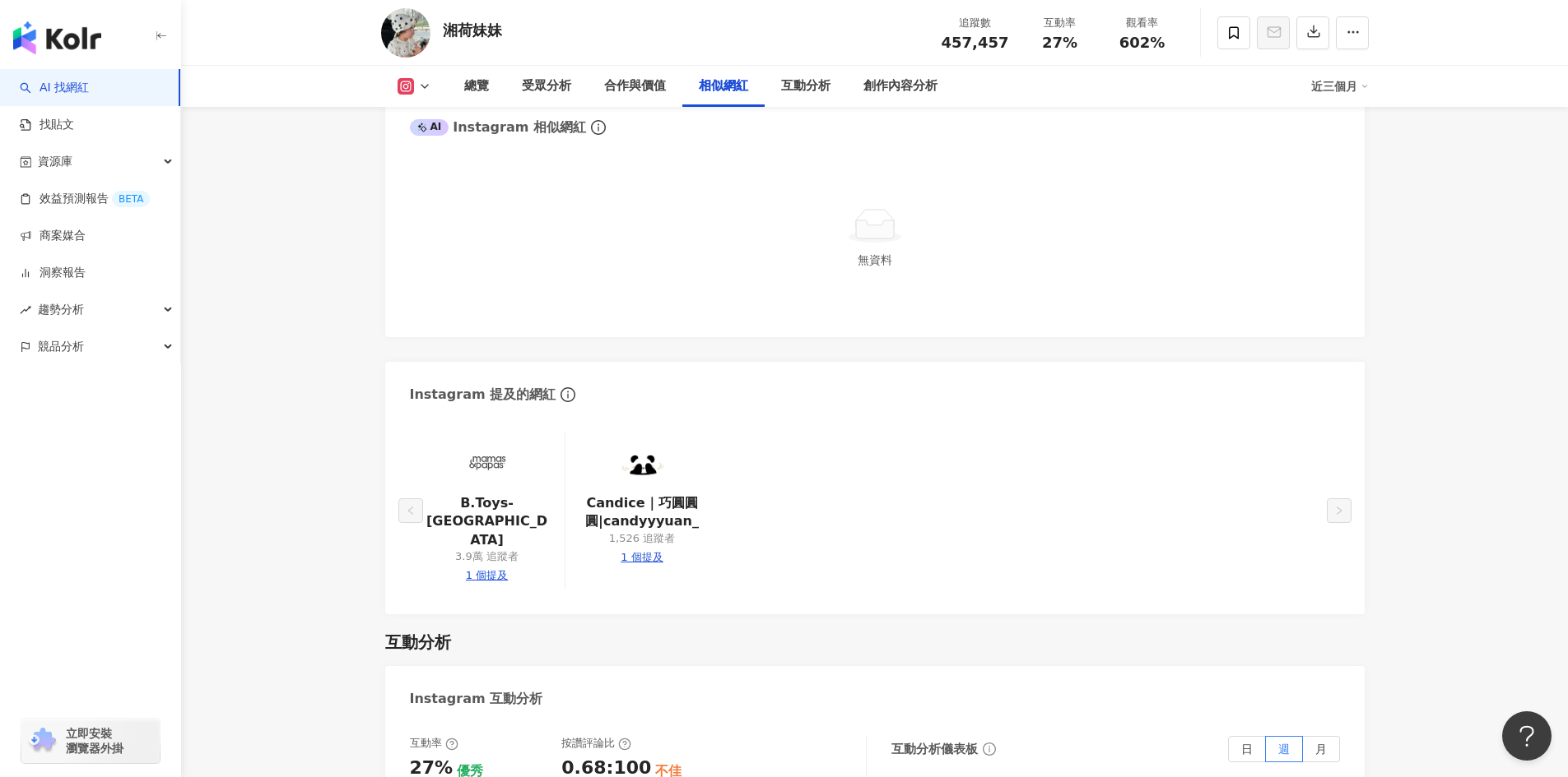
scroll to position [2550, 0]
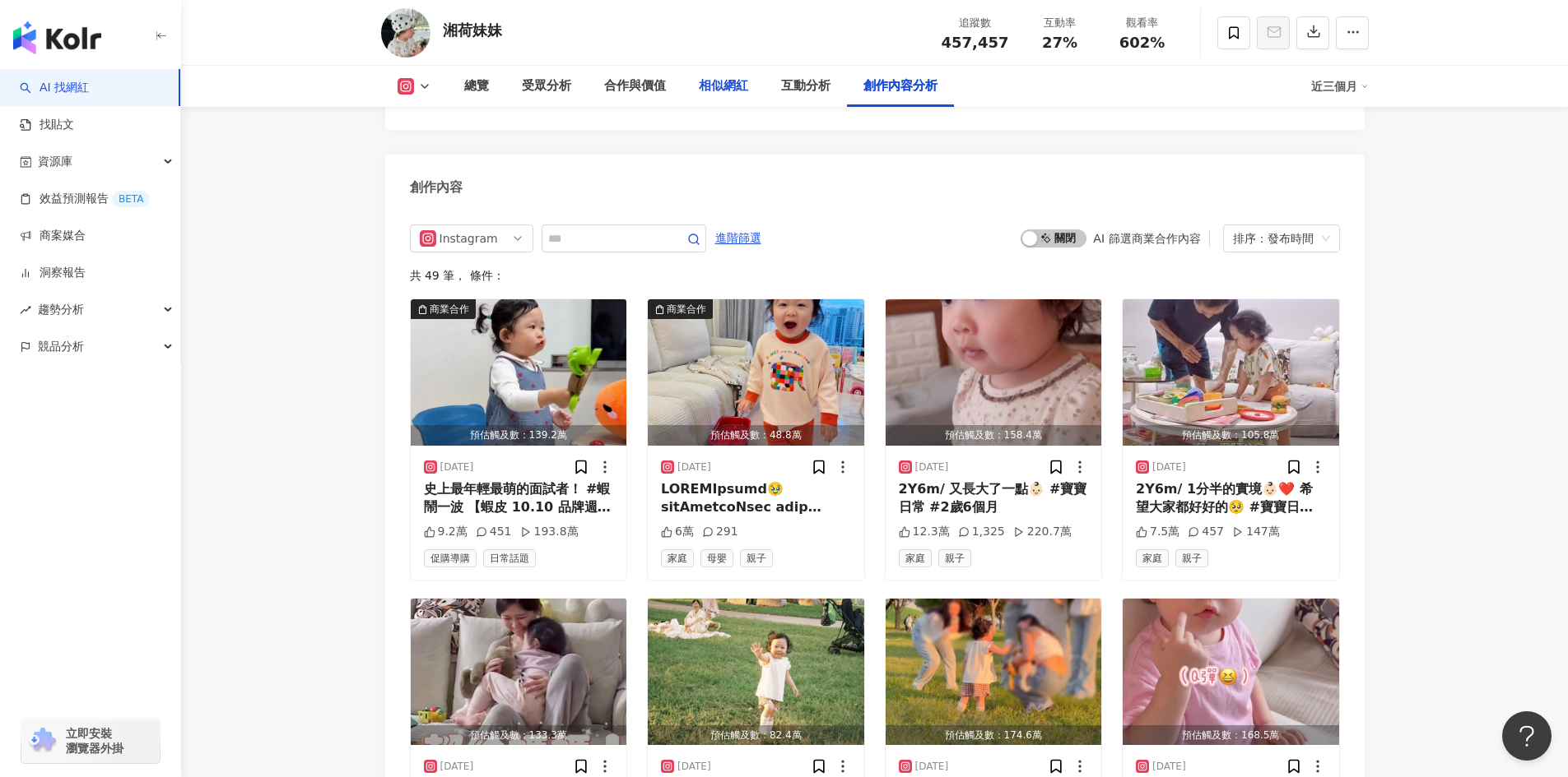
click at [714, 88] on div "相似網紅" at bounding box center [723, 86] width 49 height 20
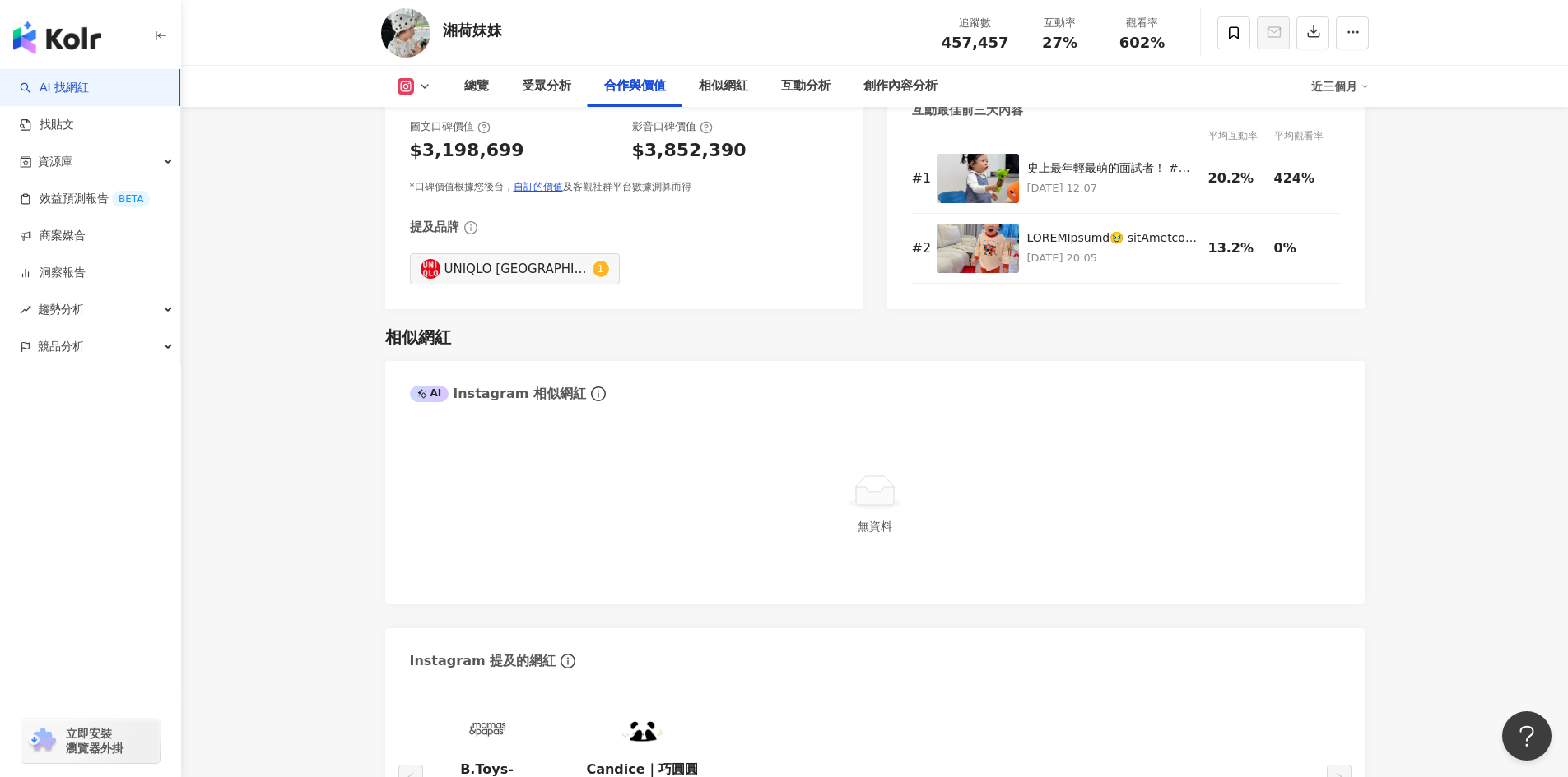
scroll to position [2102, 0]
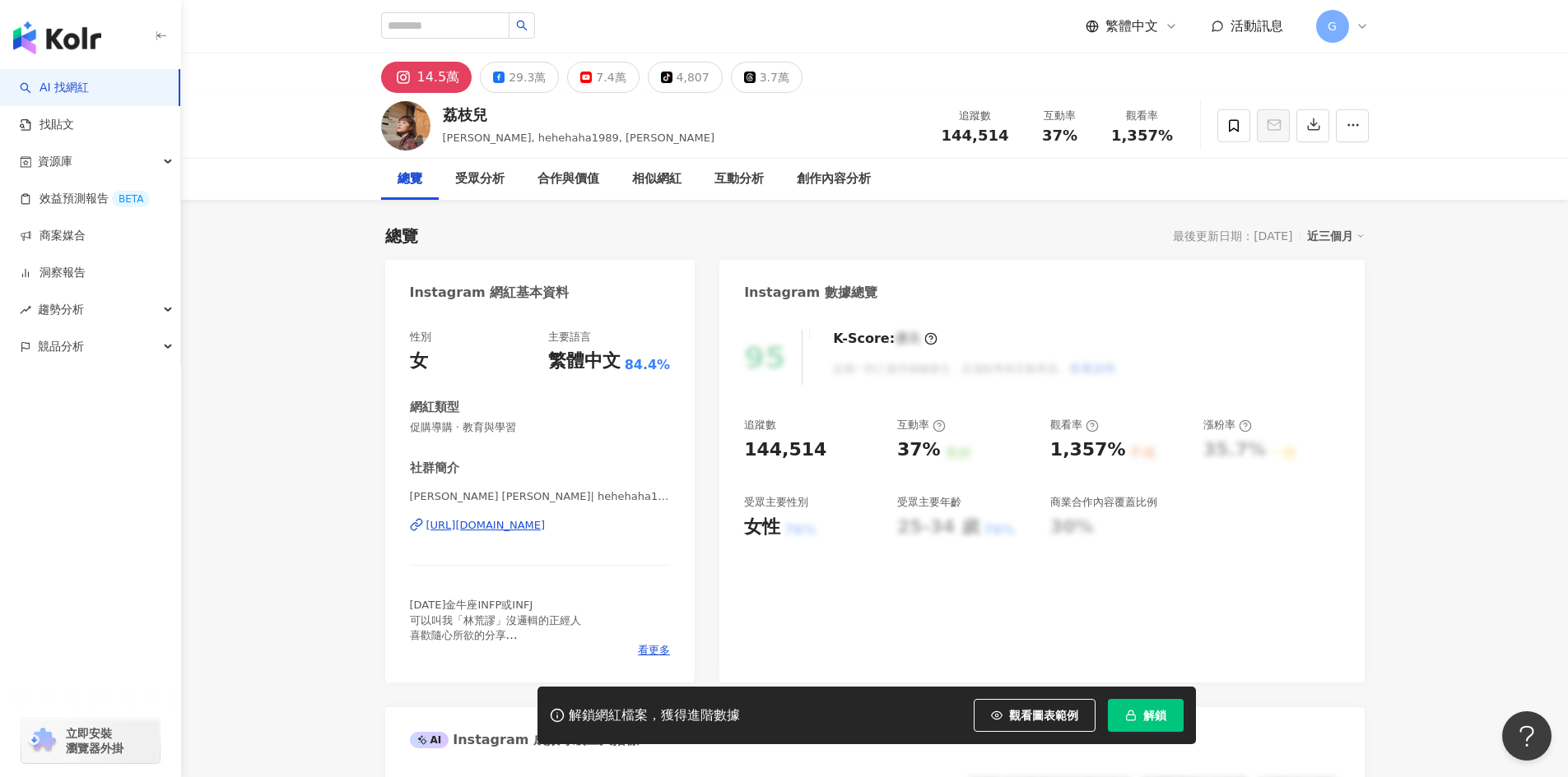
scroll to position [329, 0]
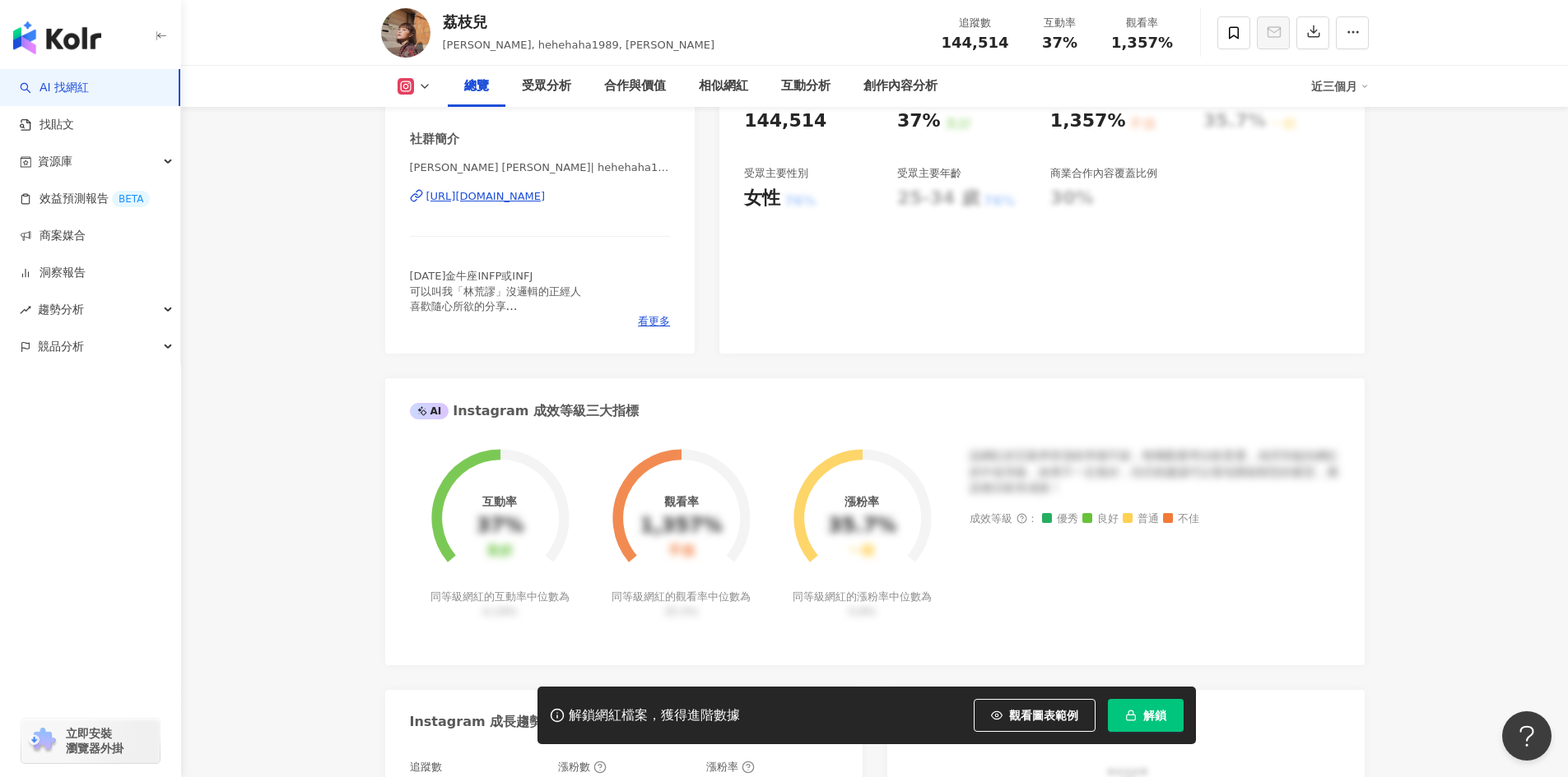
click at [545, 197] on div "https://www.instagram.com/hehehaha1989/" at bounding box center [486, 196] width 120 height 14
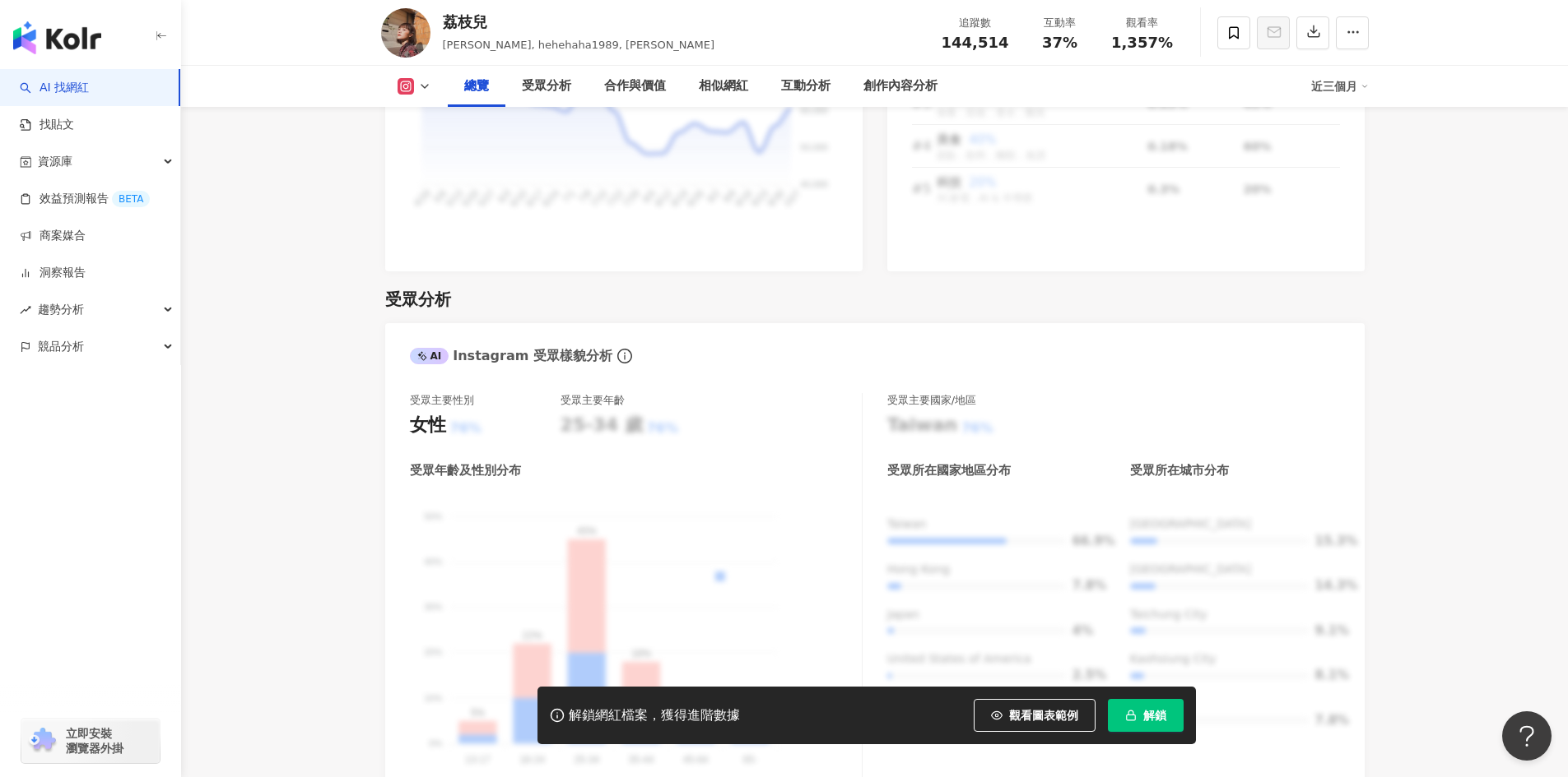
scroll to position [1398, 0]
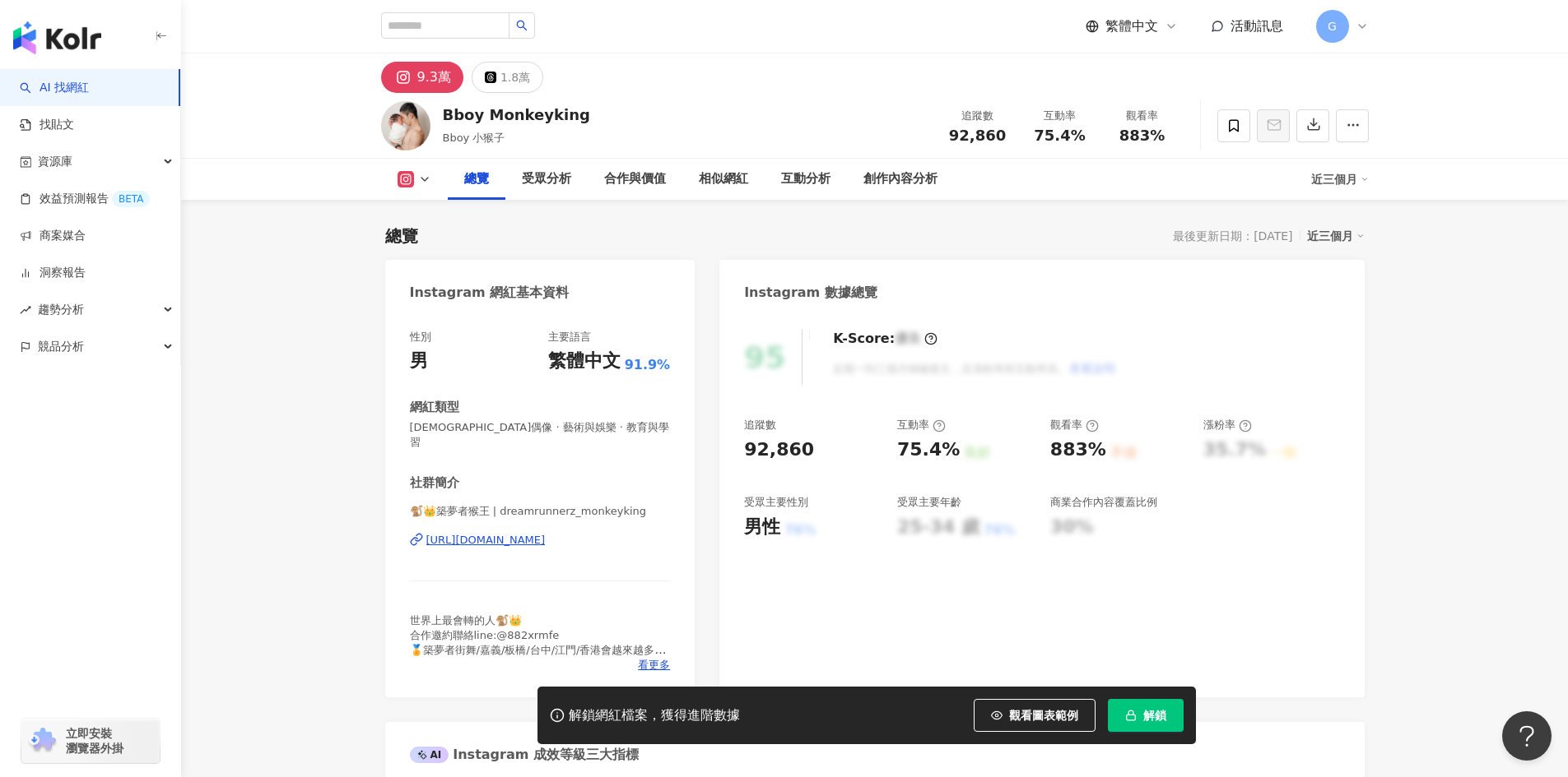
click at [511, 533] on div "https://www.instagram.com/dreamrunnerz_monkeyking/" at bounding box center [486, 540] width 120 height 14
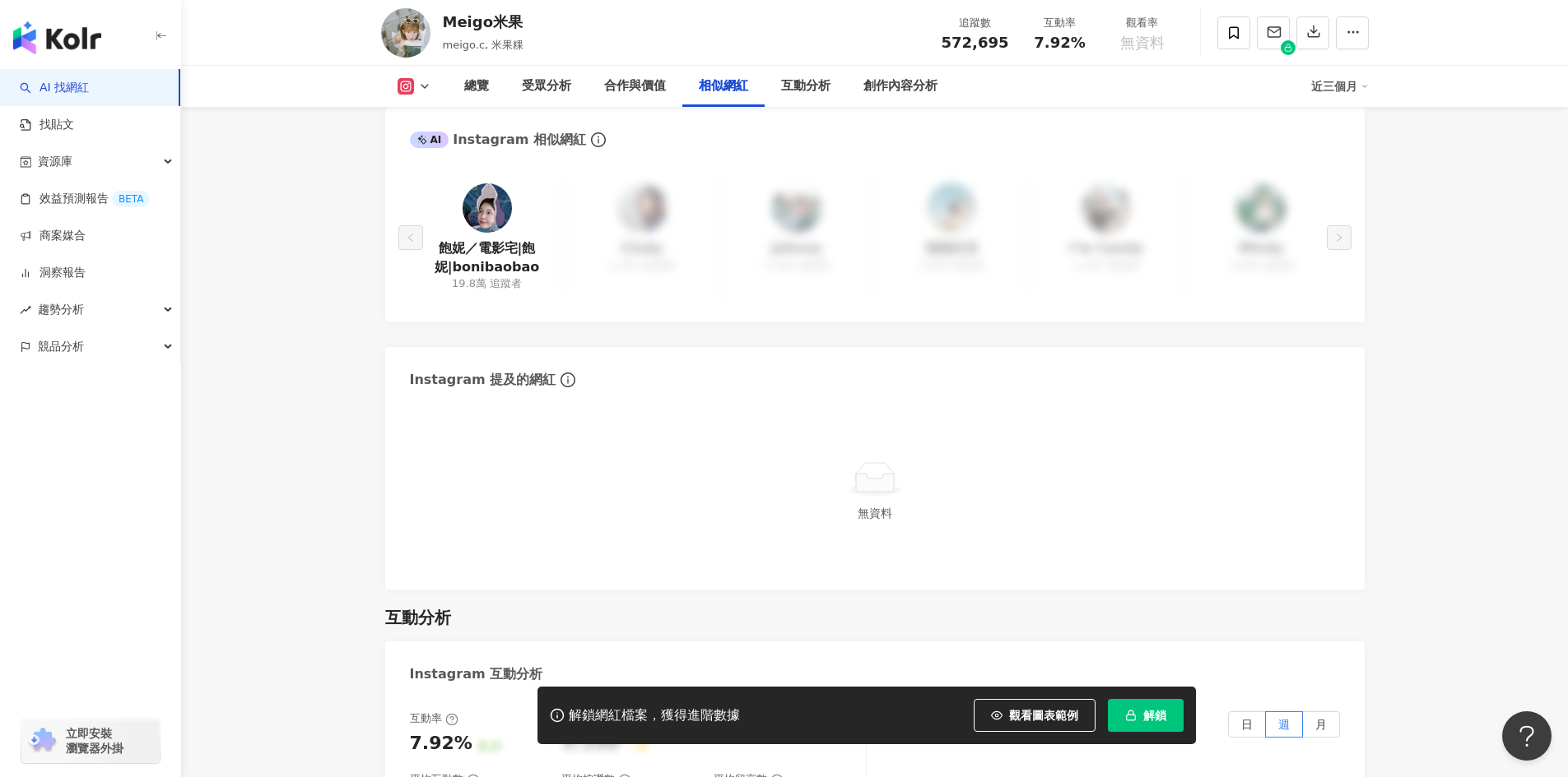
scroll to position [2715, 0]
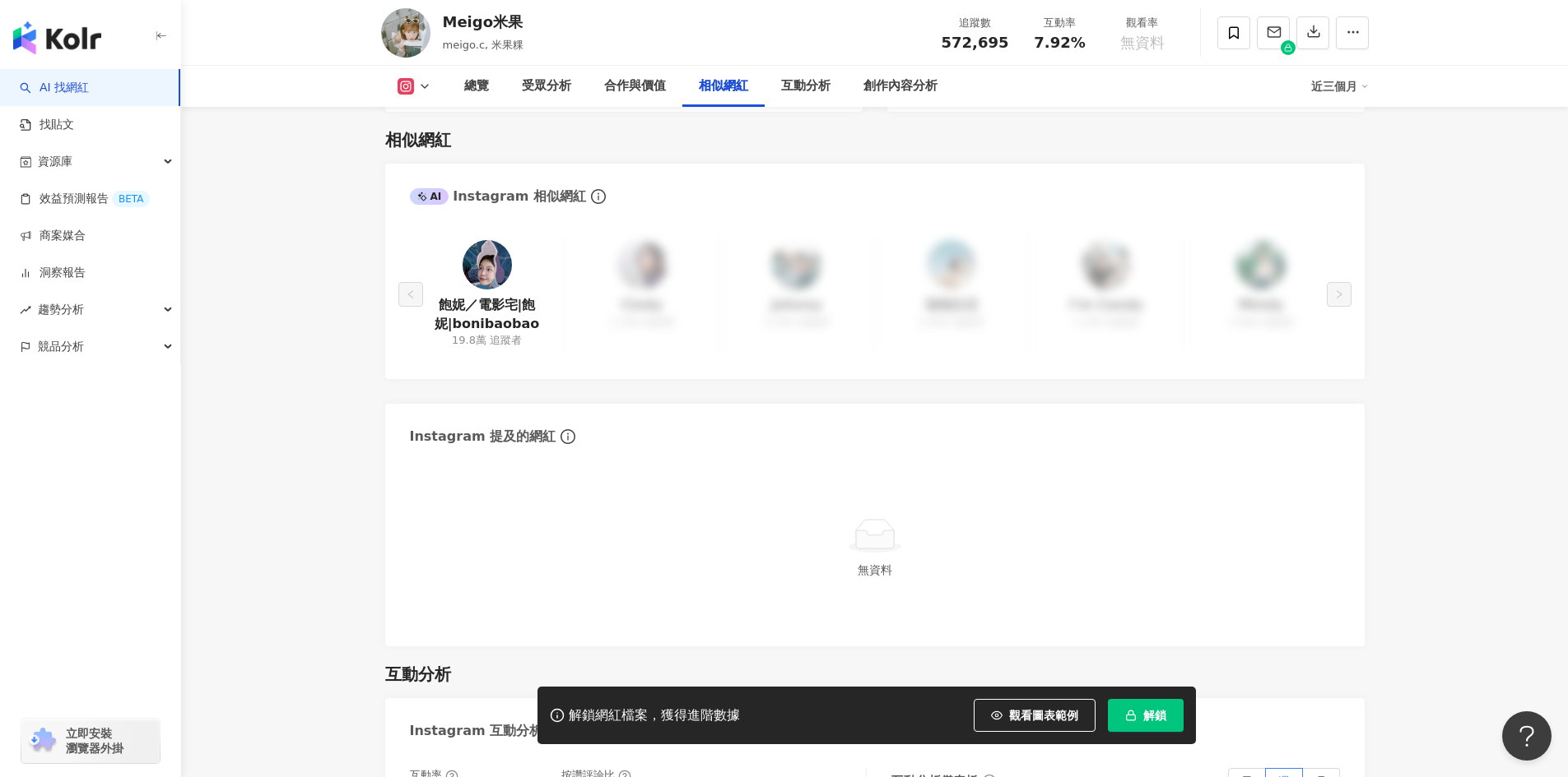
click at [1155, 716] on span "解鎖" at bounding box center [1155, 715] width 23 height 13
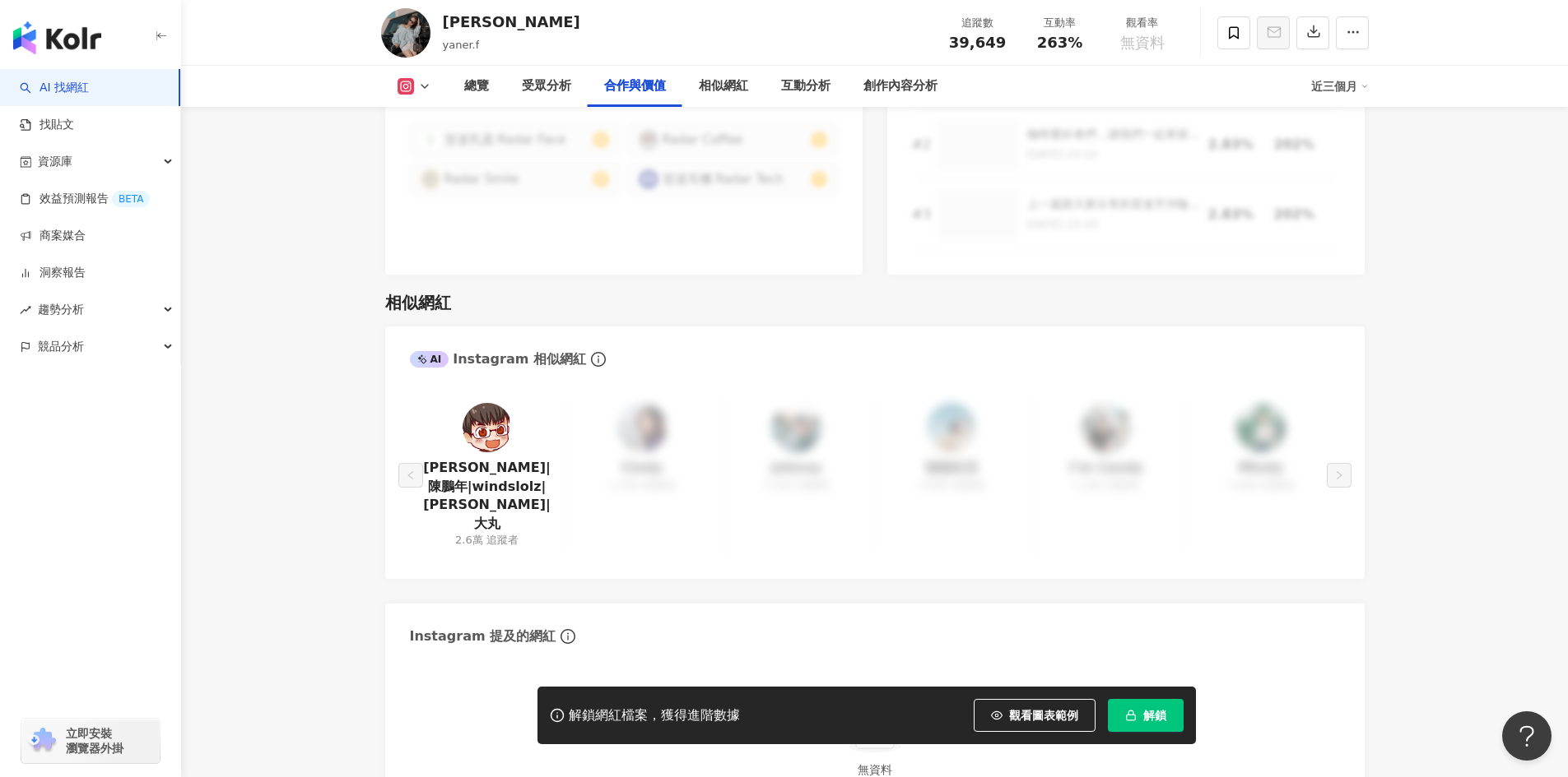
scroll to position [2386, 0]
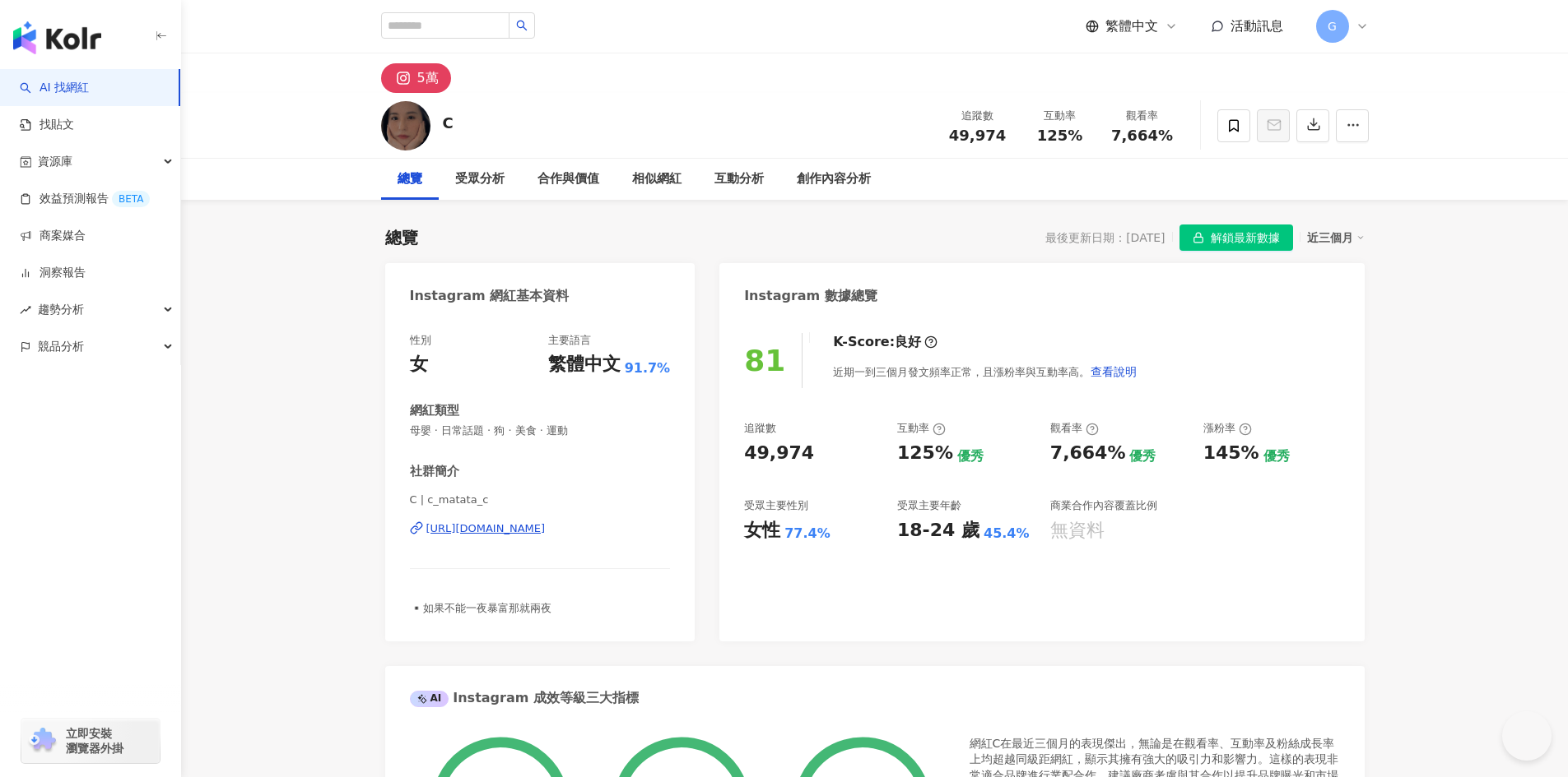
click at [545, 530] on div "[URL][DOMAIN_NAME]" at bounding box center [486, 529] width 120 height 14
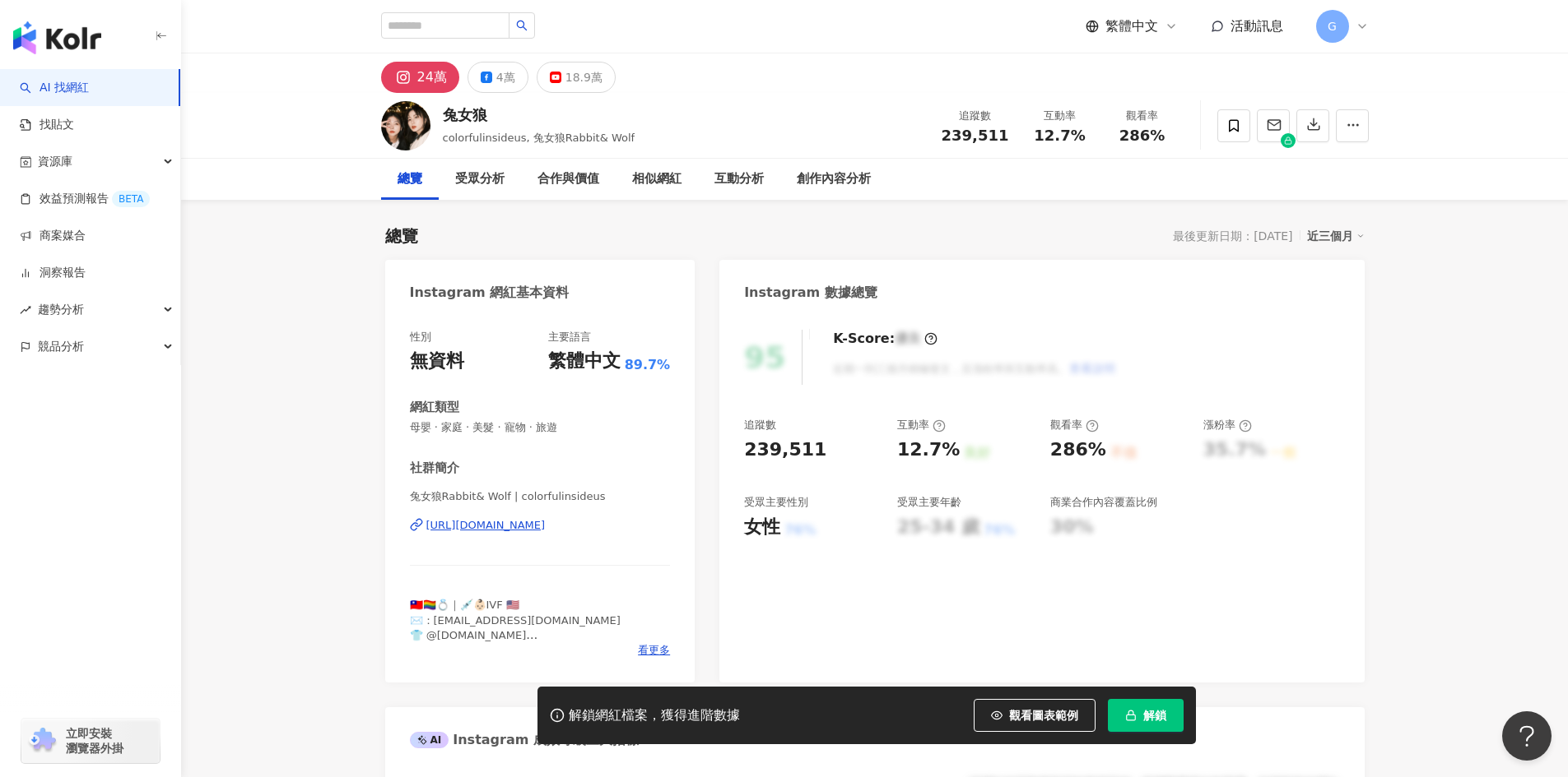
click at [545, 526] on div "https://www.instagram.com/colorfulinsideus/" at bounding box center [486, 525] width 120 height 14
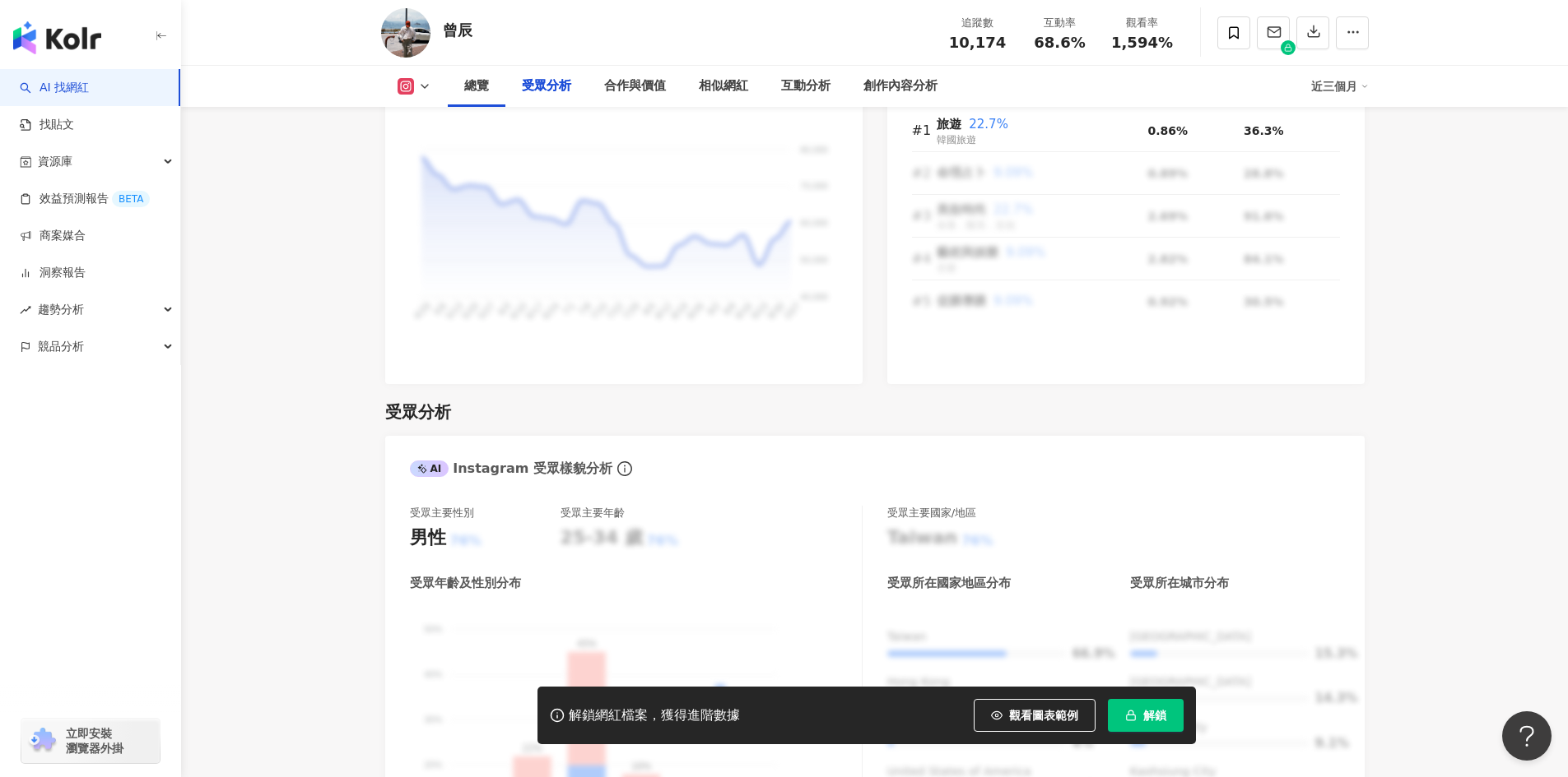
scroll to position [1398, 0]
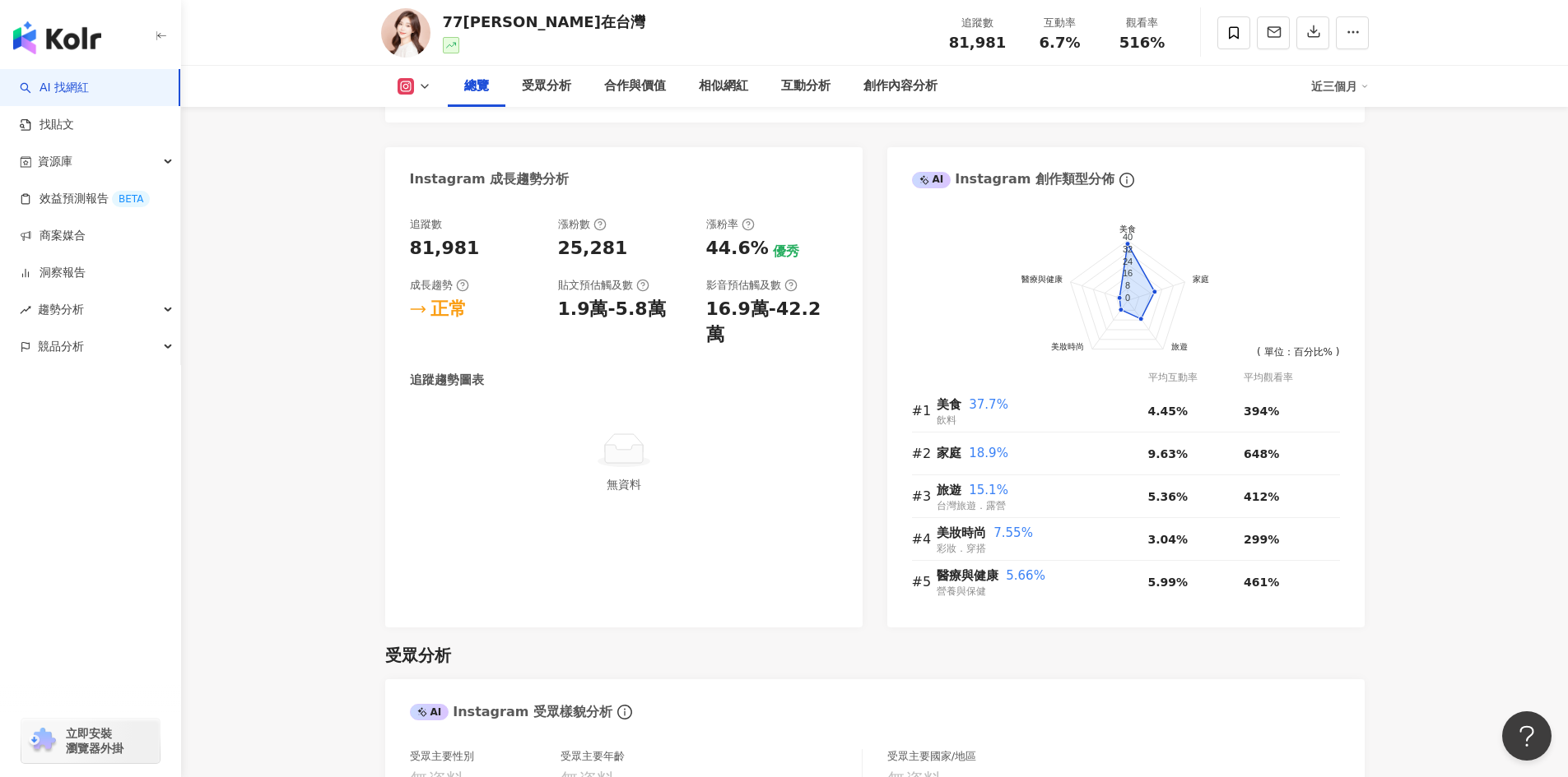
scroll to position [576, 0]
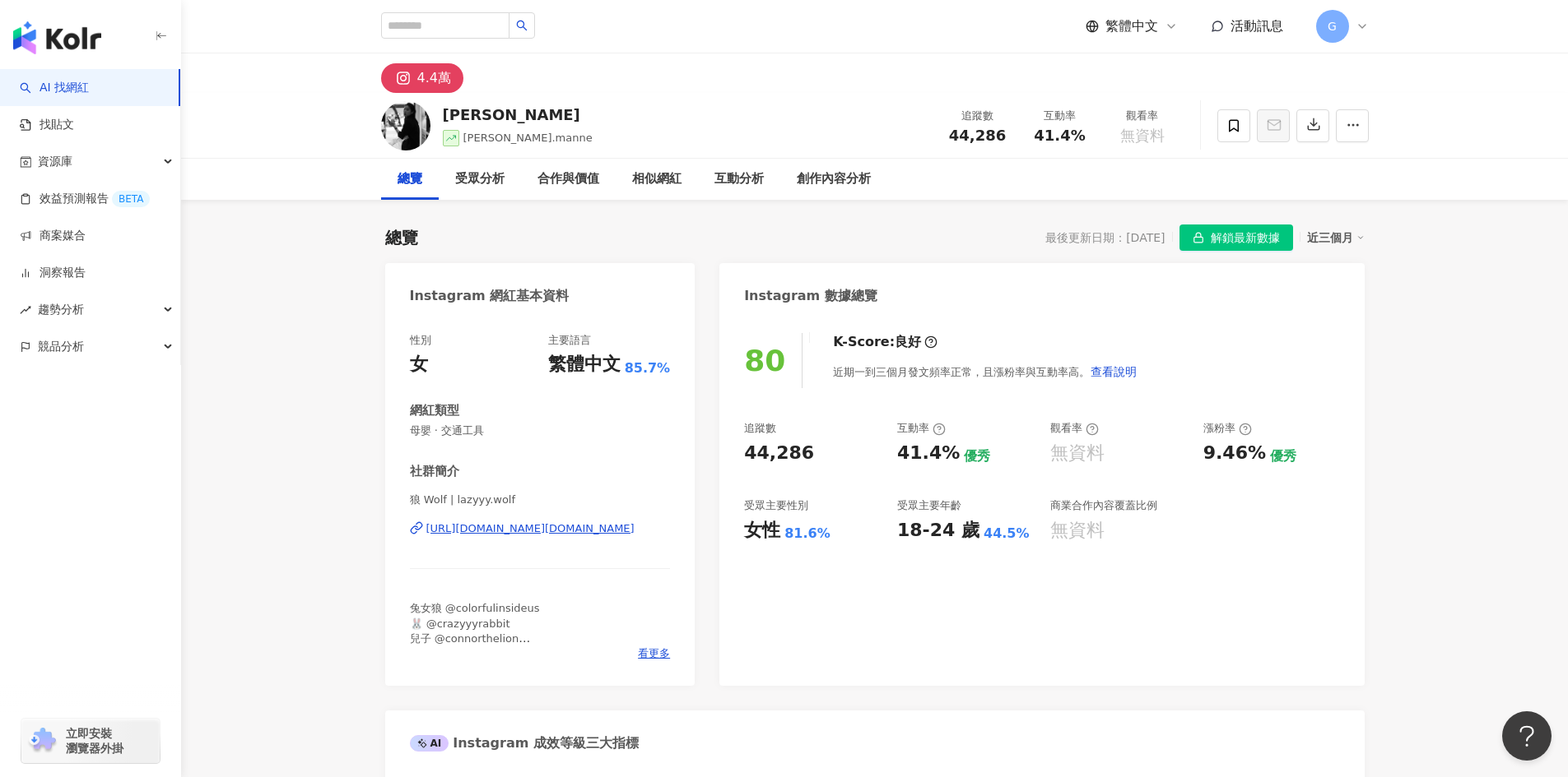
click at [595, 527] on div "https://www.instagram.com/lazyyy.wolf/" at bounding box center [530, 529] width 208 height 14
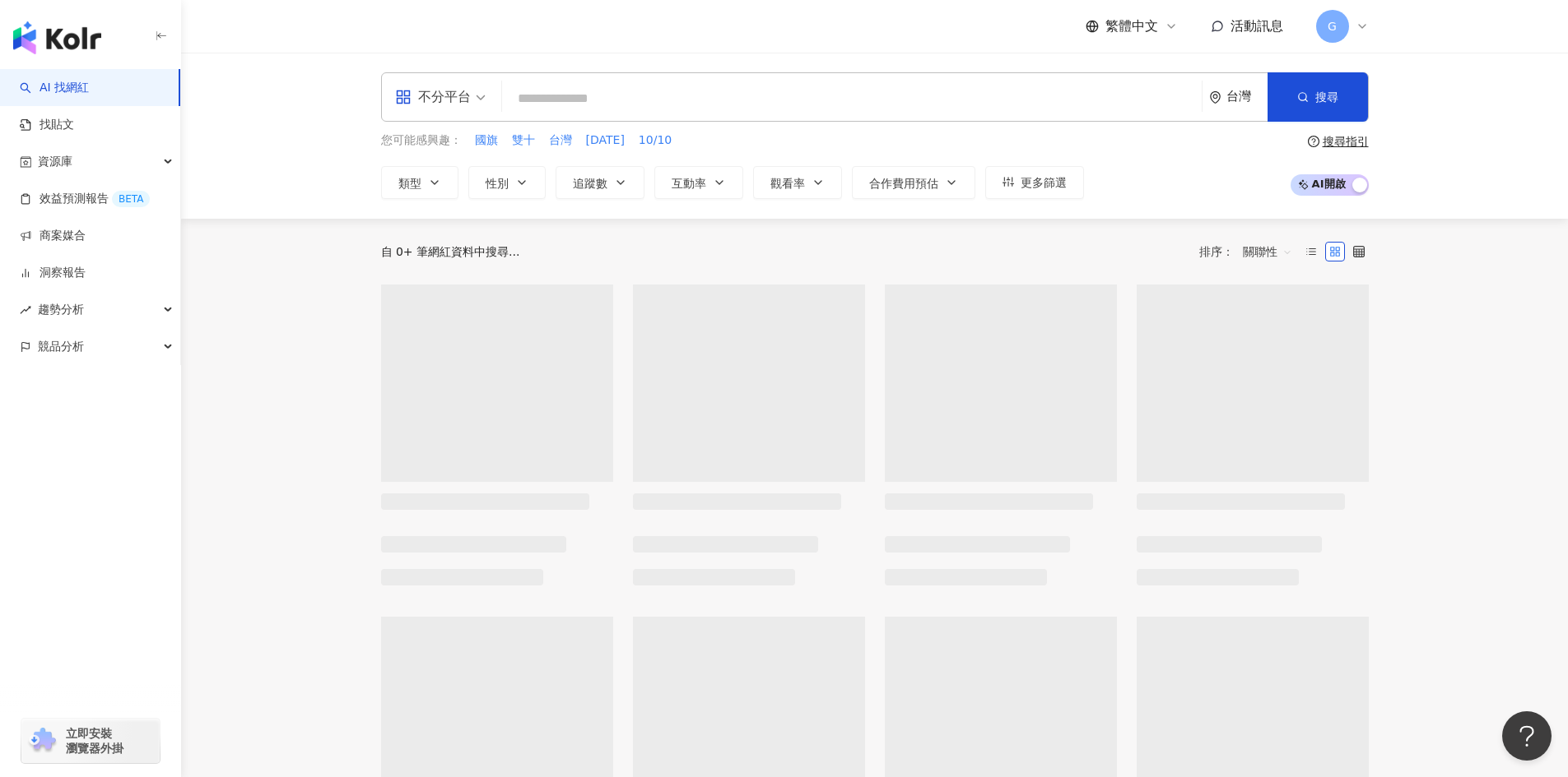
click at [584, 95] on input "search" at bounding box center [851, 98] width 686 height 31
type input "******"
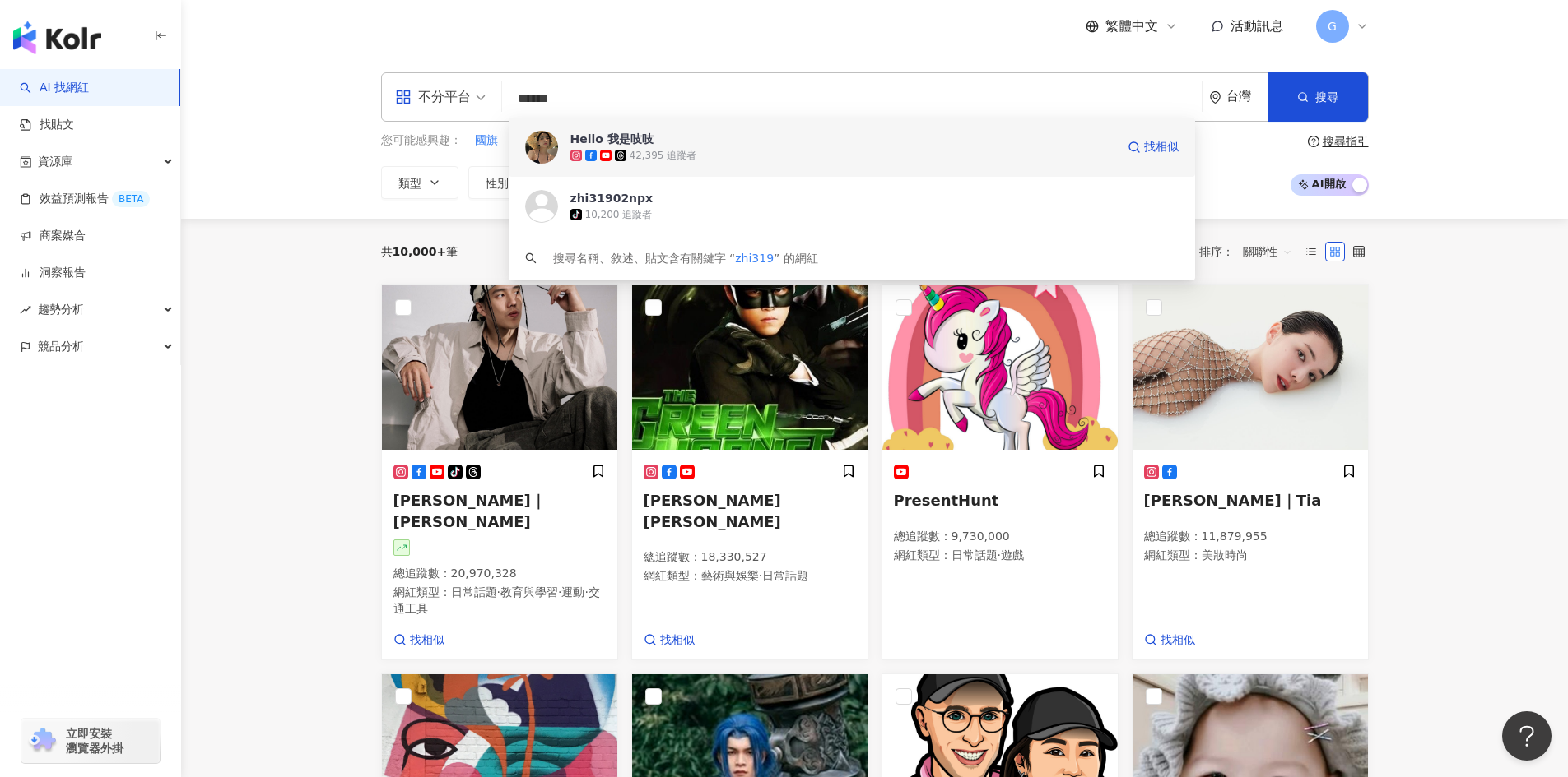
click at [628, 165] on div "Hello 我是吱吱 42,395 追蹤者 找相似" at bounding box center [851, 147] width 686 height 59
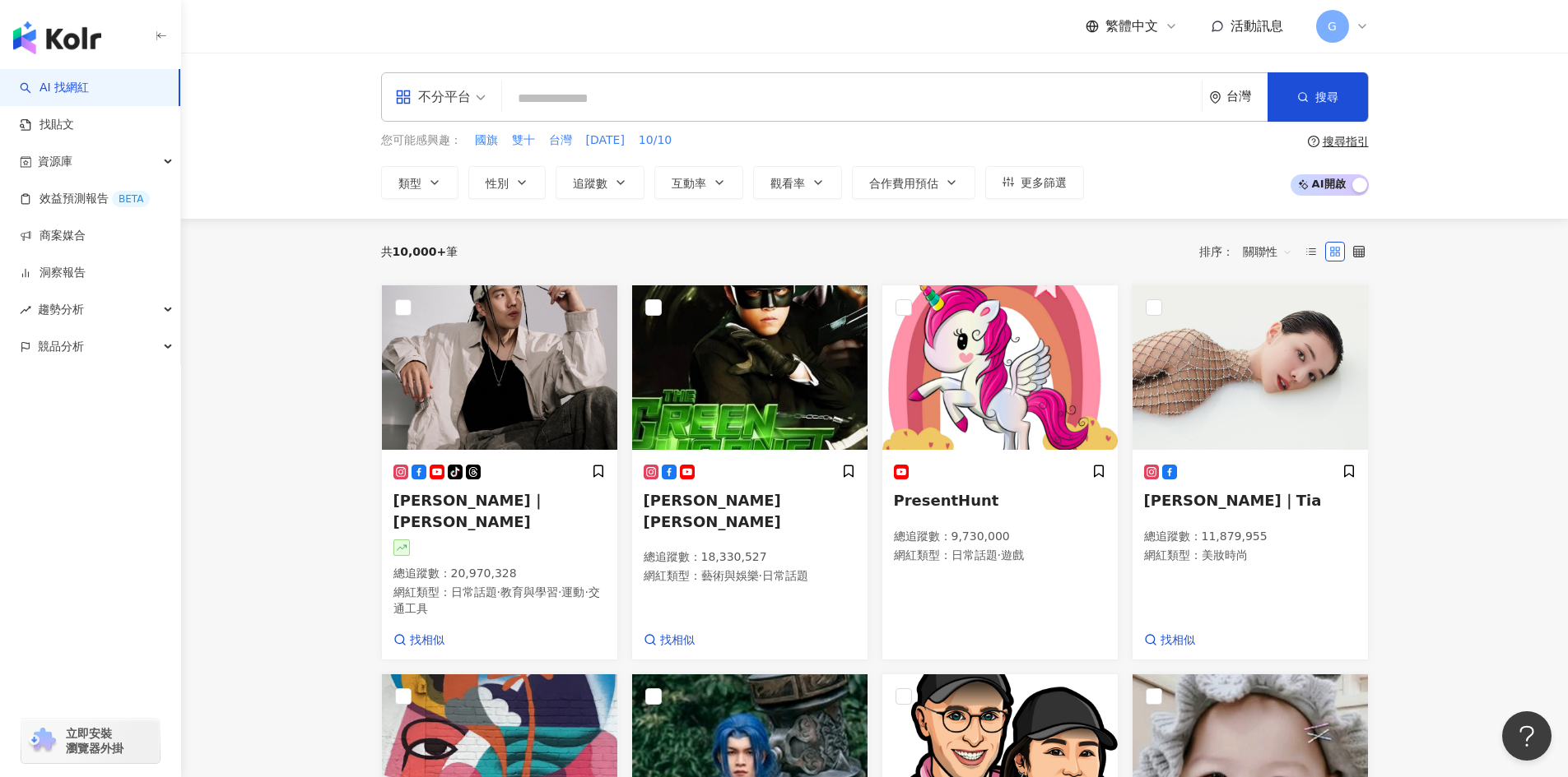
paste input "**********"
type input "**********"
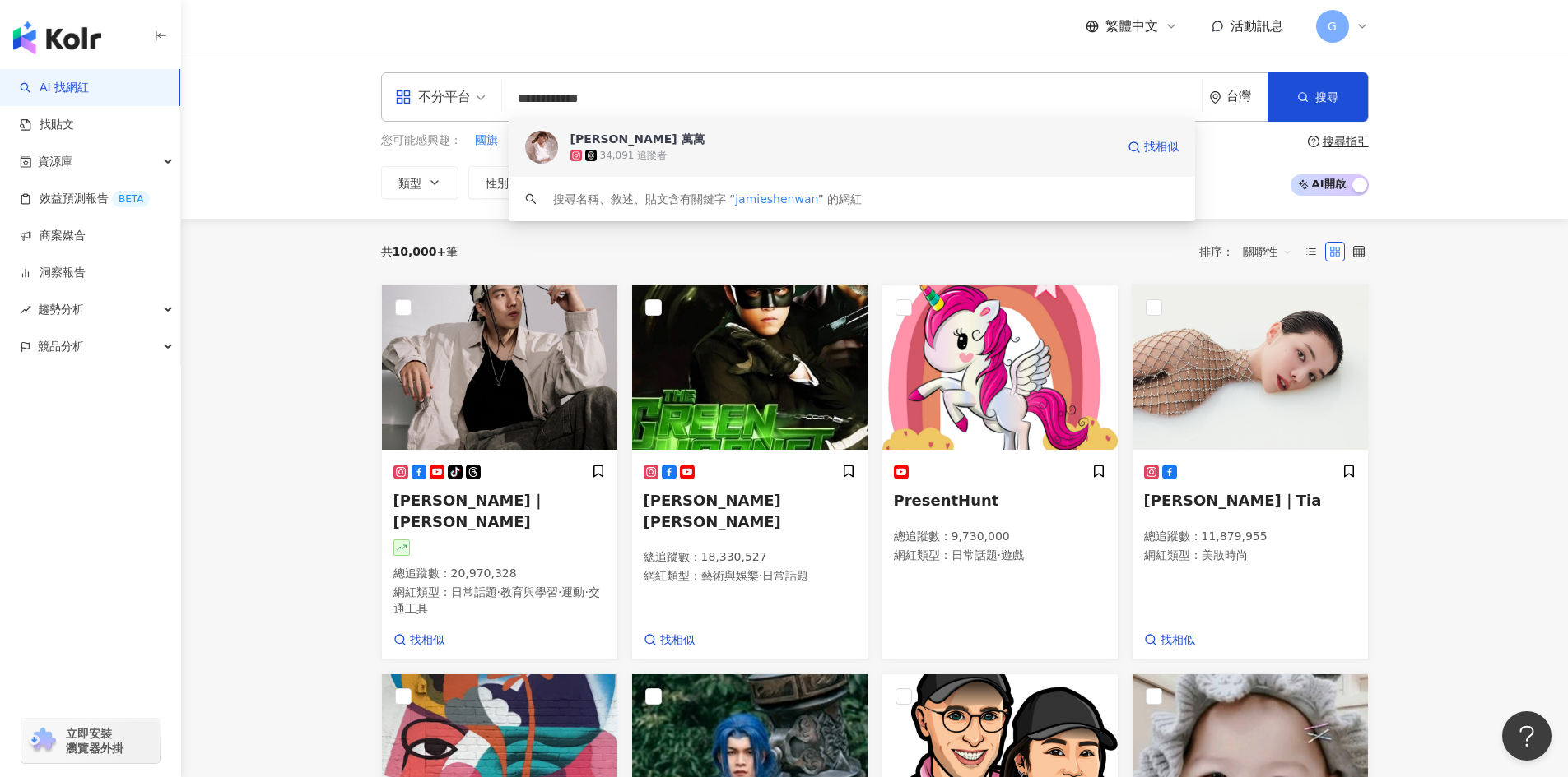
click at [666, 155] on div "34,091 追蹤者" at bounding box center [843, 156] width 545 height 16
